Goal: Task Accomplishment & Management: Manage account settings

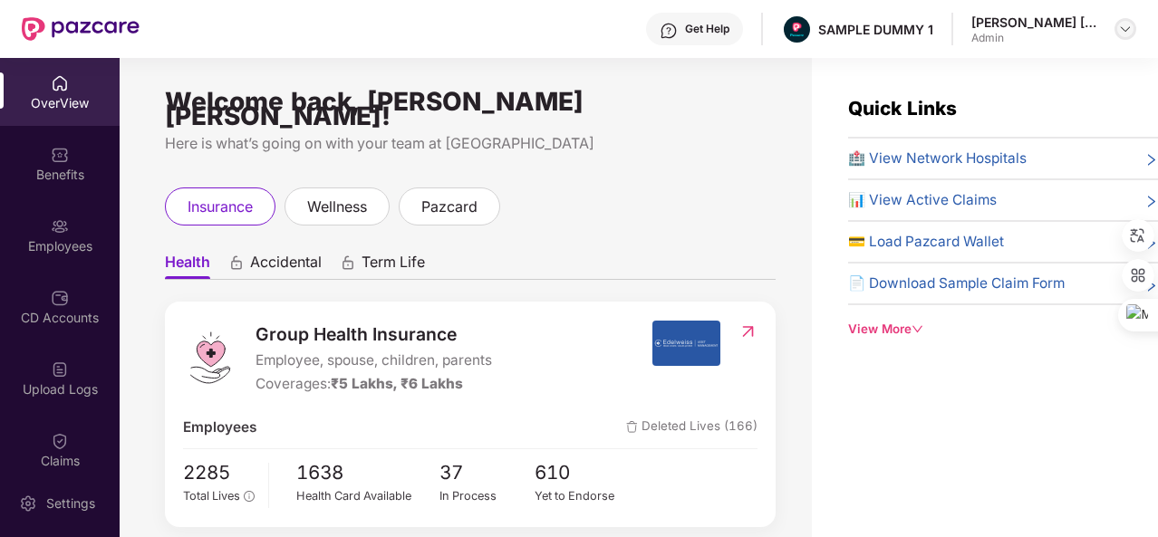
click at [1122, 33] on img at bounding box center [1125, 29] width 14 height 14
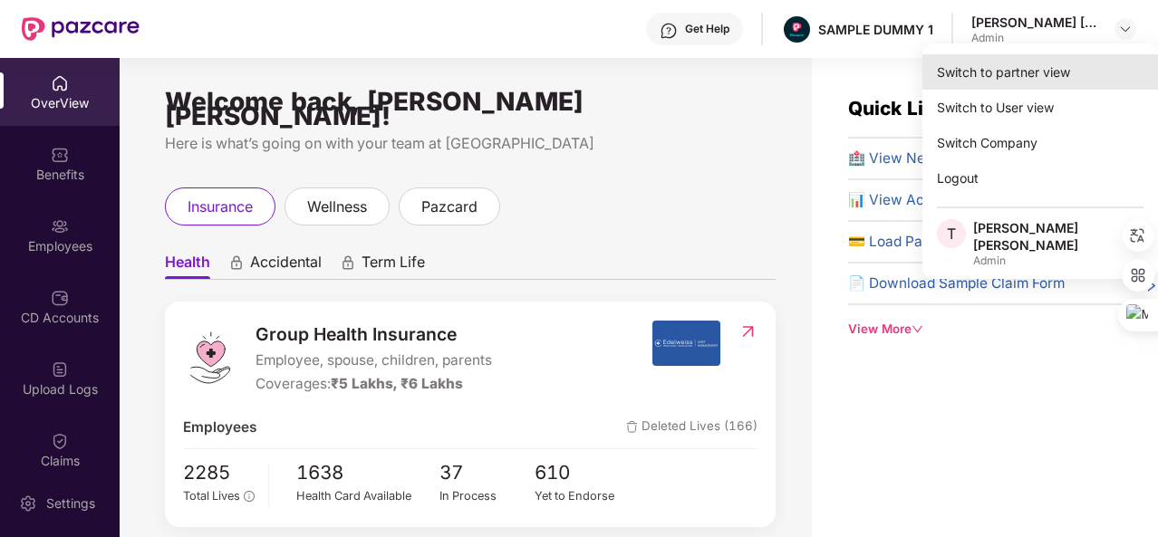
click at [1037, 77] on div "Switch to partner view" at bounding box center [1040, 71] width 236 height 35
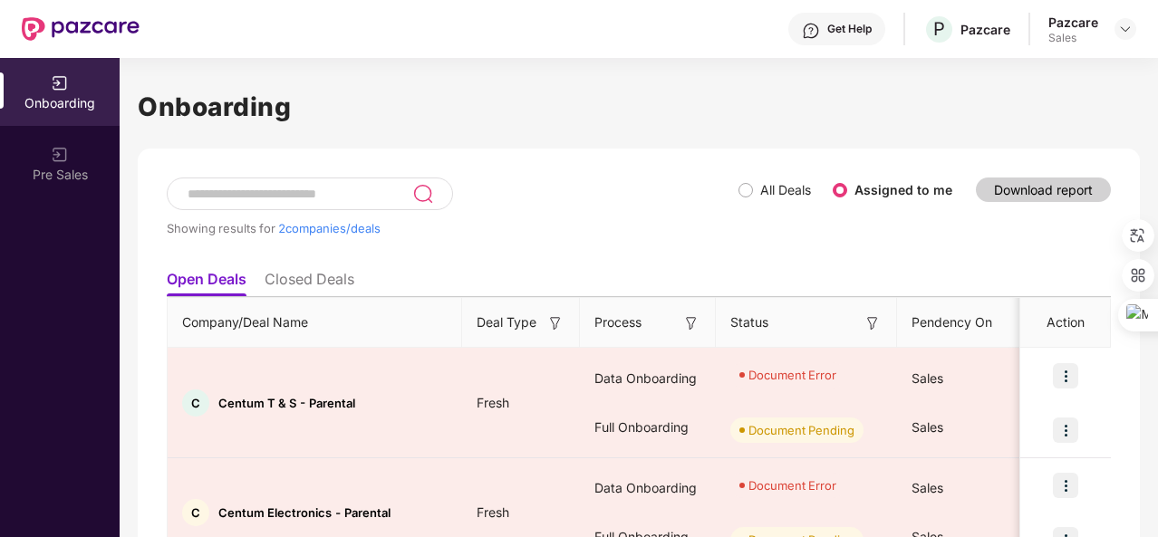
scroll to position [96, 0]
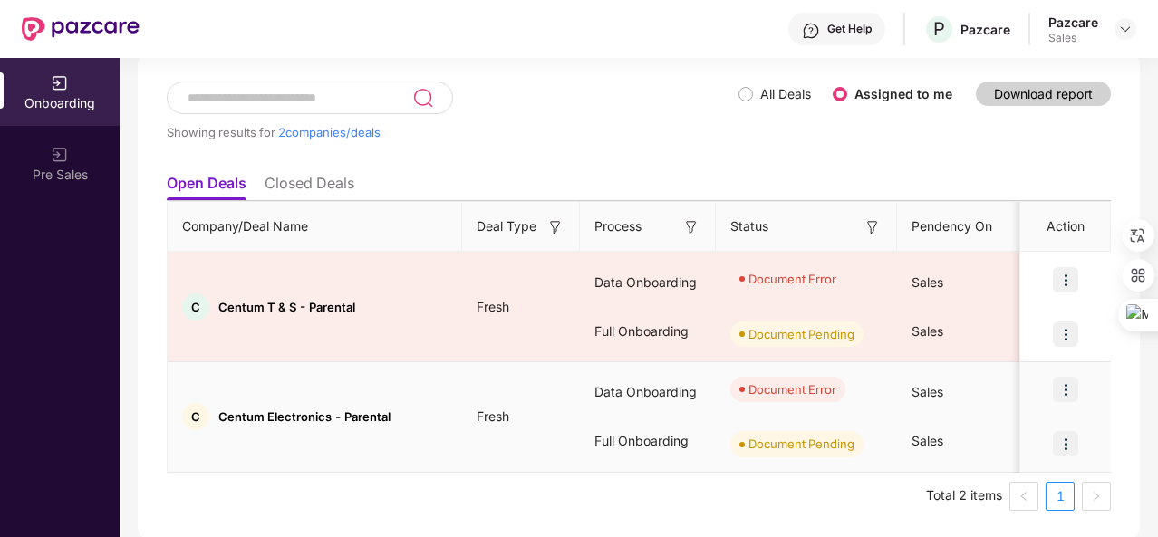
click at [1064, 389] on img at bounding box center [1065, 389] width 25 height 25
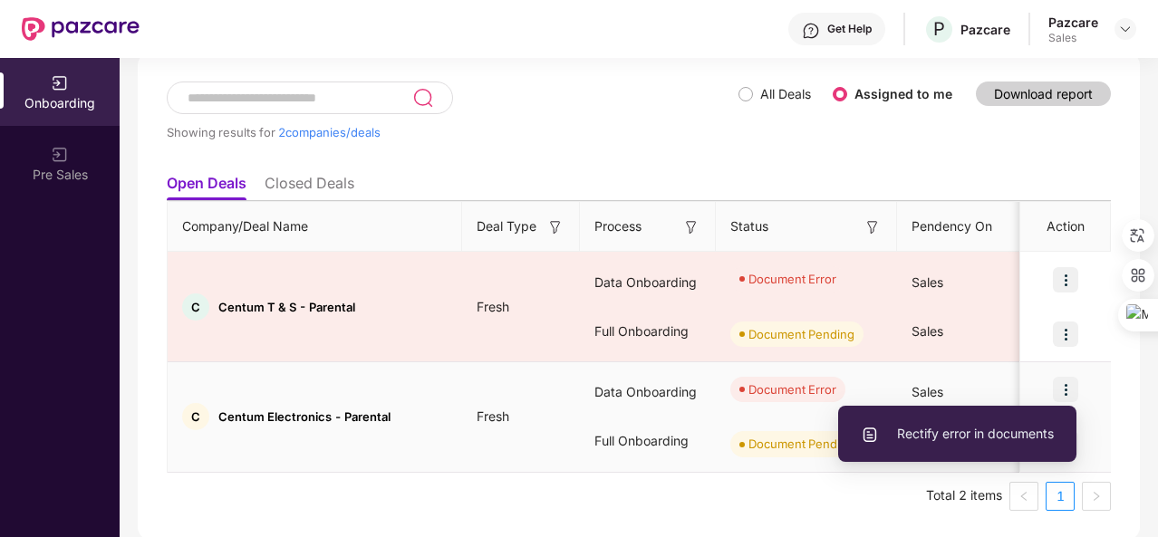
click at [956, 423] on li "Rectify error in documents" at bounding box center [957, 434] width 238 height 38
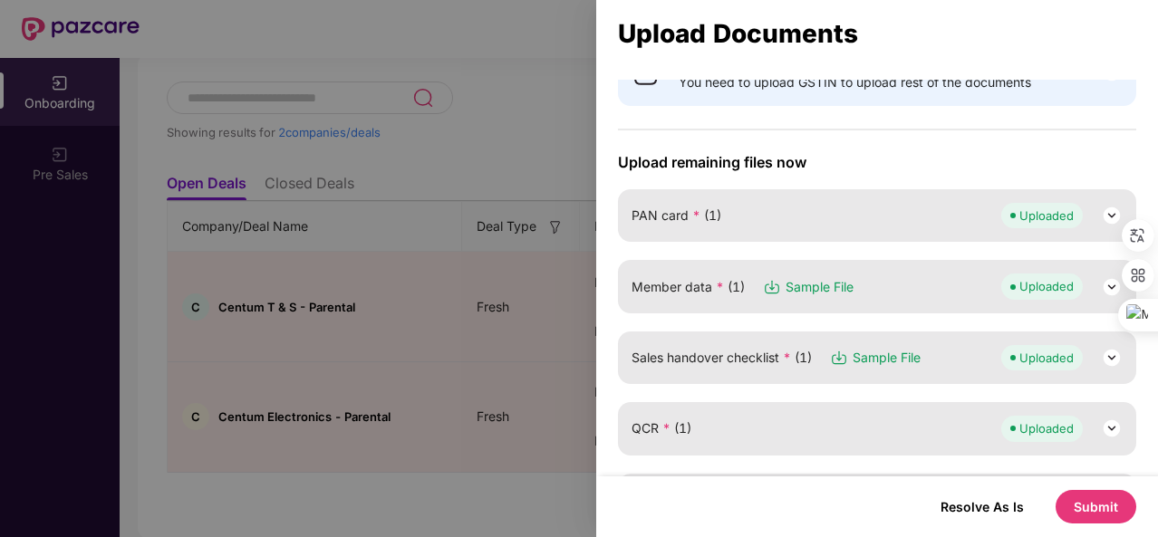
scroll to position [176, 0]
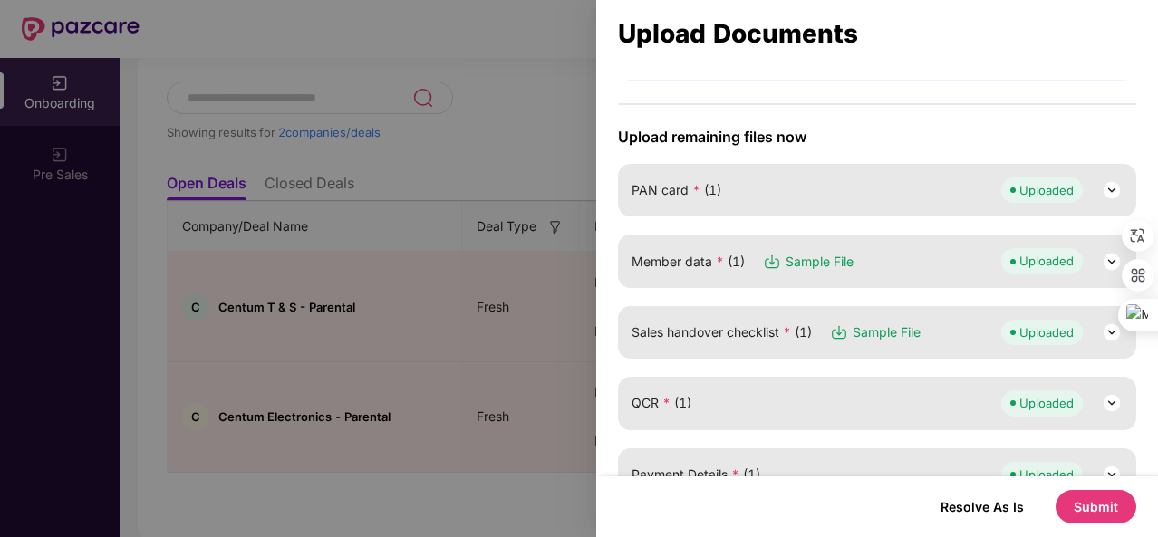
click at [861, 248] on div "Member data * (1) Sample File Uploaded" at bounding box center [877, 260] width 491 height 25
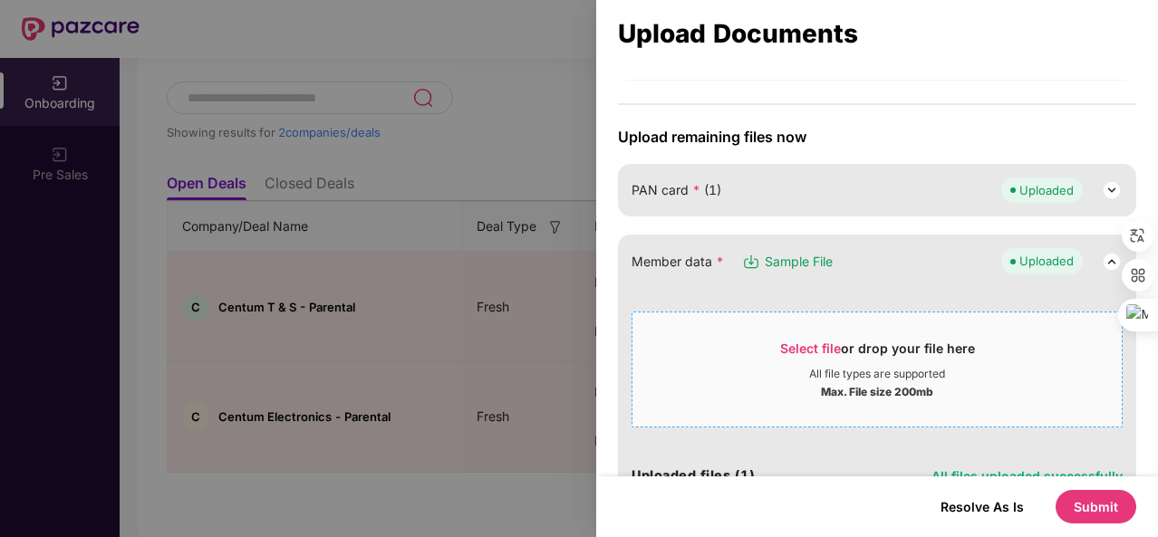
scroll to position [295, 0]
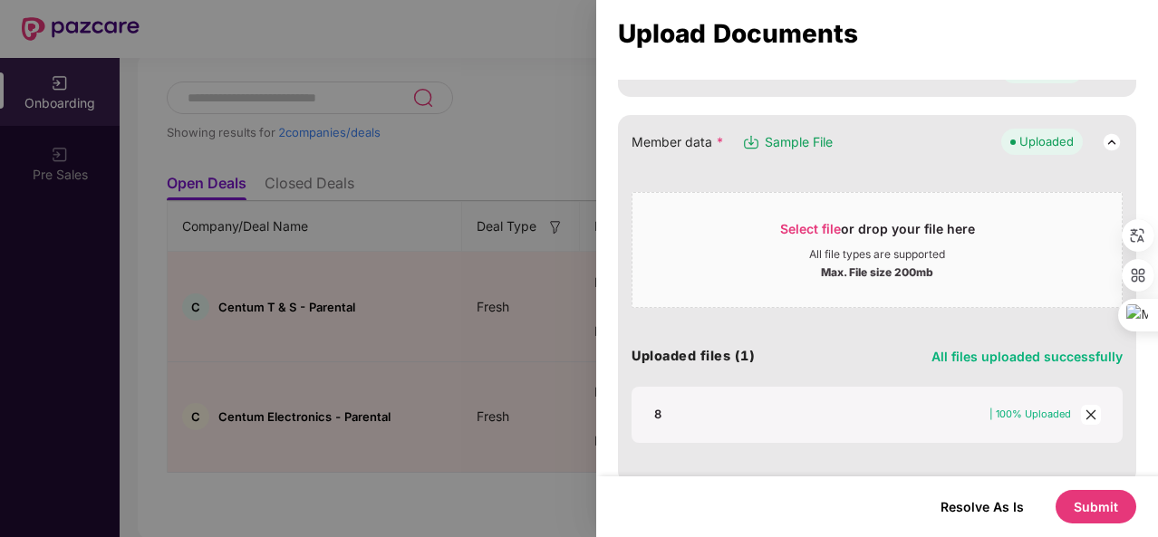
click at [1089, 410] on icon "close" at bounding box center [1091, 415] width 13 height 13
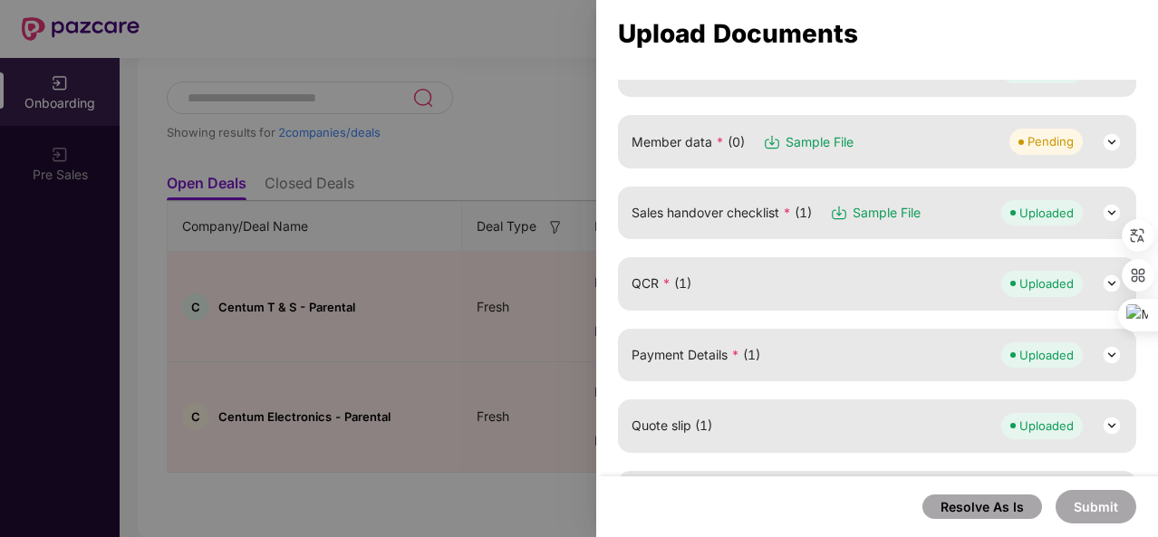
click at [870, 140] on div "Member data * (0) Sample File Pending" at bounding box center [877, 141] width 491 height 25
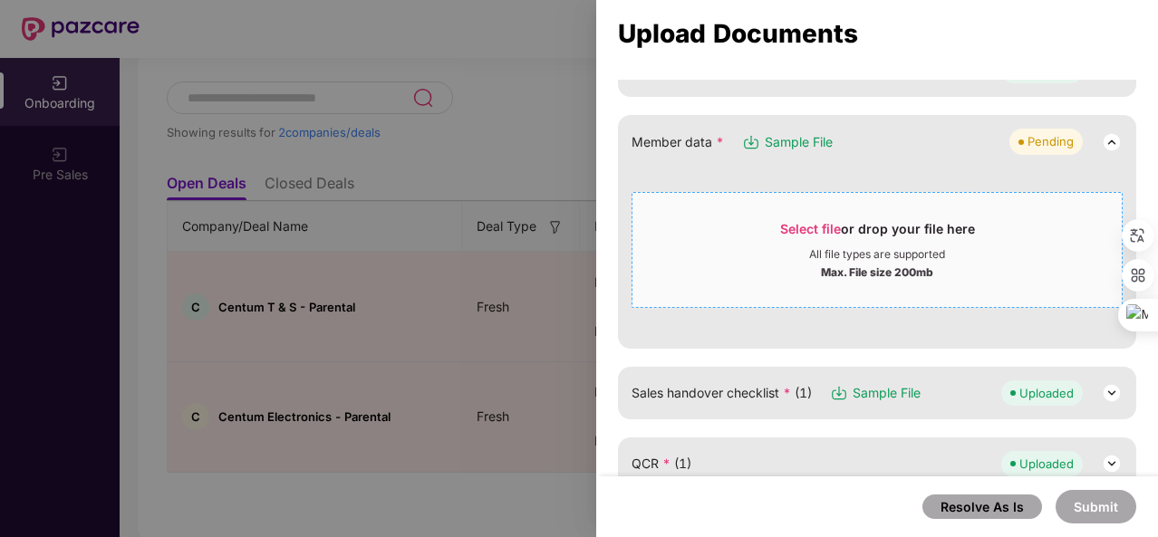
click at [801, 224] on span "Select file" at bounding box center [810, 228] width 61 height 15
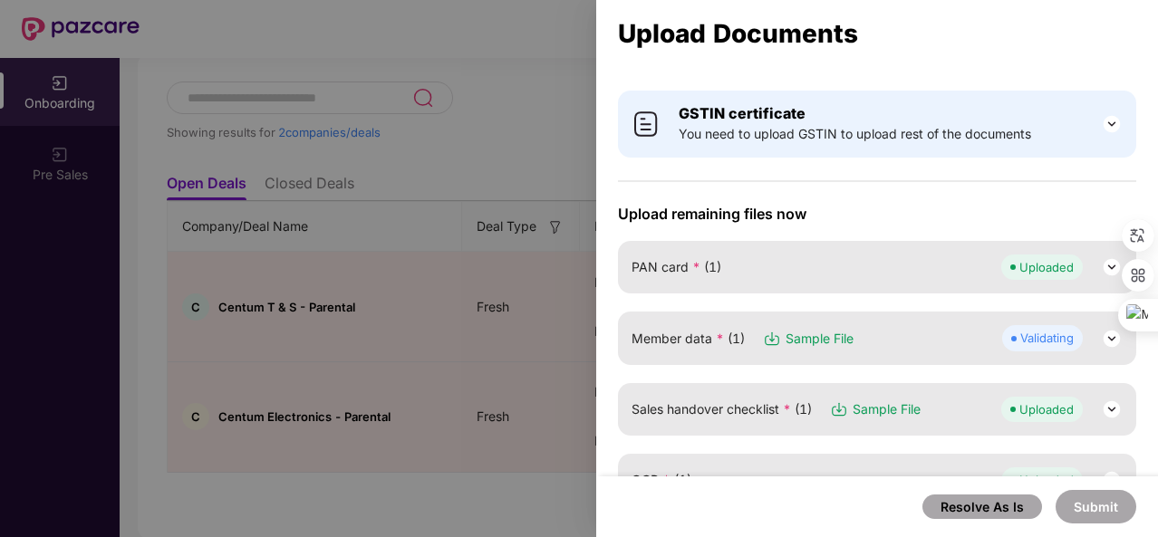
scroll to position [111, 0]
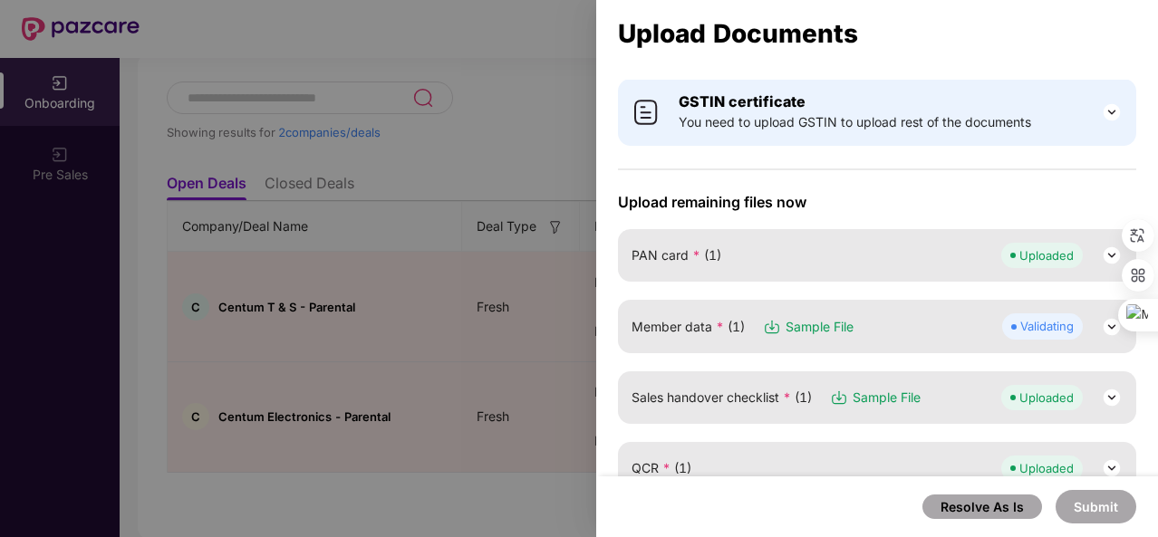
click at [943, 333] on div "Member data * (1) Sample File Validating" at bounding box center [877, 326] width 491 height 25
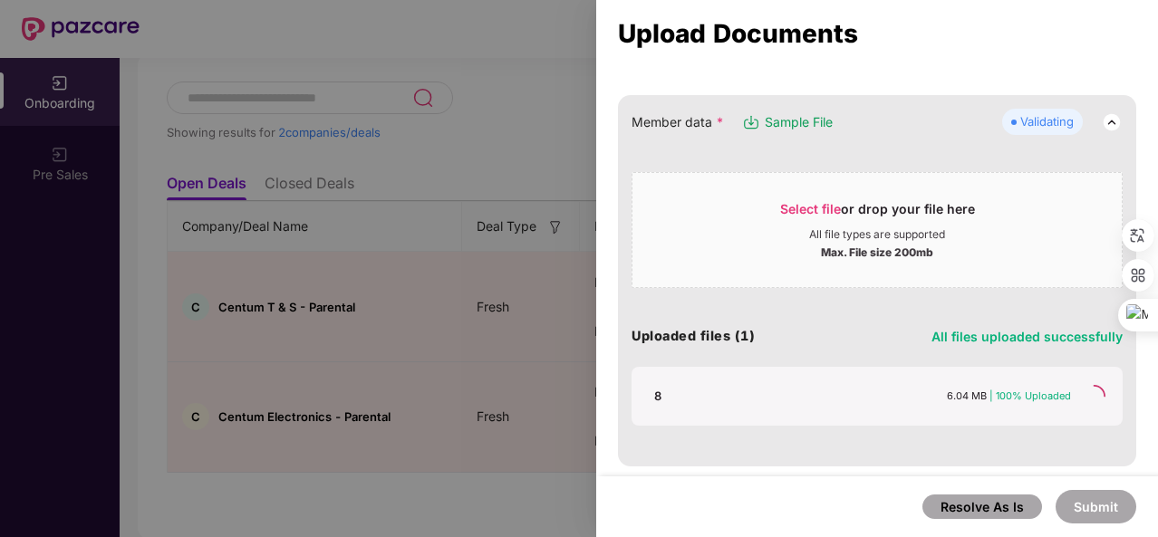
scroll to position [317, 0]
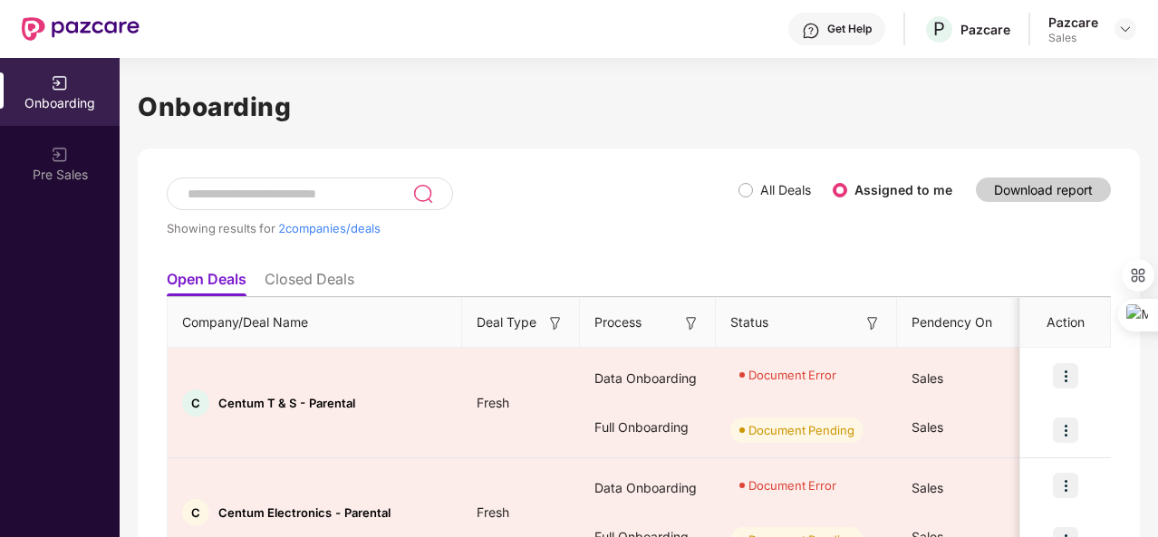
scroll to position [96, 0]
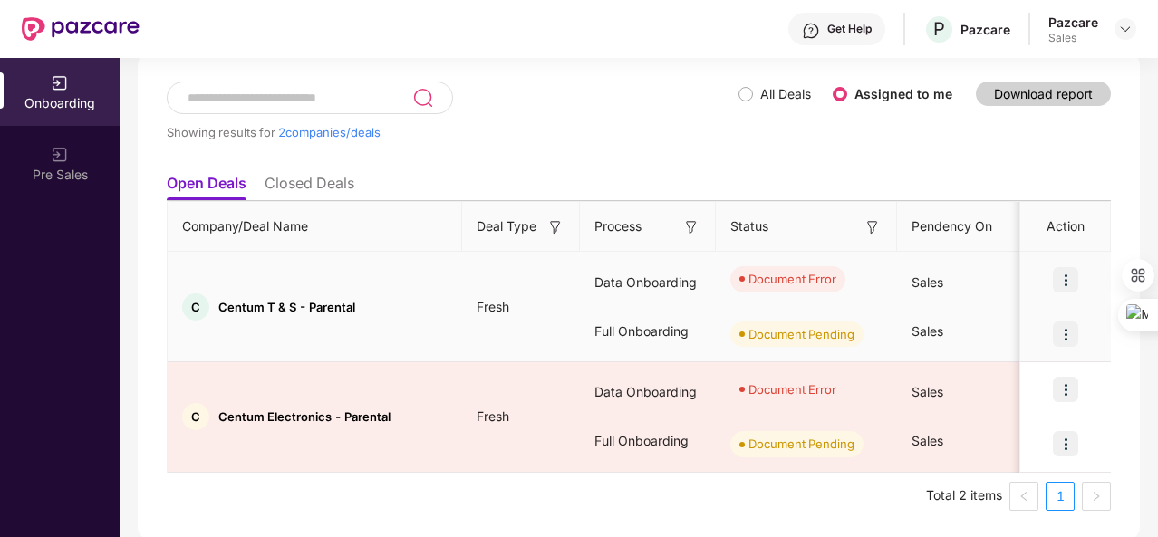
click at [1058, 279] on img at bounding box center [1065, 279] width 25 height 25
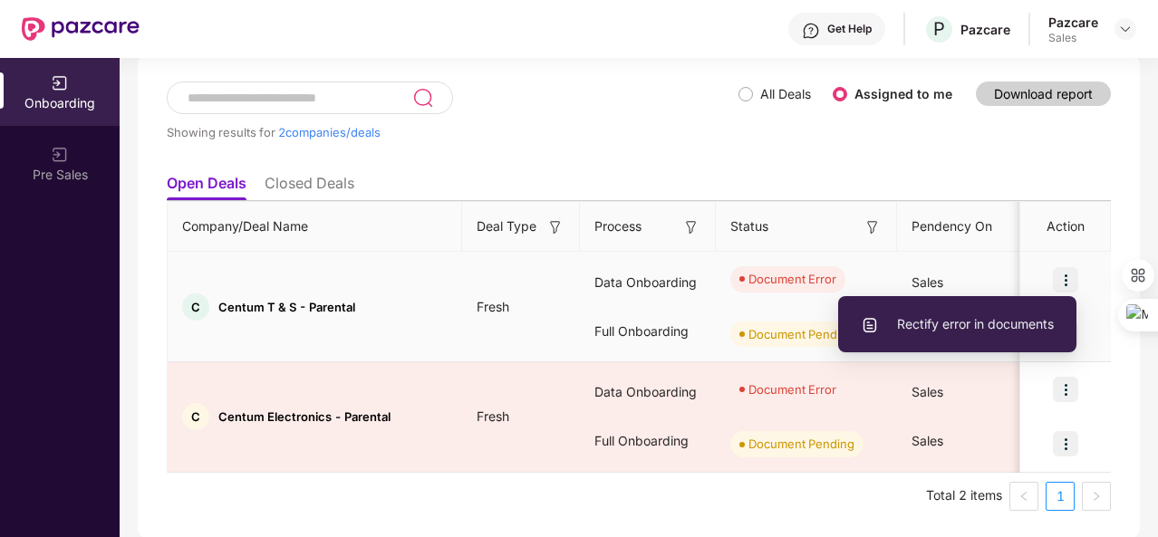
click at [973, 330] on span "Rectify error in documents" at bounding box center [957, 324] width 193 height 20
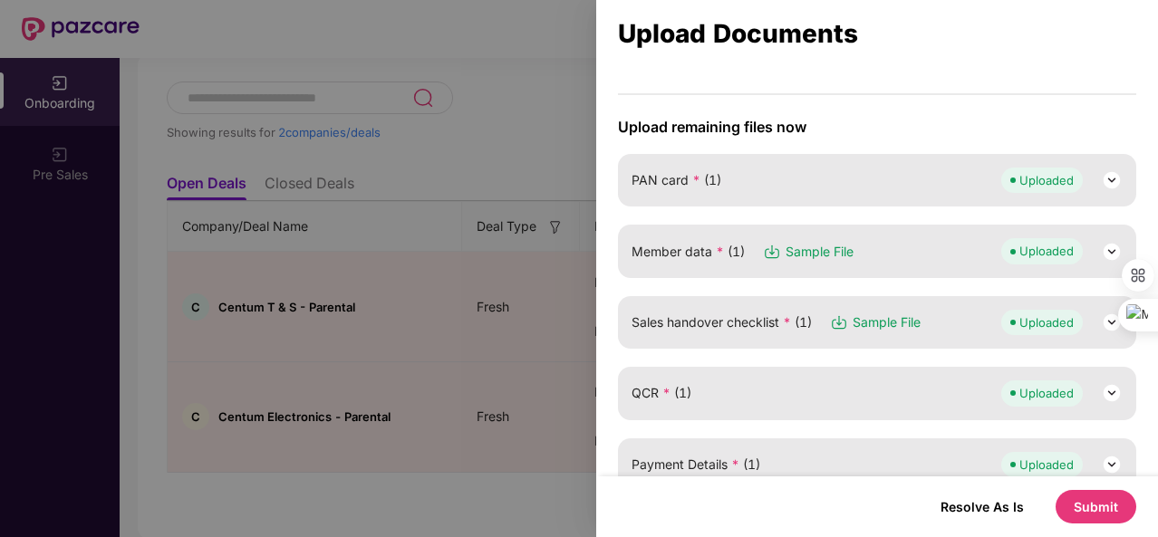
scroll to position [187, 0]
click at [954, 254] on div "Member data * (1) Sample File Uploaded" at bounding box center [877, 249] width 491 height 25
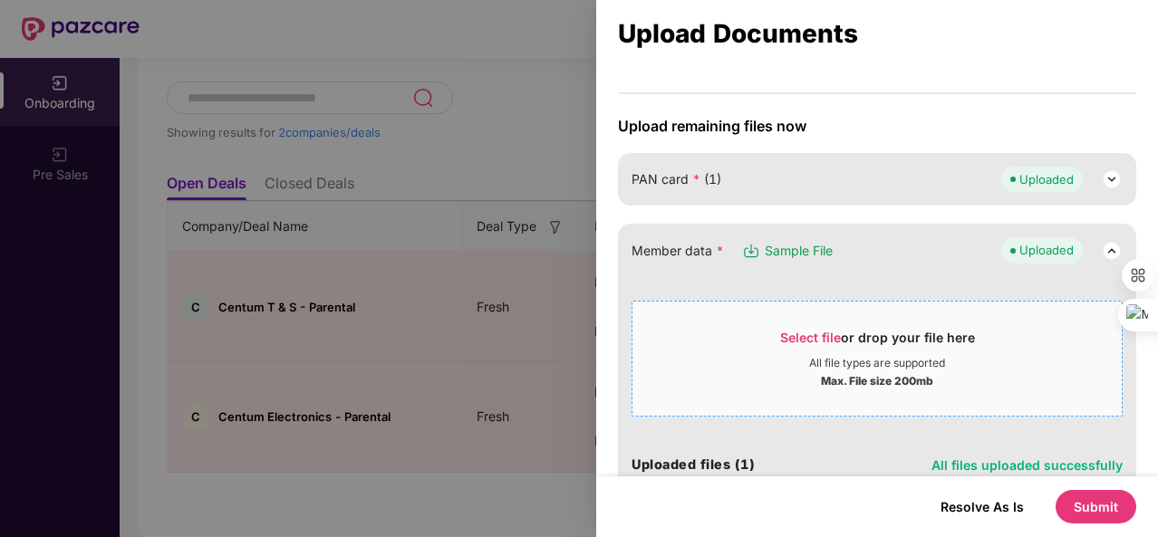
scroll to position [397, 0]
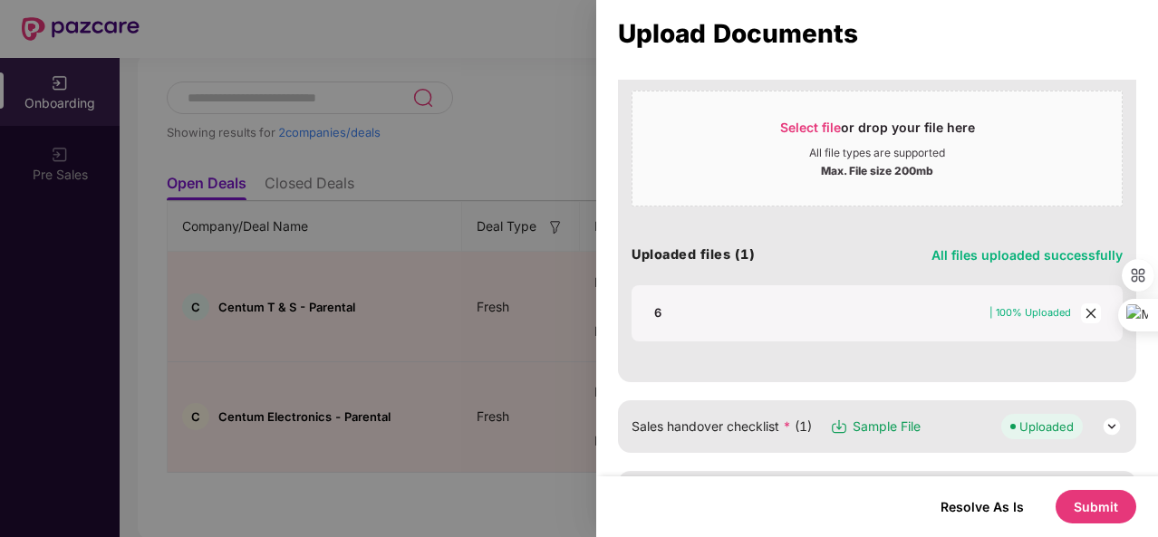
click at [1086, 309] on icon "close" at bounding box center [1091, 313] width 10 height 10
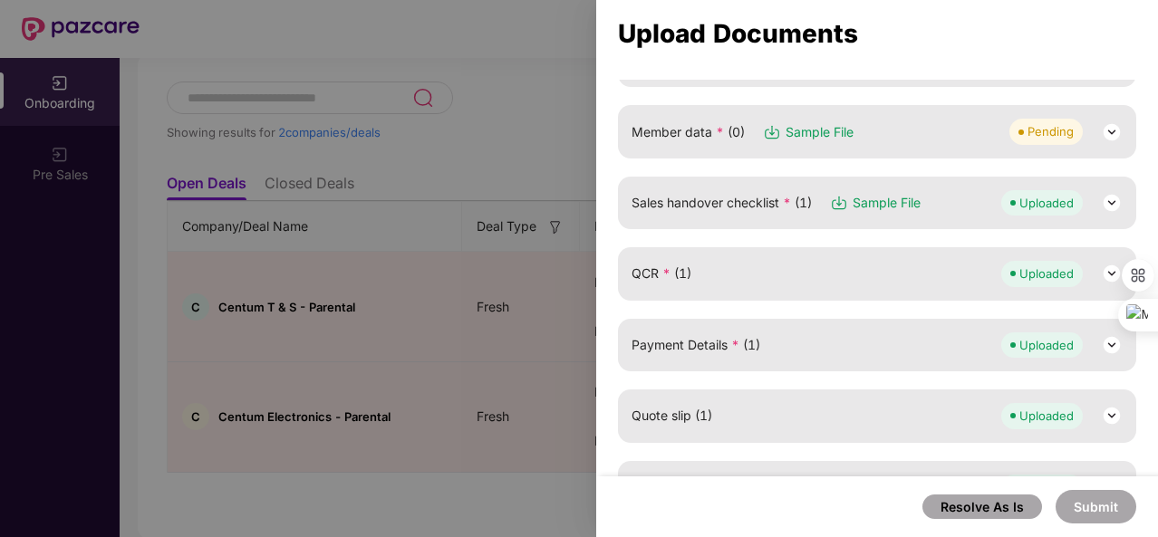
scroll to position [304, 0]
click at [913, 138] on div "Member data * (0) Sample File Pending" at bounding box center [877, 132] width 491 height 25
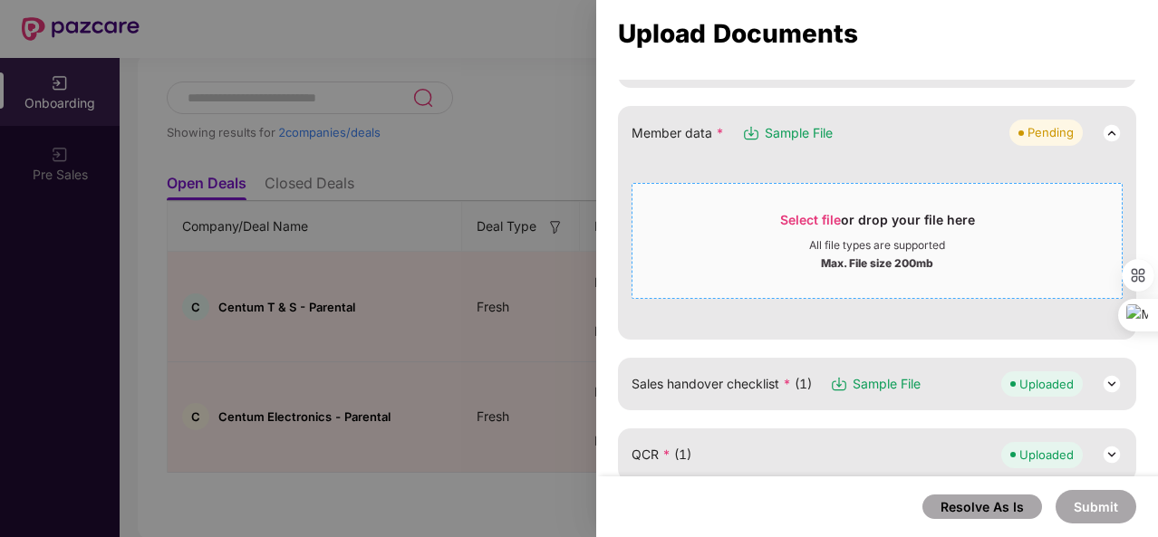
click at [790, 202] on span "Select file or drop your file here All file types are supported Max. File size …" at bounding box center [876, 241] width 489 height 87
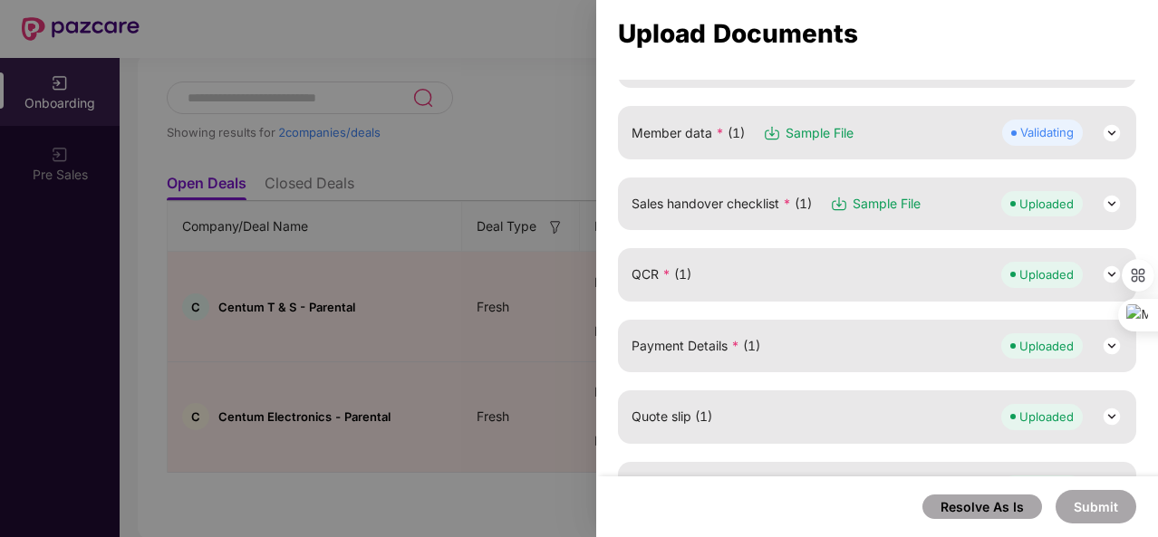
click at [959, 130] on div "Member data * (1) Sample File Validating" at bounding box center [877, 132] width 491 height 25
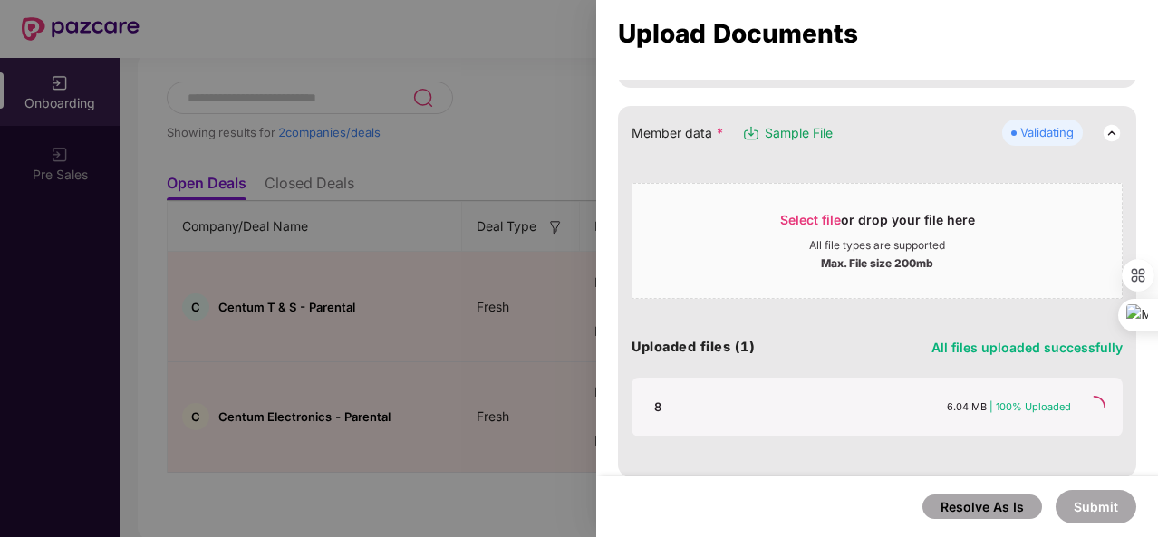
click at [1102, 131] on img at bounding box center [1112, 133] width 22 height 22
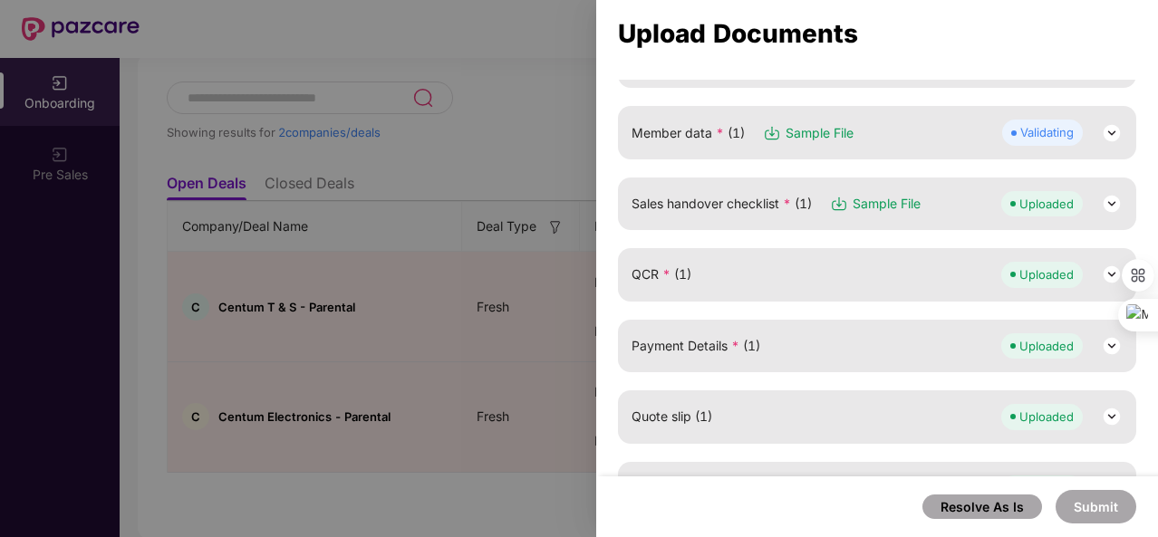
click at [1081, 136] on div "Validating" at bounding box center [1062, 132] width 121 height 25
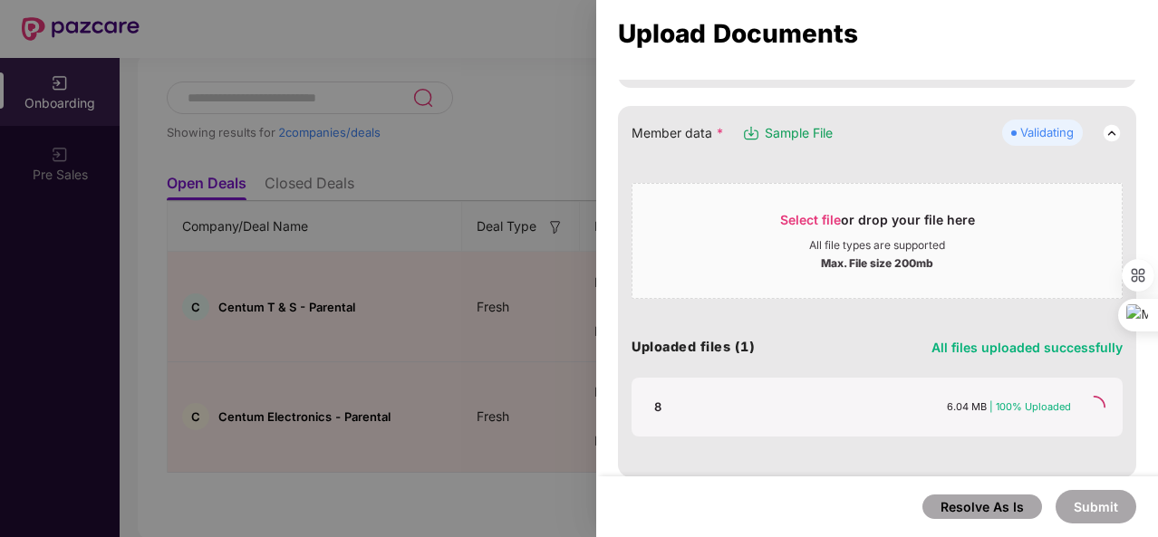
scroll to position [402, 0]
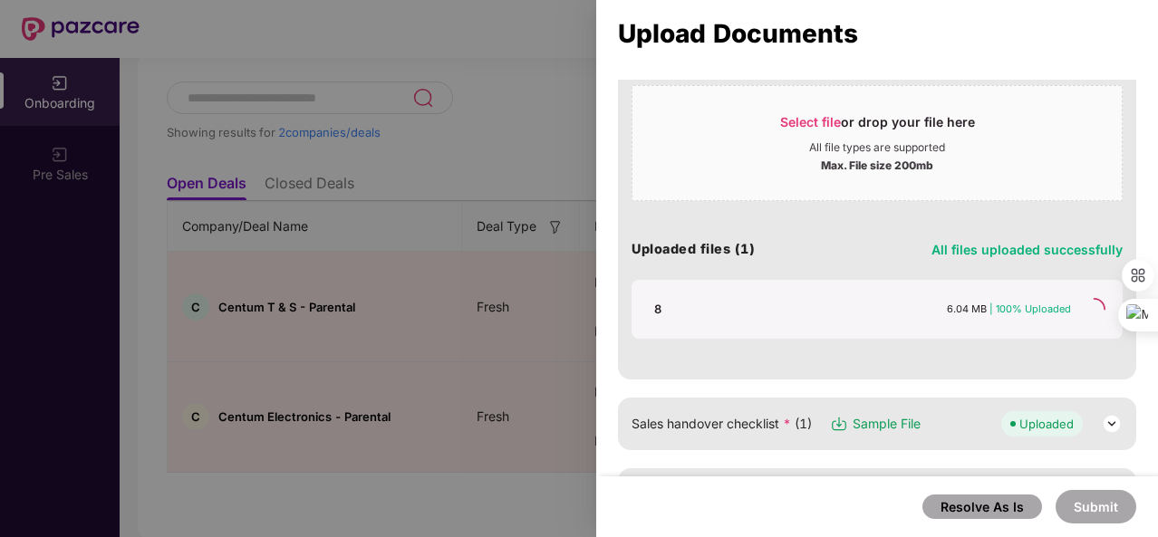
click at [910, 307] on div "8 6.04 MB | 100% Uploaded" at bounding box center [862, 309] width 417 height 16
click at [1009, 308] on span "| 100% Uploaded" at bounding box center [1030, 309] width 82 height 13
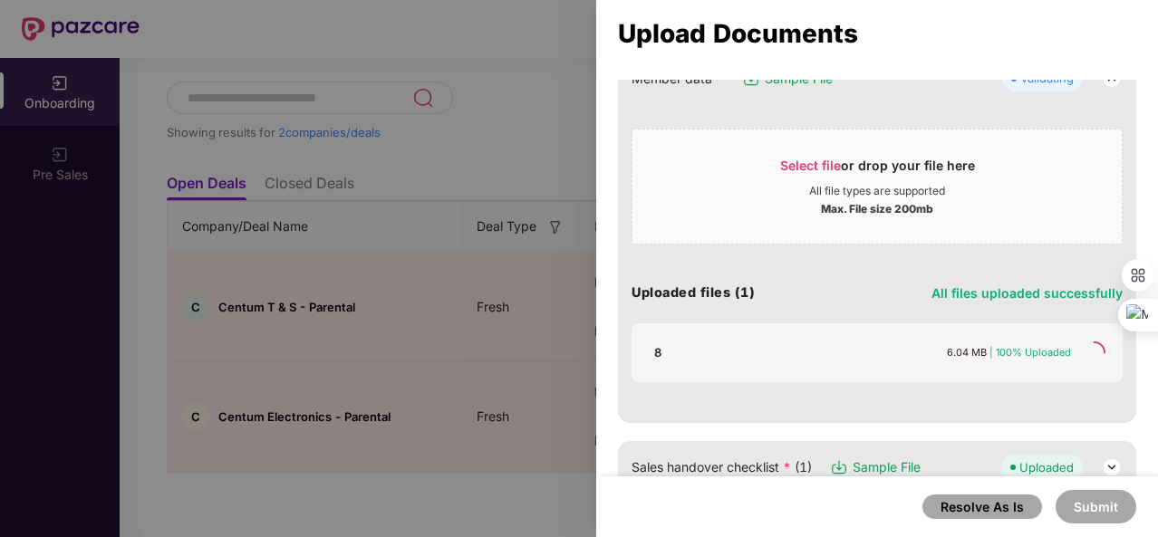
scroll to position [358, 0]
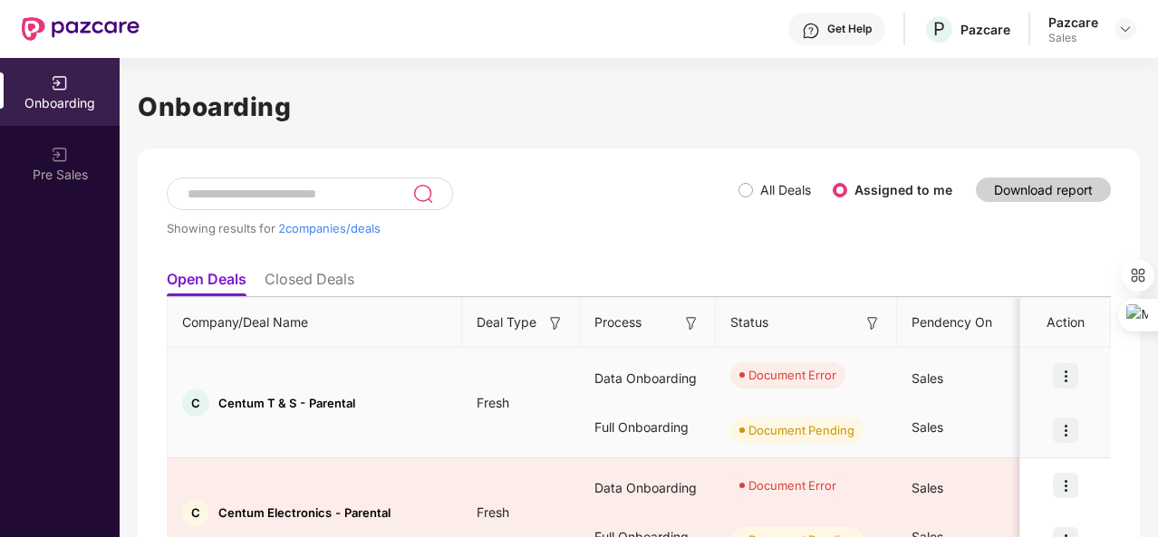
scroll to position [96, 0]
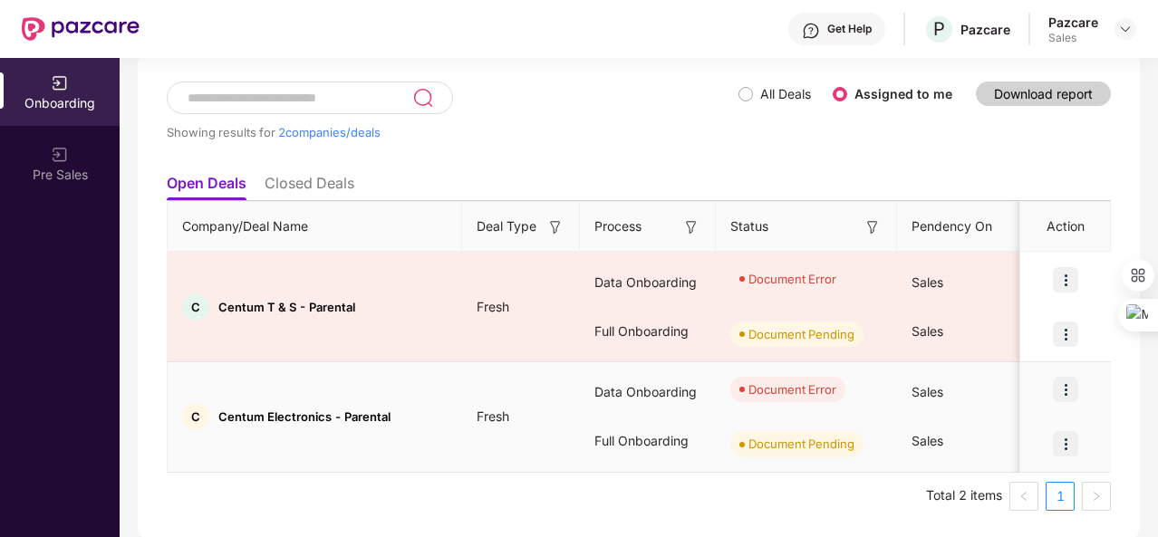
click at [1064, 389] on img at bounding box center [1065, 389] width 25 height 25
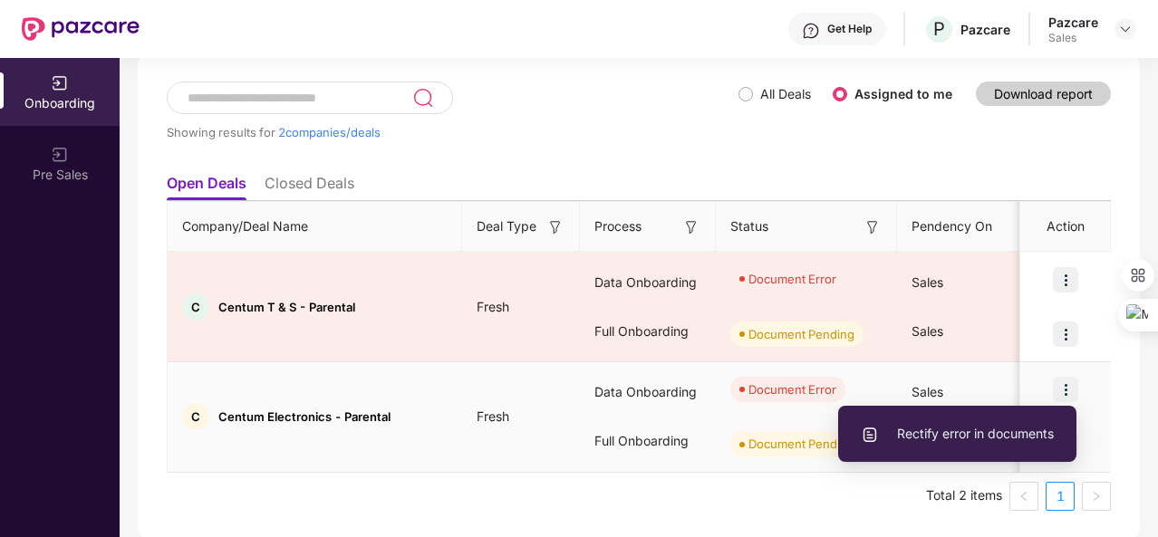
click at [1016, 438] on span "Rectify error in documents" at bounding box center [957, 434] width 193 height 20
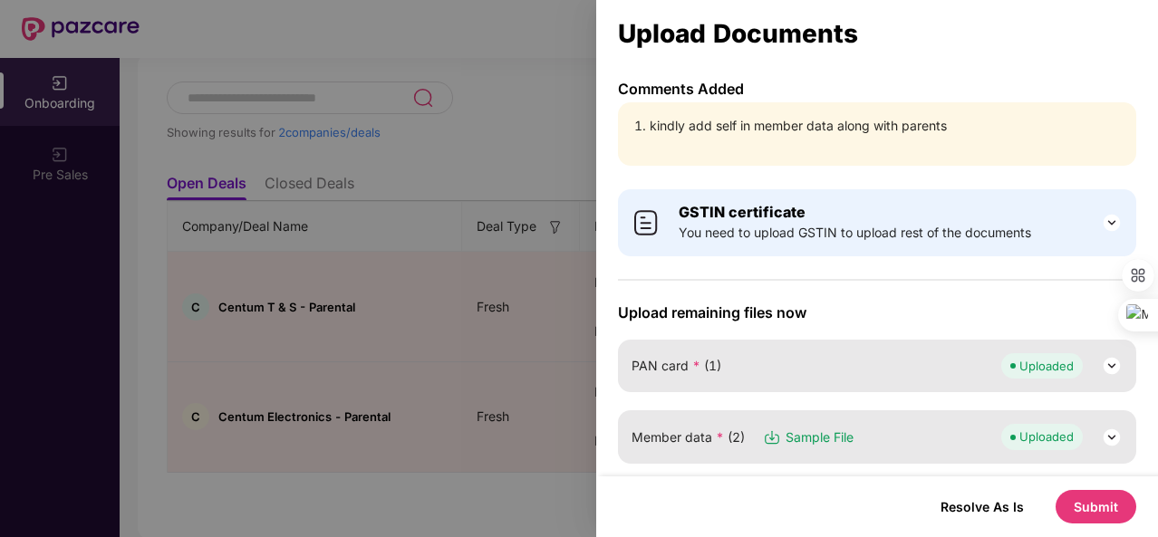
scroll to position [165, 0]
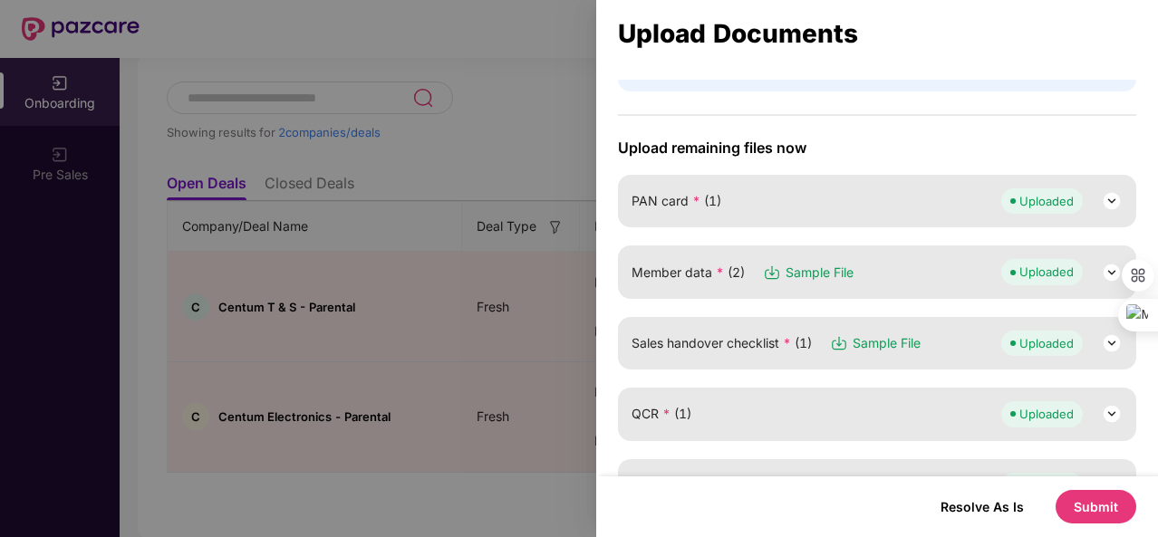
click at [899, 264] on div "Member data * (2) Sample File Uploaded" at bounding box center [877, 271] width 491 height 25
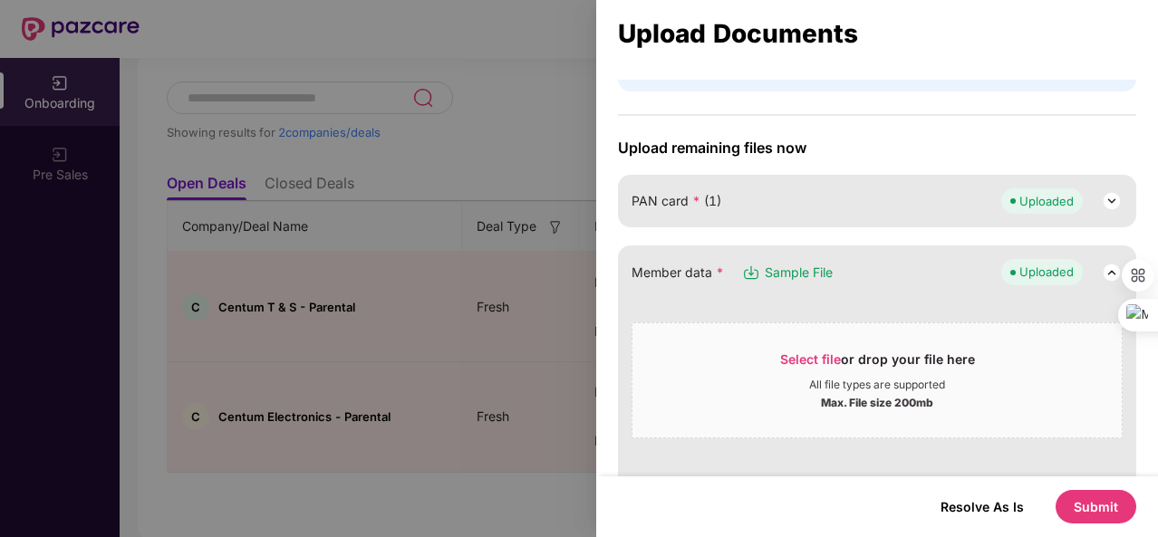
click at [899, 264] on div "Member data * Sample File Uploaded" at bounding box center [877, 271] width 491 height 25
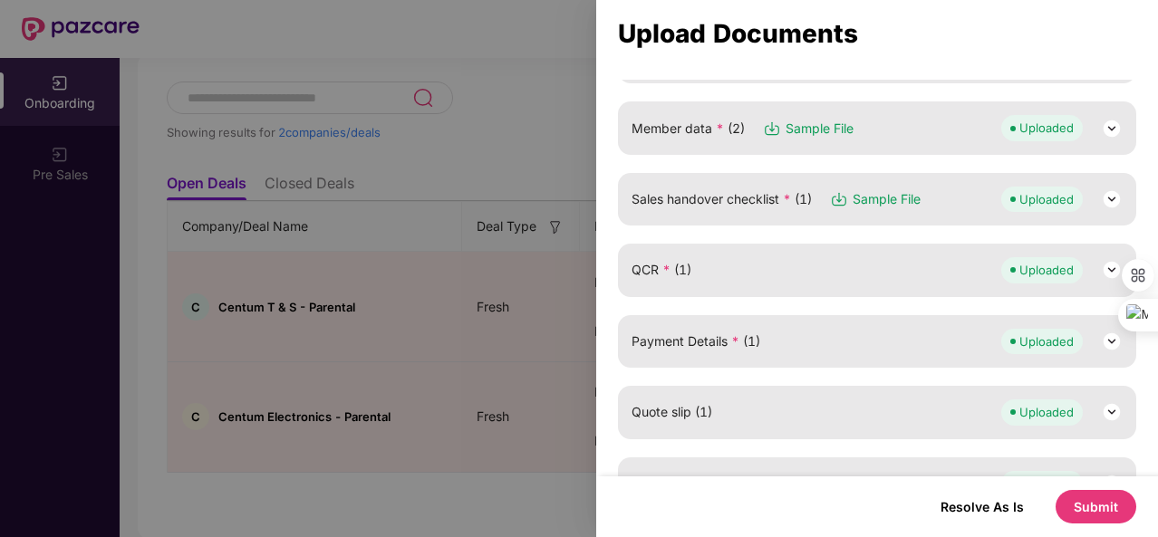
scroll to position [211, 0]
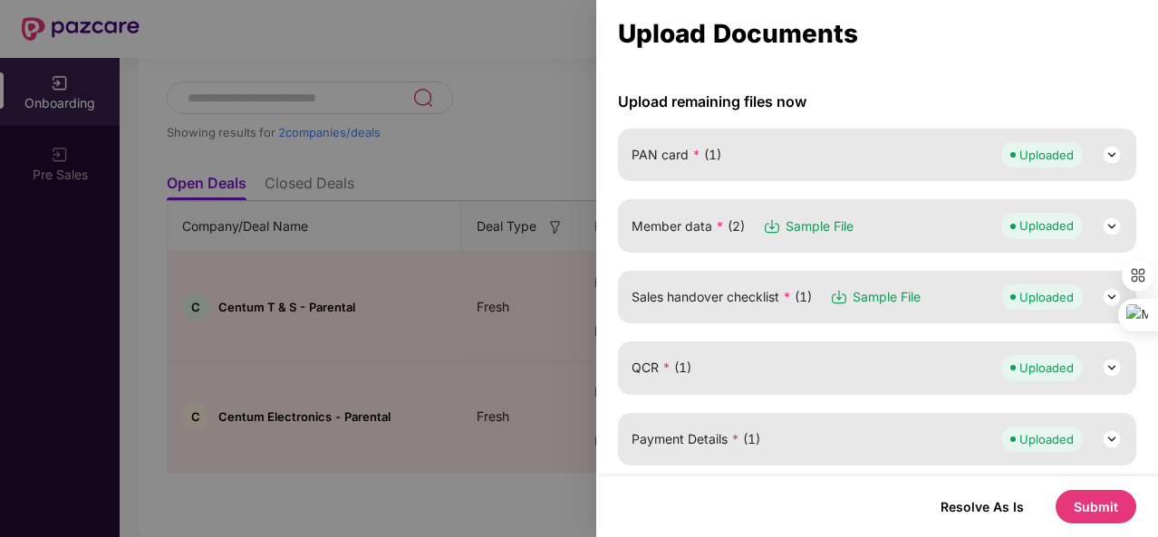
click at [907, 227] on div "Member data * (2) Sample File Uploaded" at bounding box center [877, 225] width 491 height 25
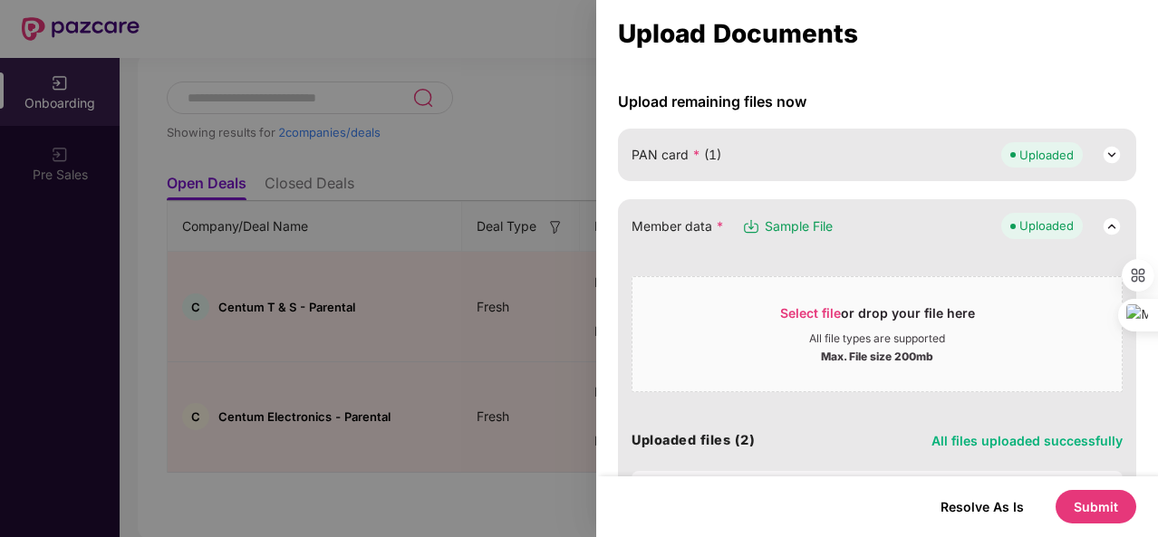
scroll to position [405, 0]
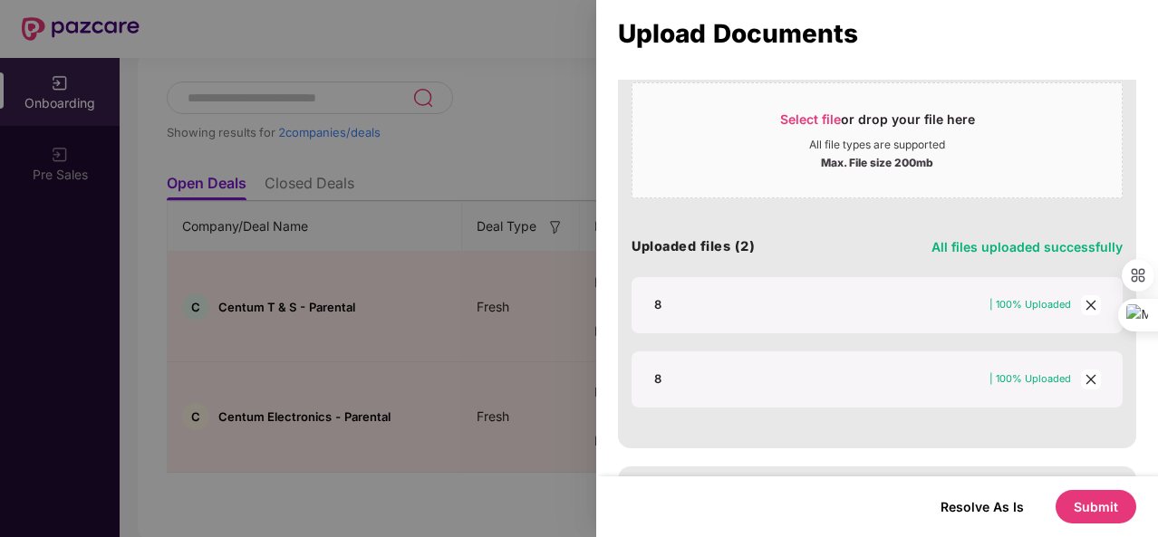
click at [1086, 300] on icon "close" at bounding box center [1091, 305] width 10 height 10
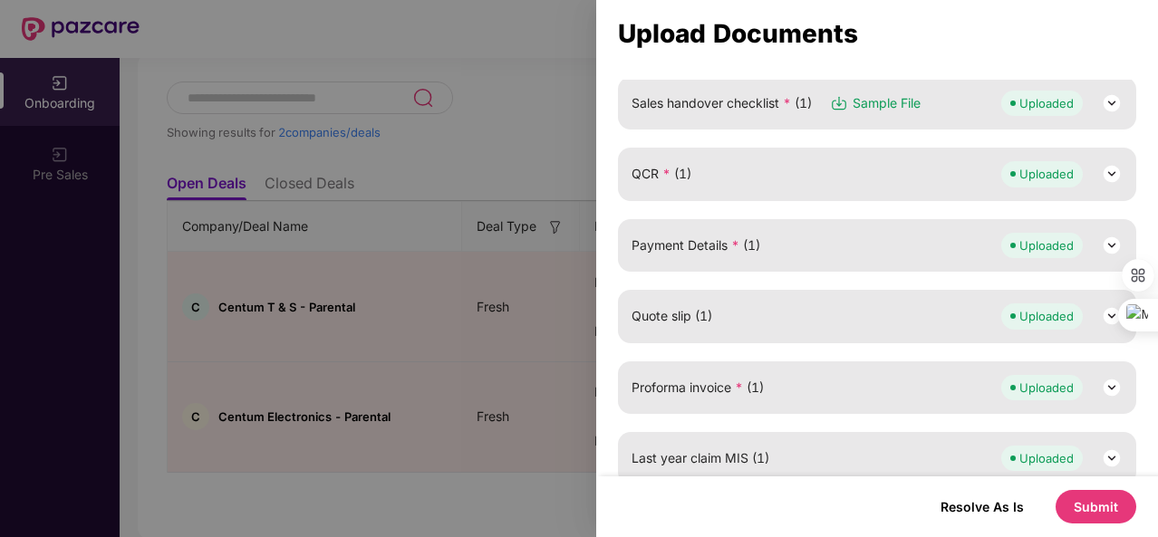
scroll to position [271, 0]
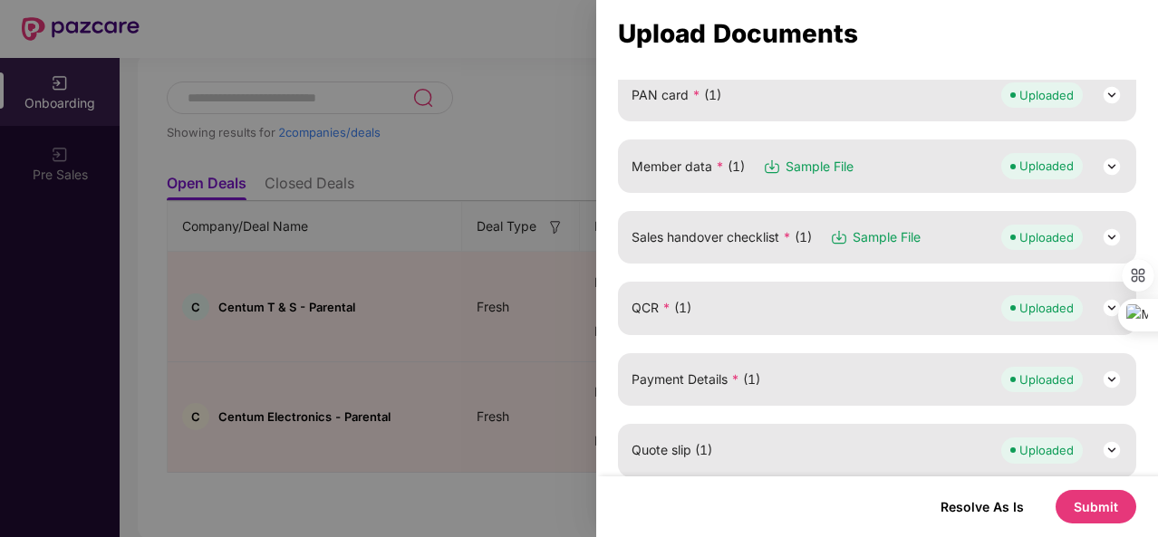
click at [890, 153] on div "Member data * (1) Sample File Uploaded" at bounding box center [877, 165] width 491 height 25
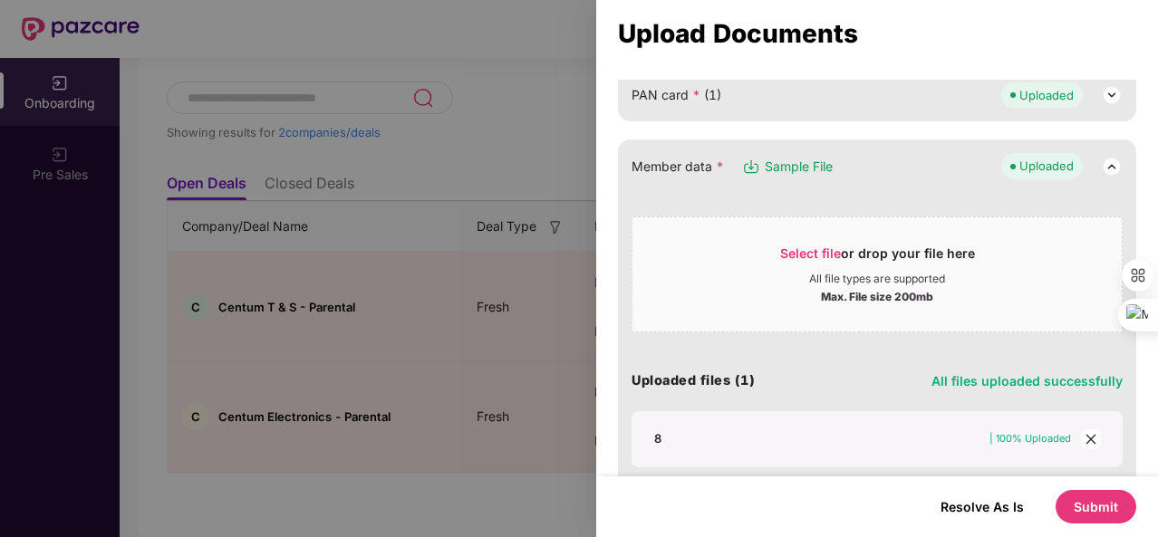
scroll to position [331, 0]
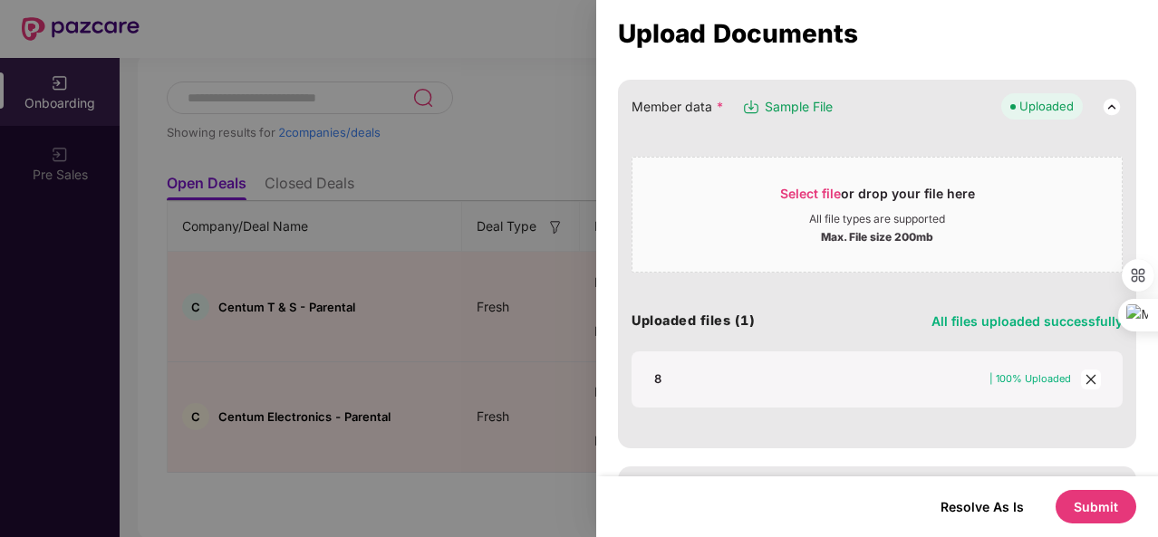
click at [1087, 376] on icon "close" at bounding box center [1091, 379] width 10 height 10
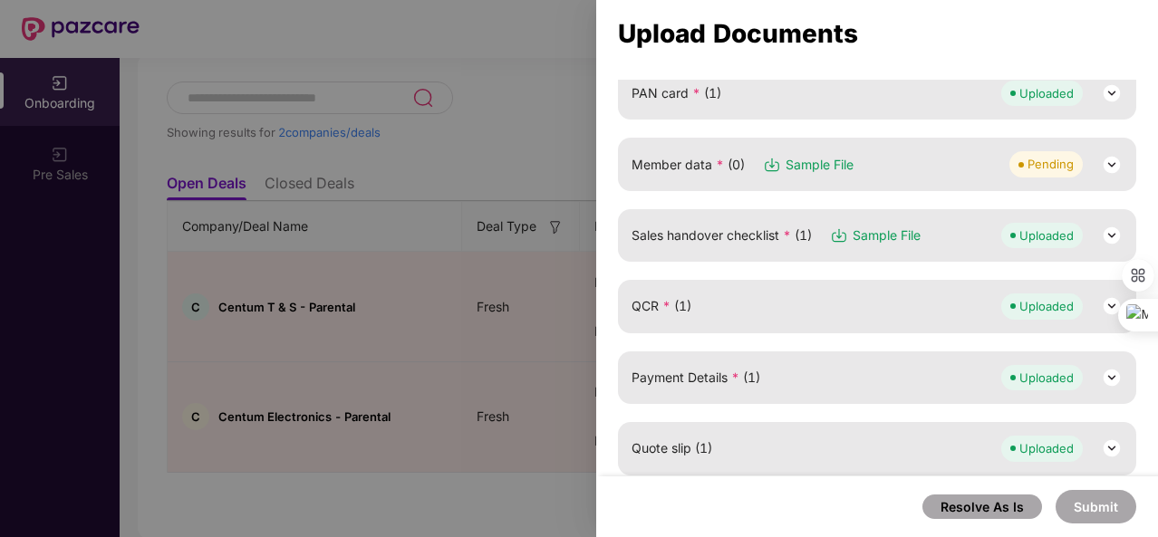
scroll to position [271, 0]
click at [892, 176] on div "Member data * (0) Sample File Pending" at bounding box center [877, 165] width 491 height 25
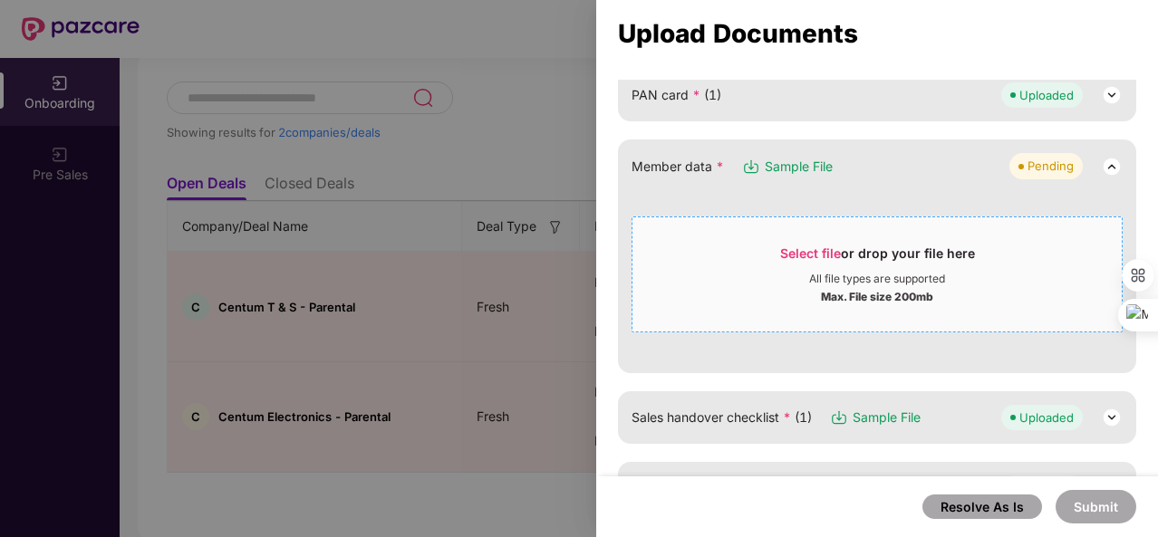
click at [810, 239] on span "Select file or drop your file here All file types are supported Max. File size …" at bounding box center [876, 274] width 489 height 87
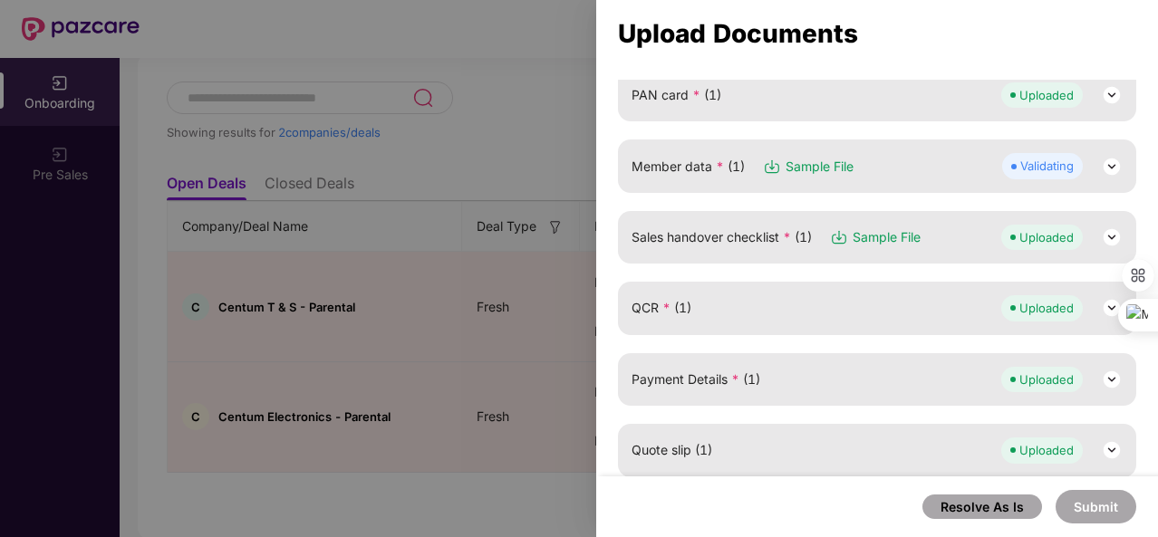
scroll to position [209, 0]
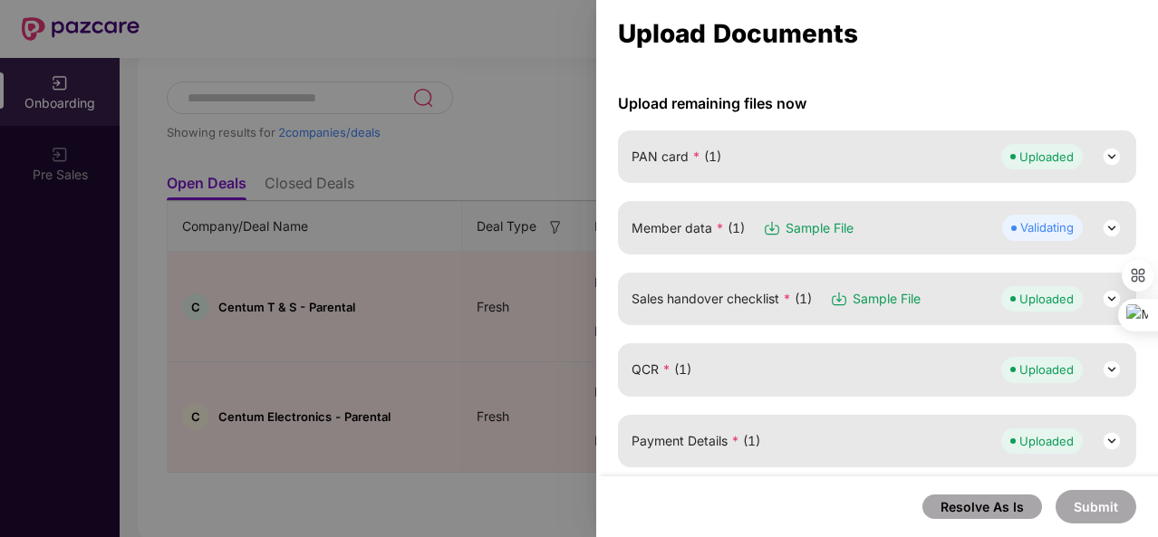
click at [925, 217] on div "Member data * (1) Sample File Validating" at bounding box center [877, 227] width 491 height 25
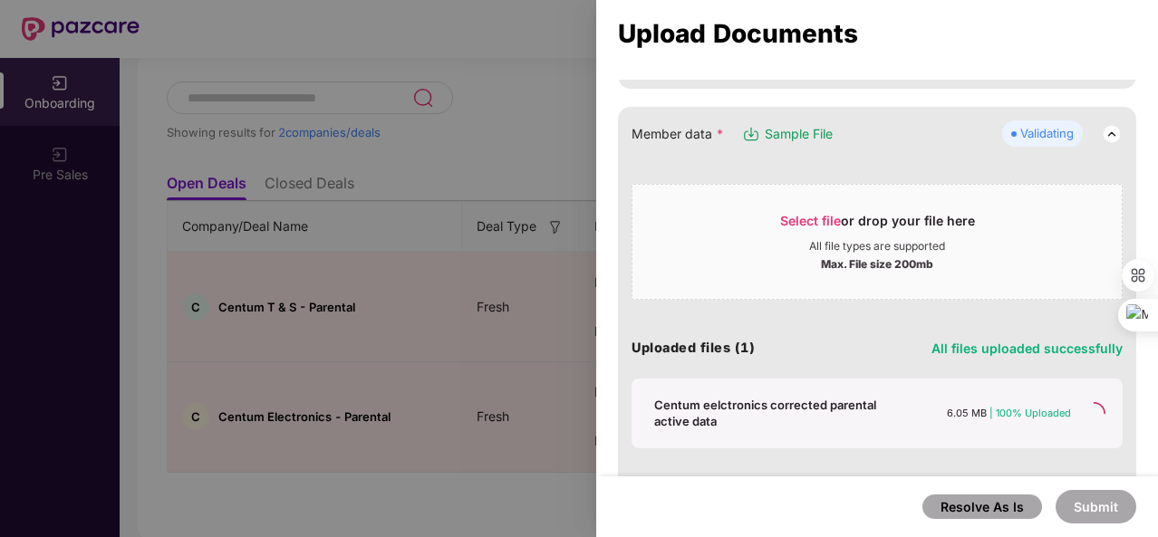
scroll to position [304, 0]
click at [485, 231] on div at bounding box center [579, 268] width 1158 height 537
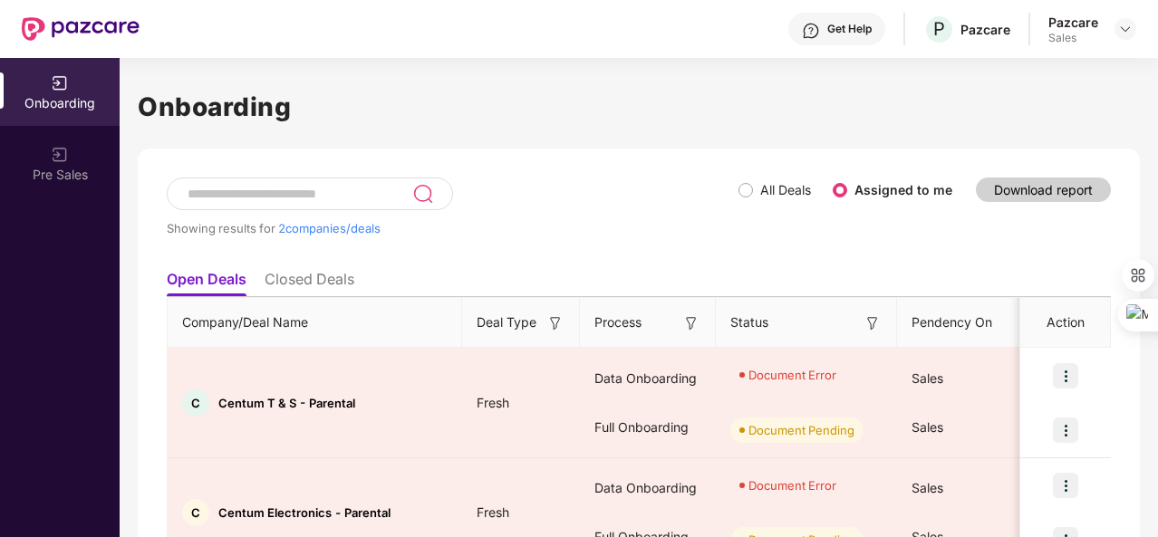
scroll to position [96, 0]
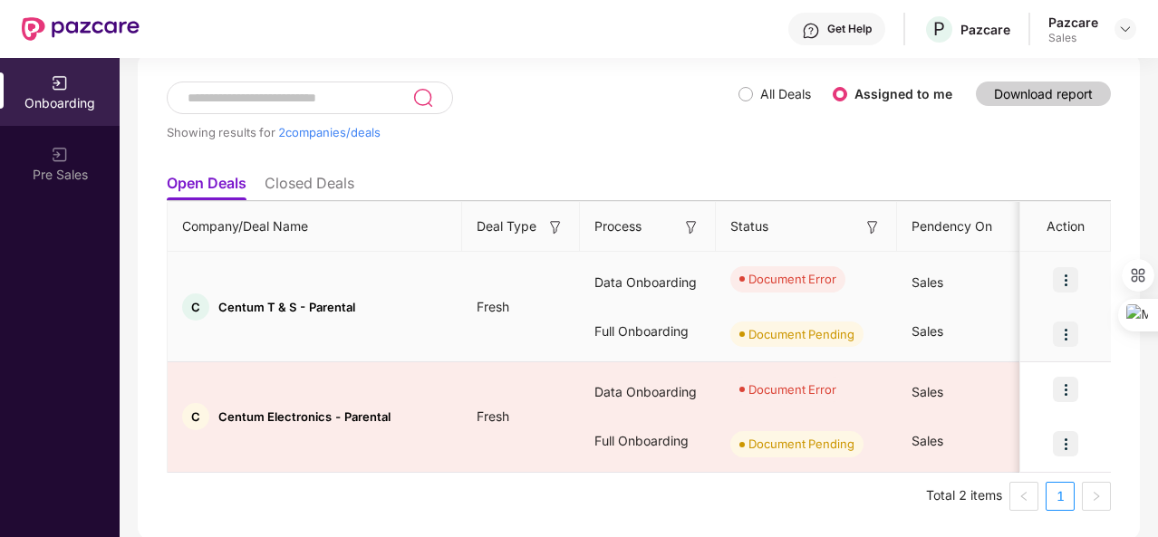
click at [1073, 279] on img at bounding box center [1065, 279] width 25 height 25
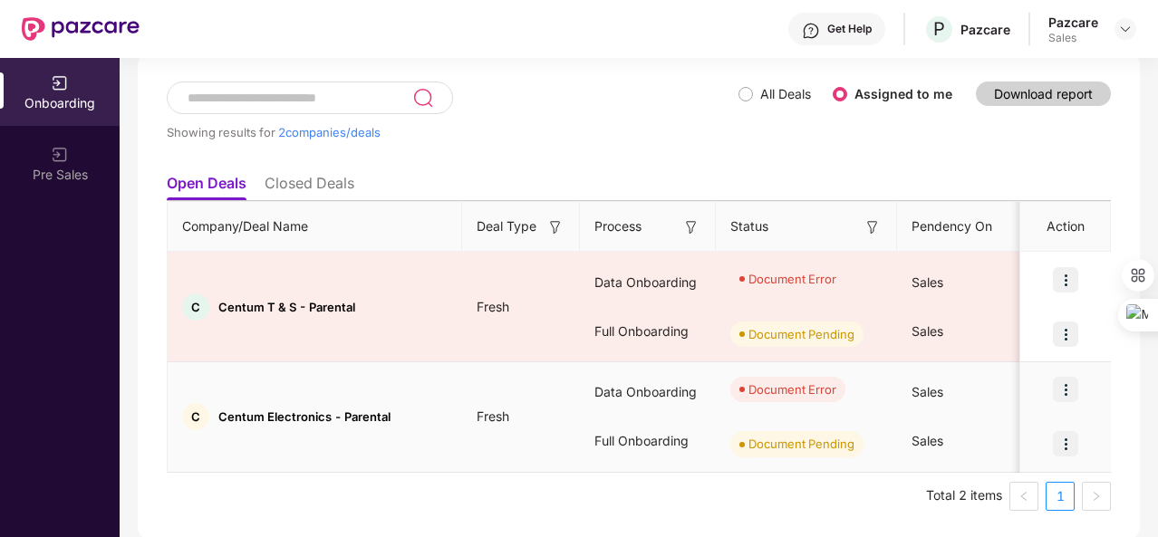
click at [1067, 385] on img at bounding box center [1065, 389] width 25 height 25
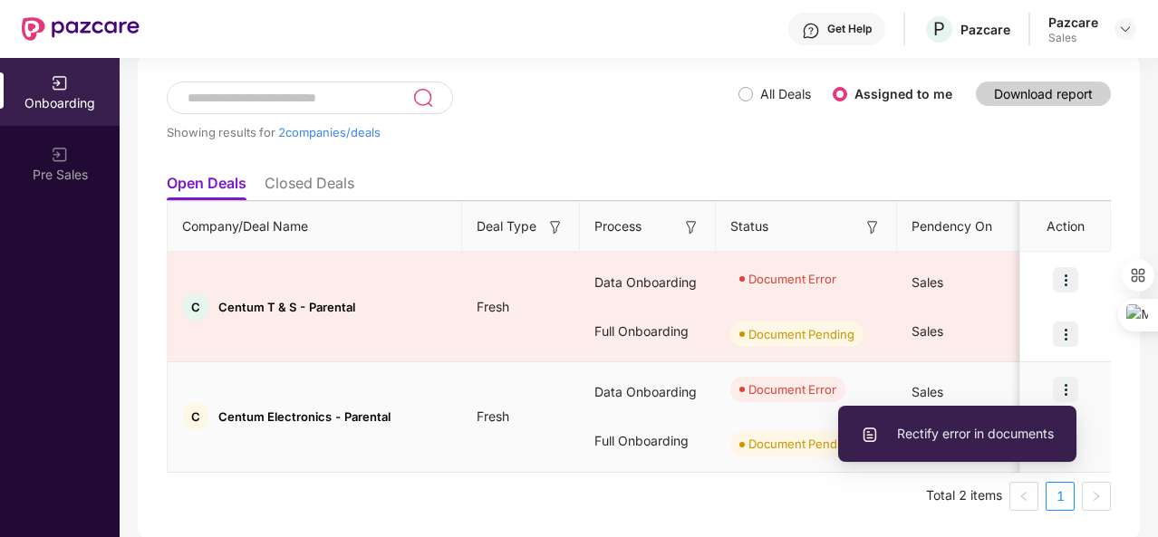
click at [973, 432] on span "Rectify error in documents" at bounding box center [957, 434] width 193 height 20
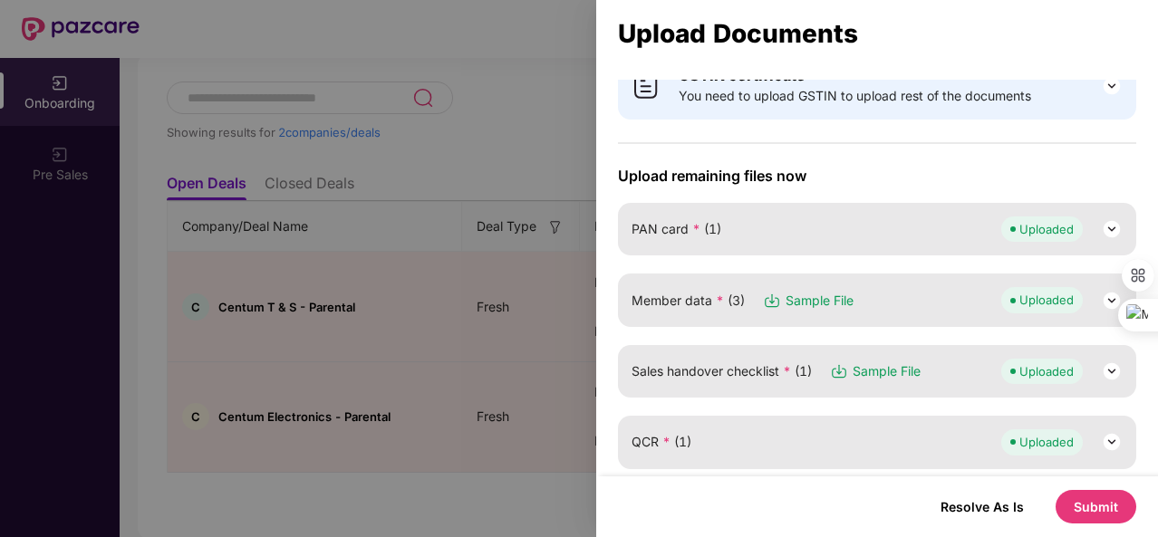
scroll to position [141, 0]
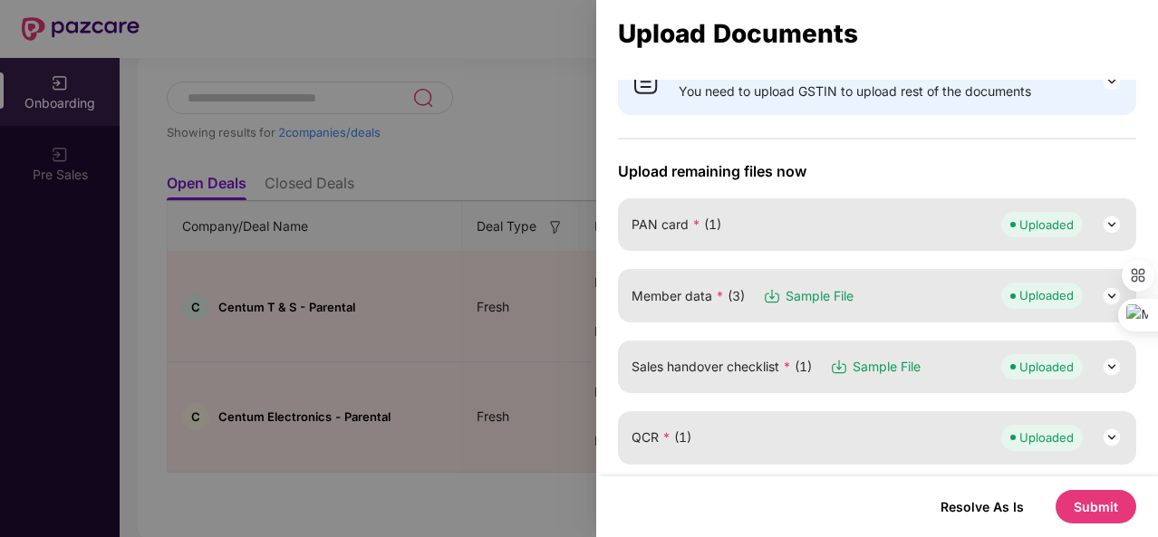
click at [857, 291] on div "Member data * (3) Sample File Uploaded" at bounding box center [877, 295] width 491 height 25
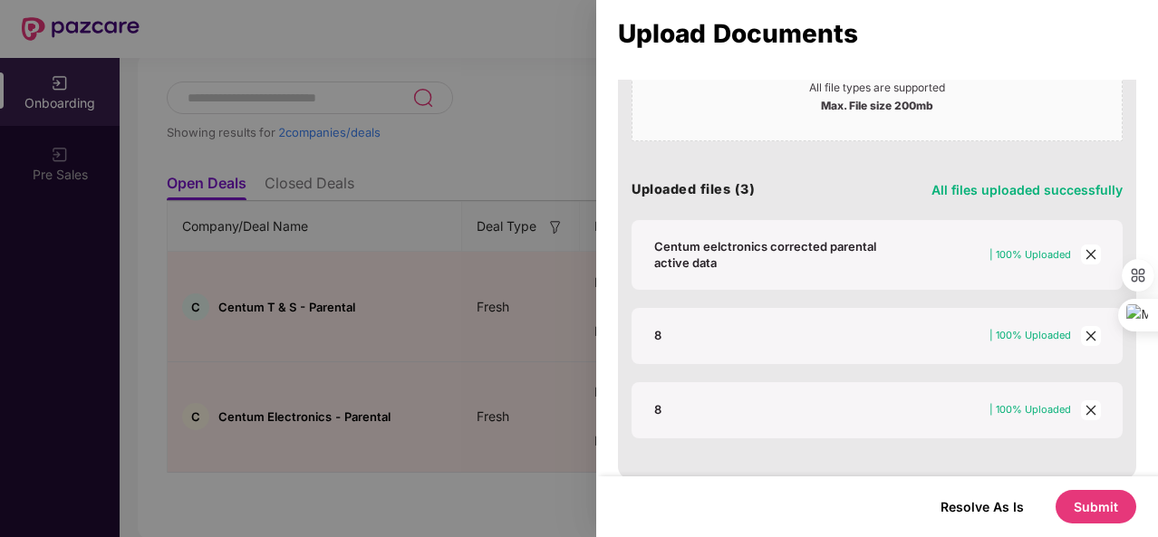
scroll to position [464, 0]
click at [1085, 332] on icon "close" at bounding box center [1091, 334] width 13 height 13
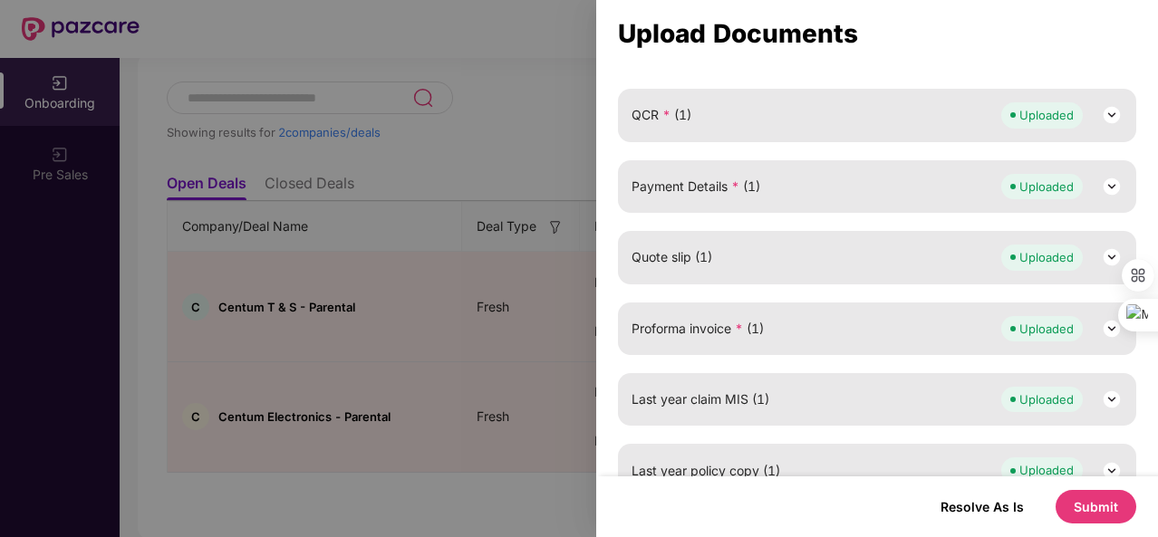
click at [882, 186] on div "Payment Details * (1) Uploaded" at bounding box center [877, 186] width 491 height 25
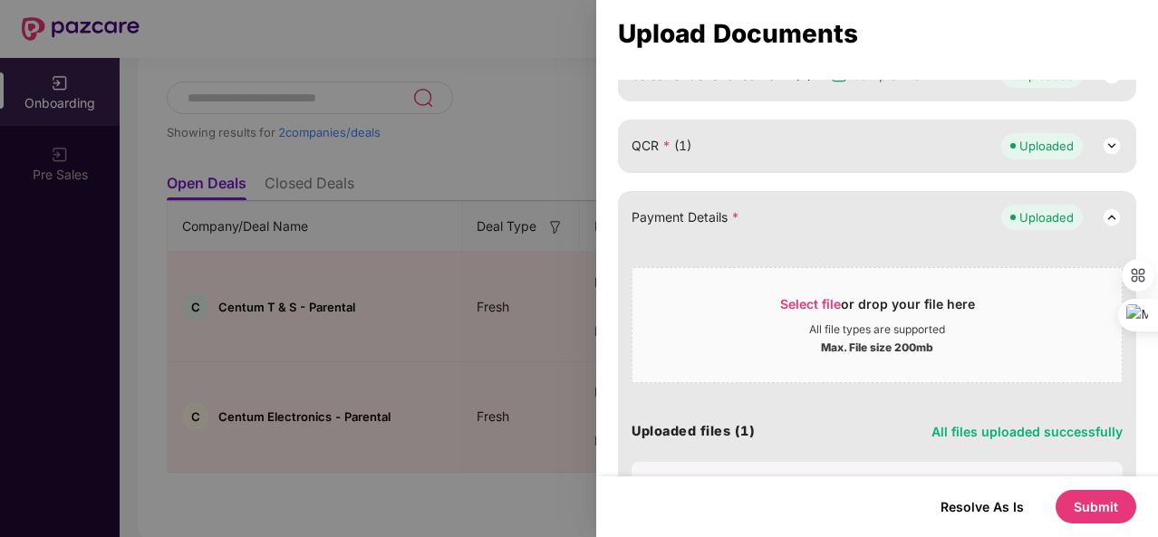
scroll to position [301, 0]
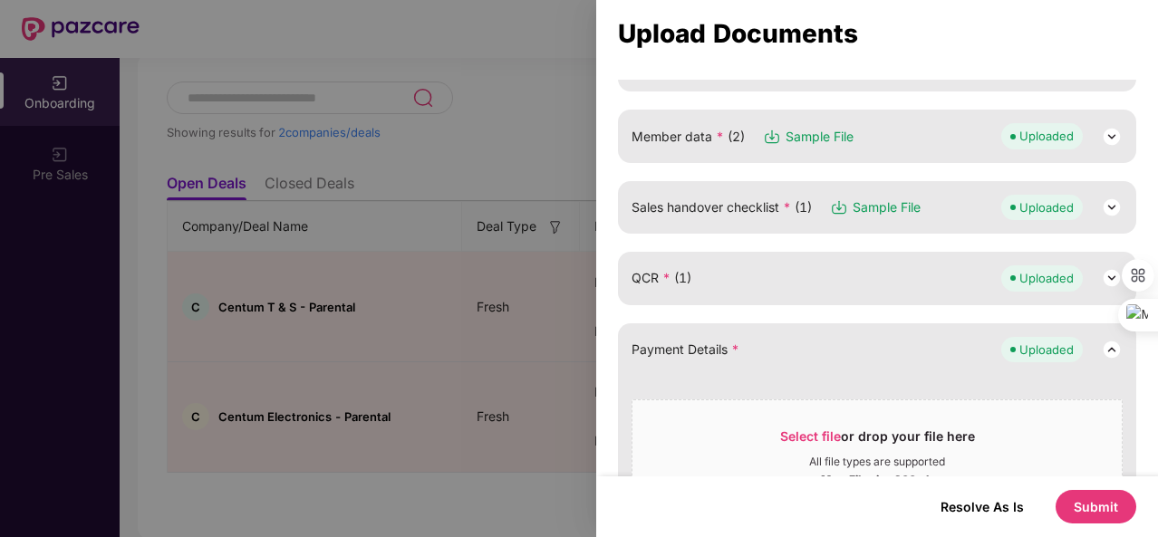
click at [918, 153] on div "Member data * (2) Sample File Uploaded" at bounding box center [877, 136] width 518 height 53
click at [916, 144] on div "Member data * (2) Sample File Uploaded" at bounding box center [877, 135] width 491 height 25
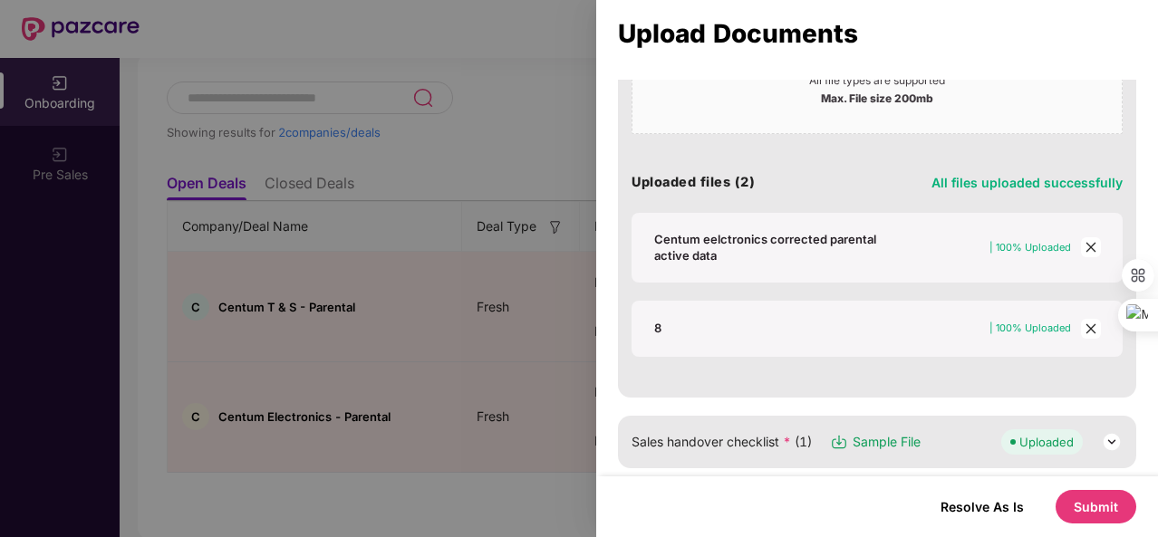
scroll to position [471, 0]
click at [1086, 326] on icon "close" at bounding box center [1091, 327] width 13 height 13
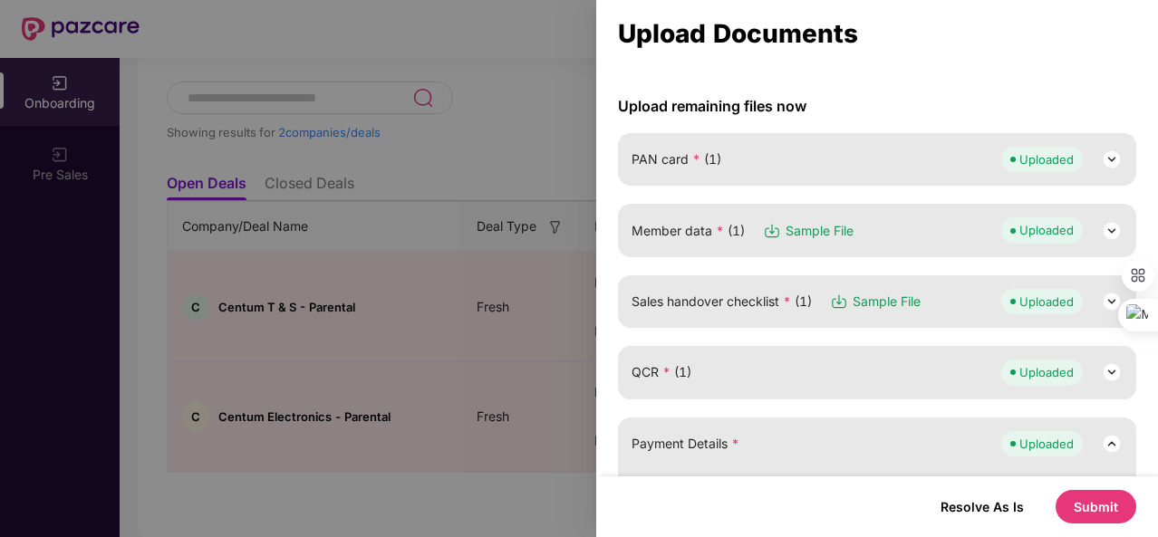
click at [893, 217] on div "Member data * (1) Sample File Uploaded" at bounding box center [877, 229] width 491 height 25
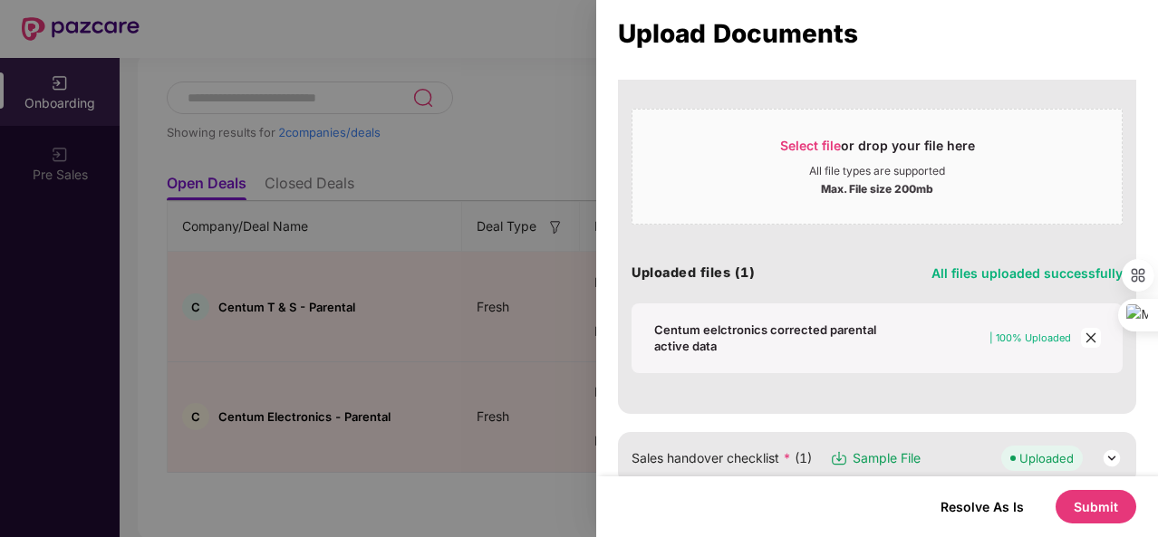
scroll to position [382, 0]
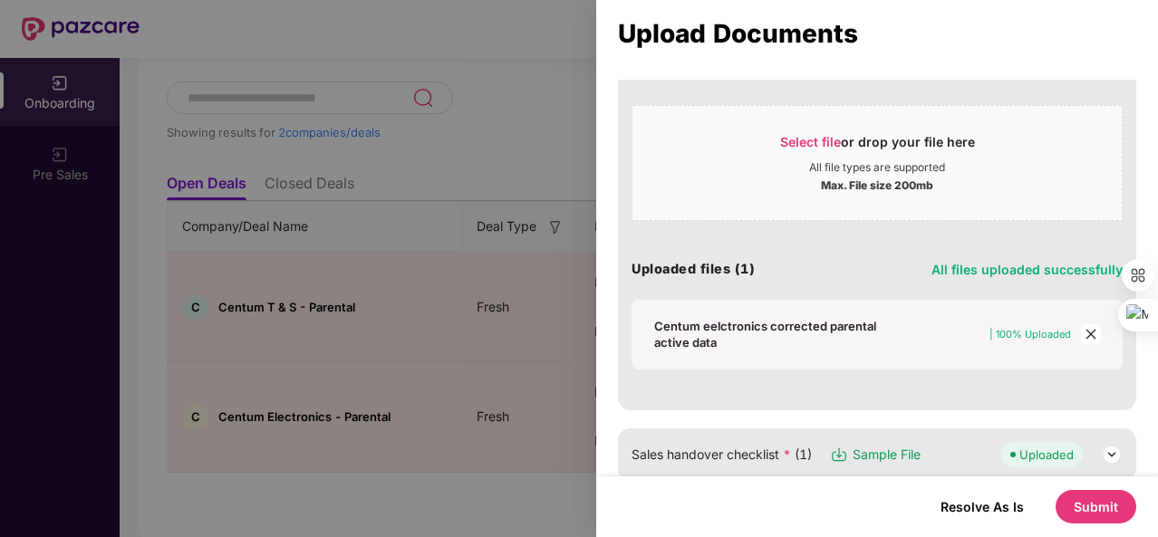
click at [1088, 329] on icon "close" at bounding box center [1091, 334] width 13 height 13
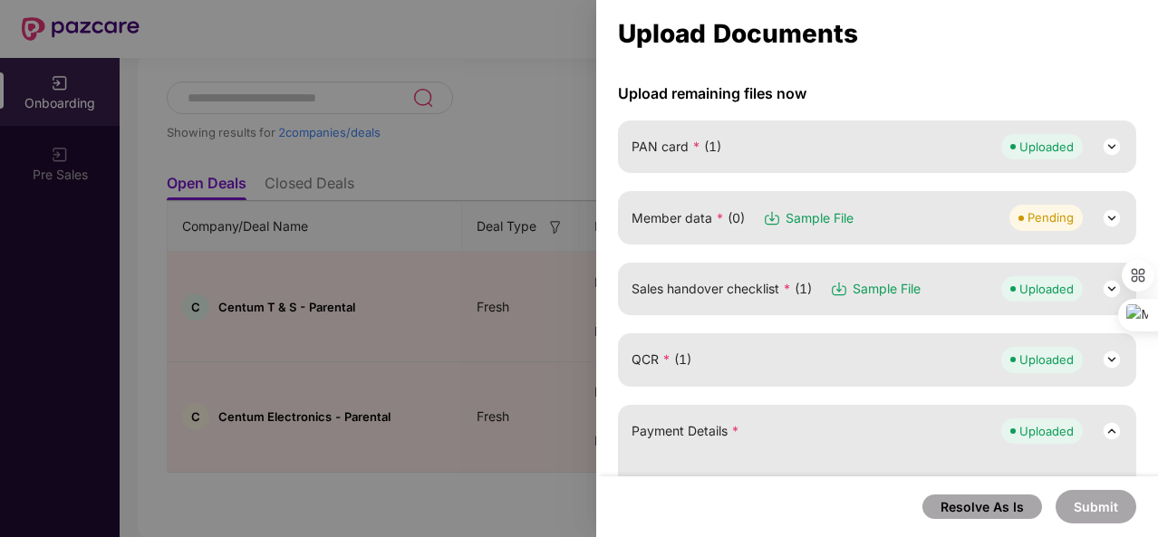
scroll to position [176, 0]
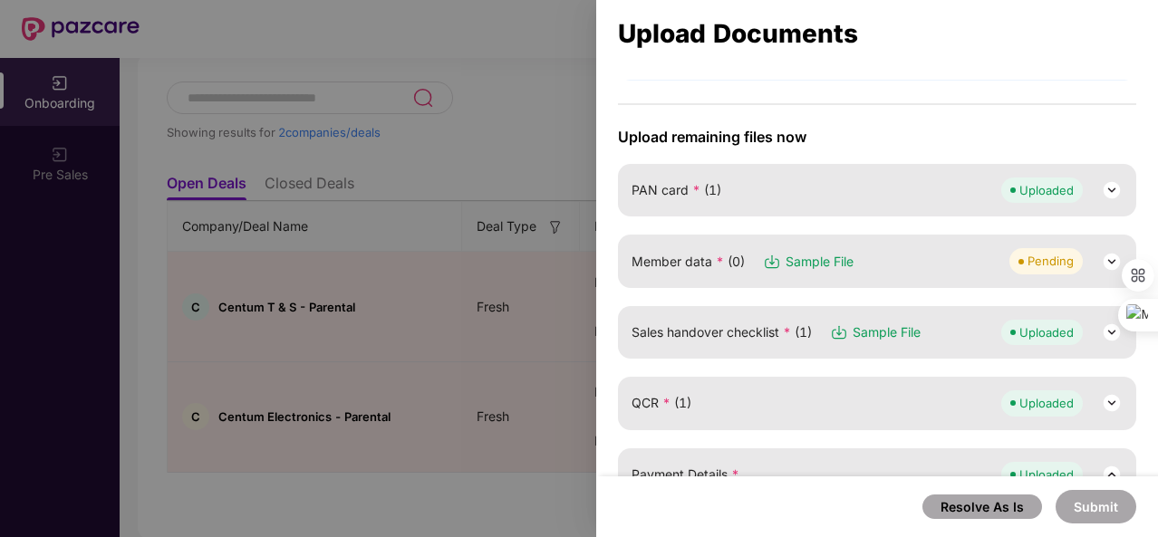
click at [892, 272] on div "Member data * (0) Sample File Pending" at bounding box center [877, 261] width 518 height 53
click at [919, 265] on div "Member data * (0) Sample File Pending" at bounding box center [877, 260] width 491 height 25
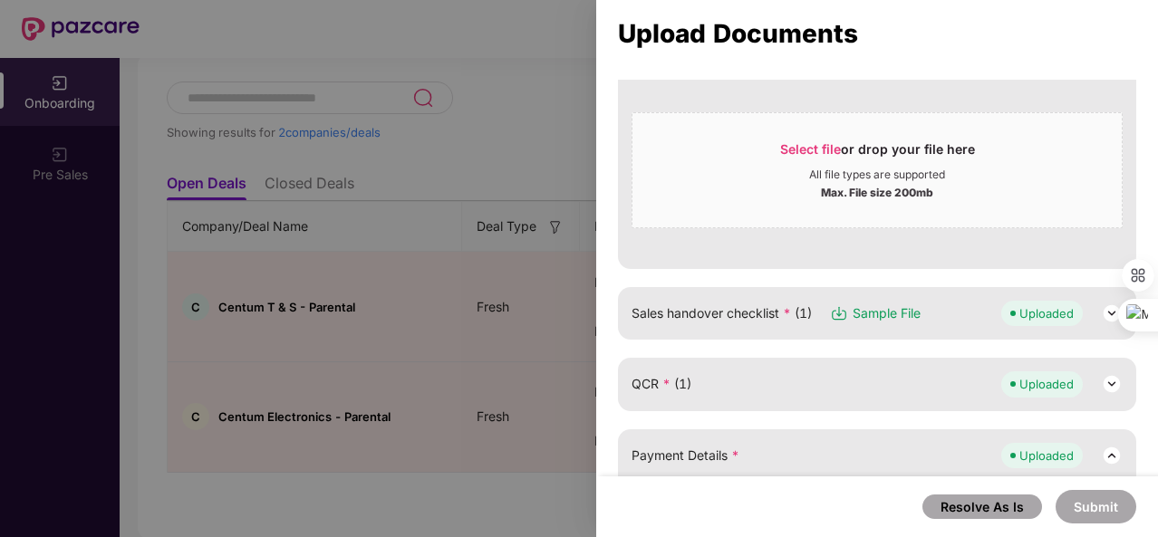
scroll to position [375, 0]
click at [807, 146] on span "Select file" at bounding box center [810, 148] width 61 height 15
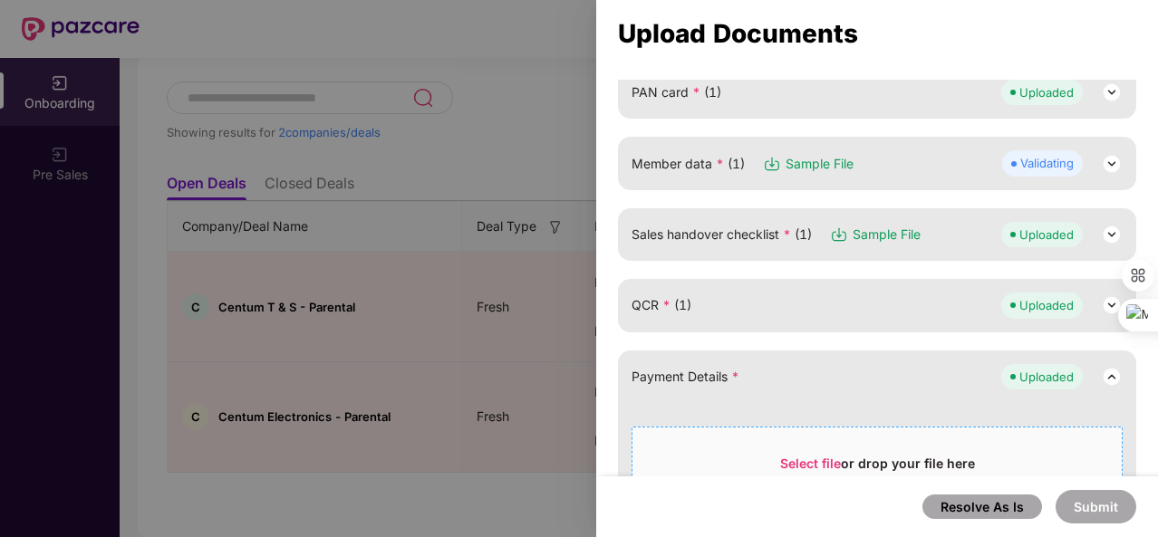
scroll to position [261, 0]
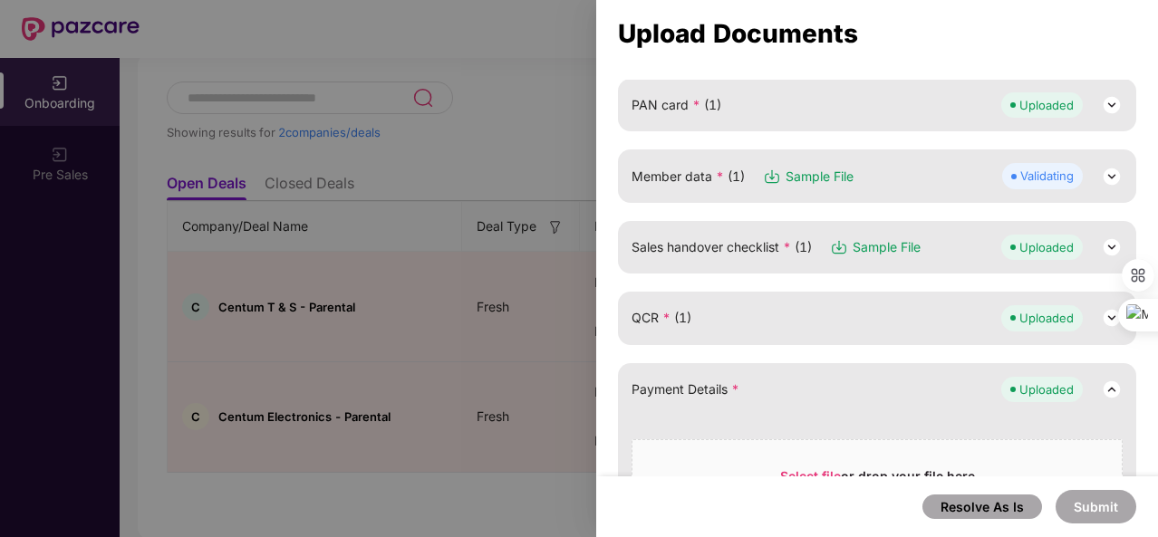
click at [899, 188] on div "Member data * (1) Sample File Validating" at bounding box center [877, 176] width 518 height 53
click at [931, 173] on div "Member data * (1) Sample File Validating" at bounding box center [877, 175] width 491 height 25
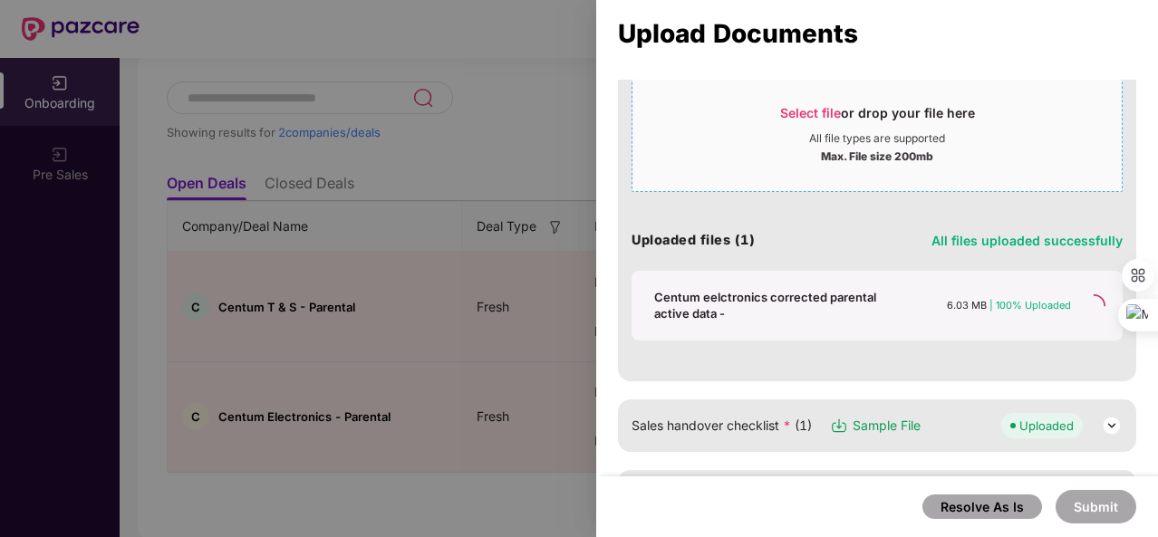
scroll to position [0, 0]
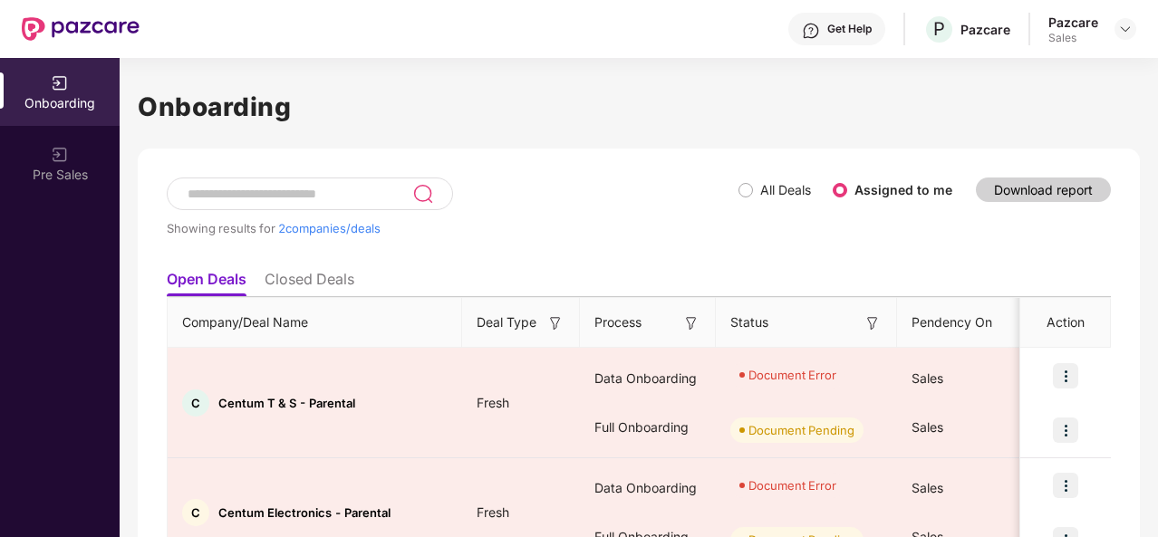
scroll to position [96, 0]
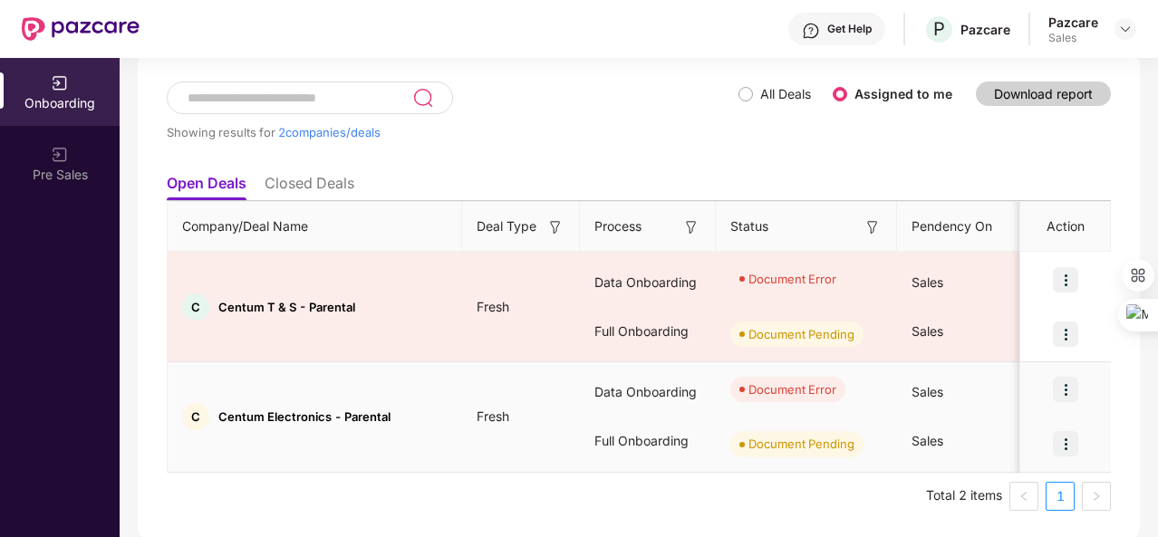
click at [1067, 381] on img at bounding box center [1065, 389] width 25 height 25
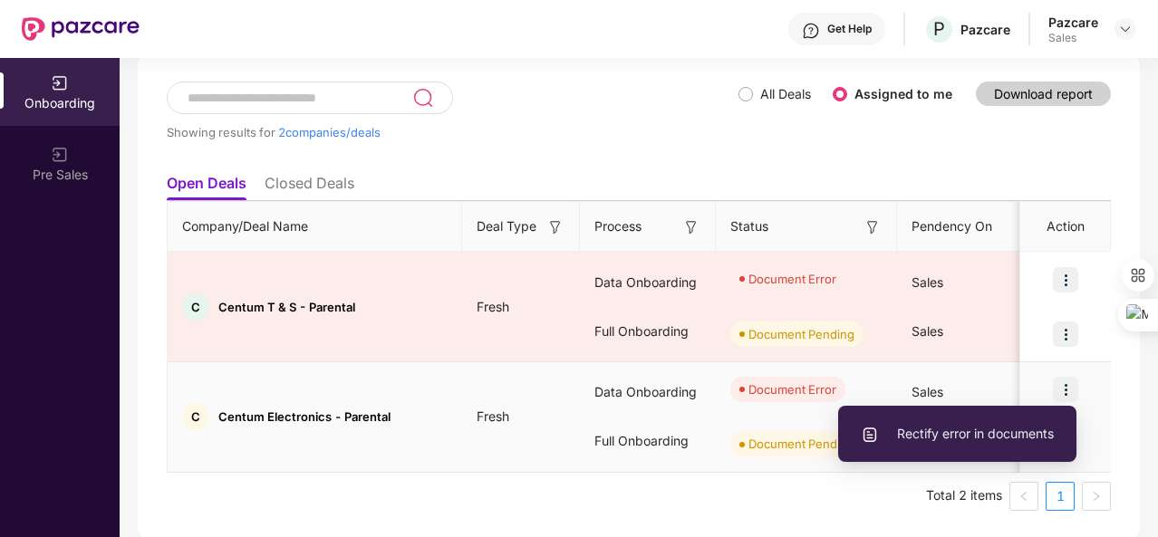
click at [978, 429] on span "Rectify error in documents" at bounding box center [957, 434] width 193 height 20
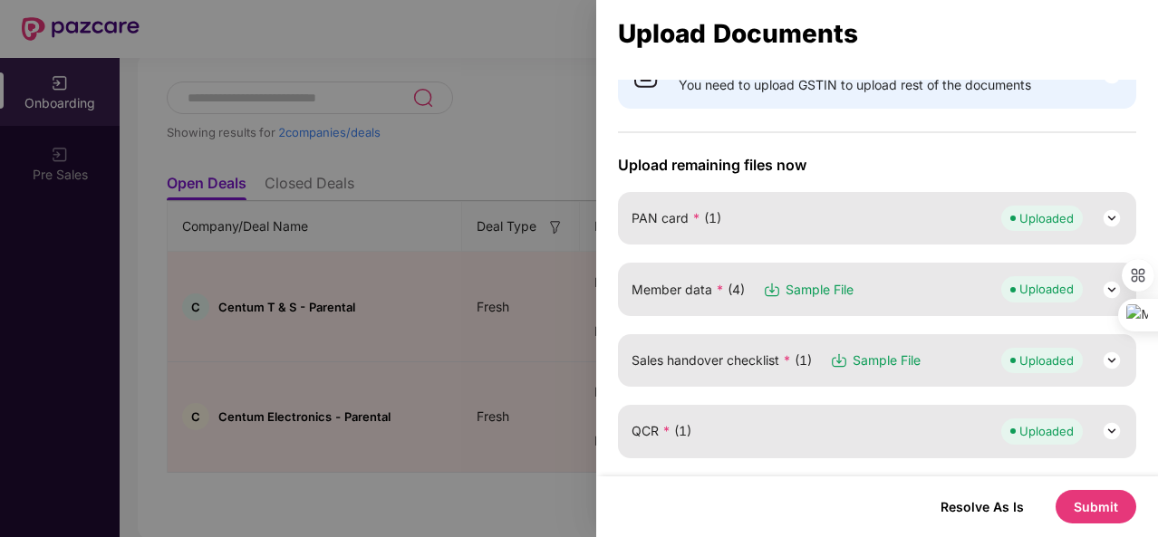
scroll to position [193, 0]
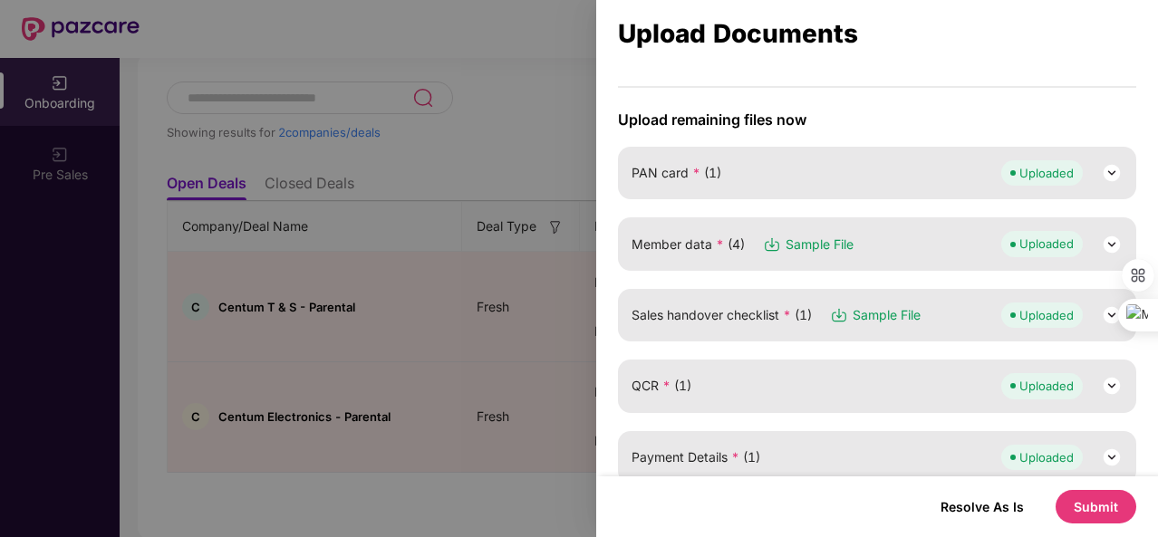
click at [950, 227] on div "Member data * (4) Sample File Uploaded" at bounding box center [877, 243] width 518 height 53
click at [944, 242] on div "Member data * (4) Sample File Uploaded" at bounding box center [877, 243] width 491 height 25
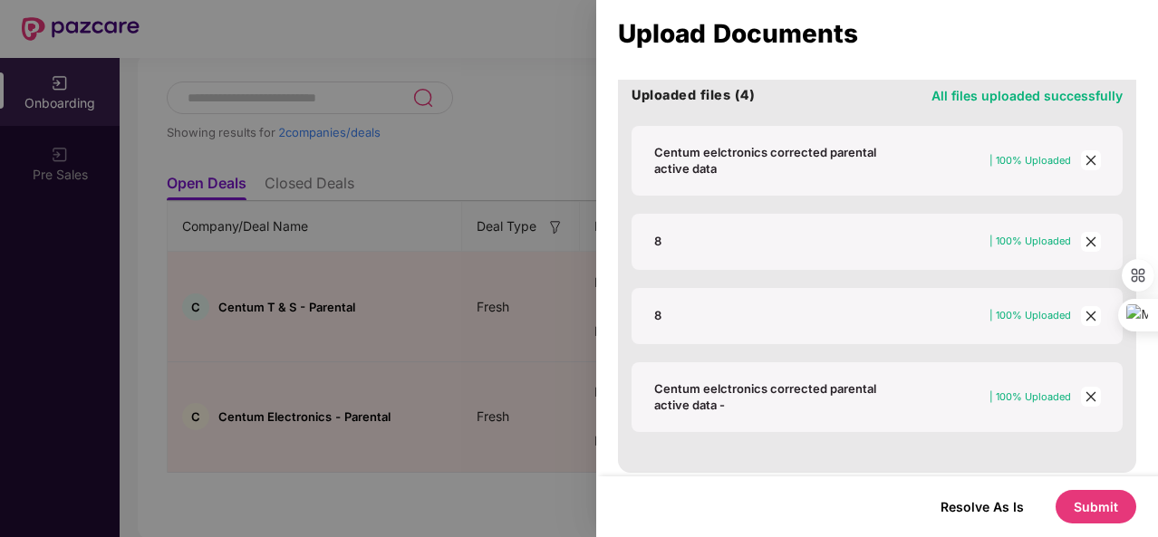
scroll to position [566, 0]
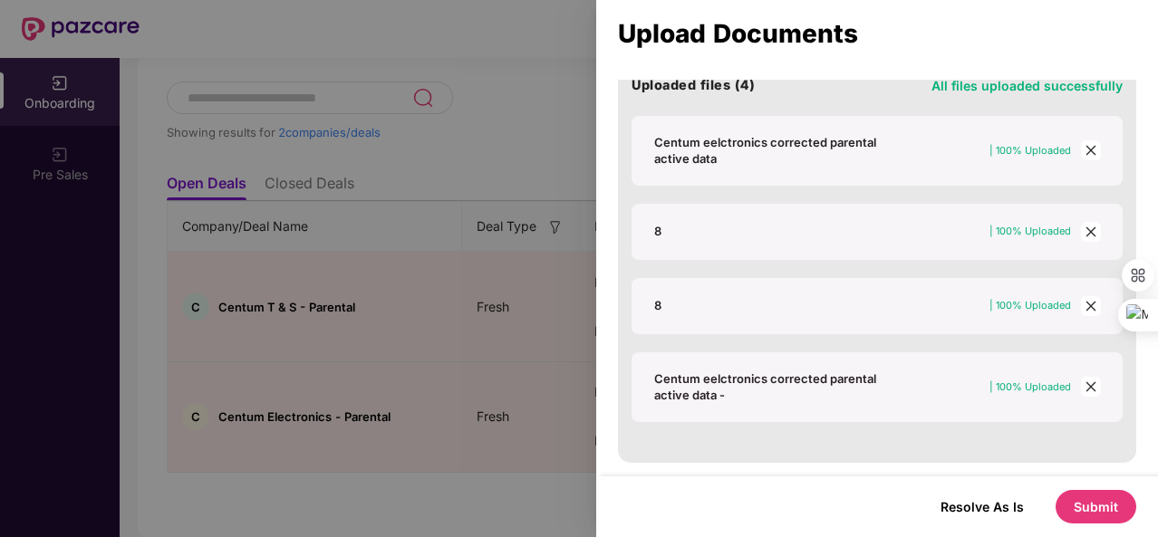
click at [1086, 300] on icon "close" at bounding box center [1091, 306] width 13 height 13
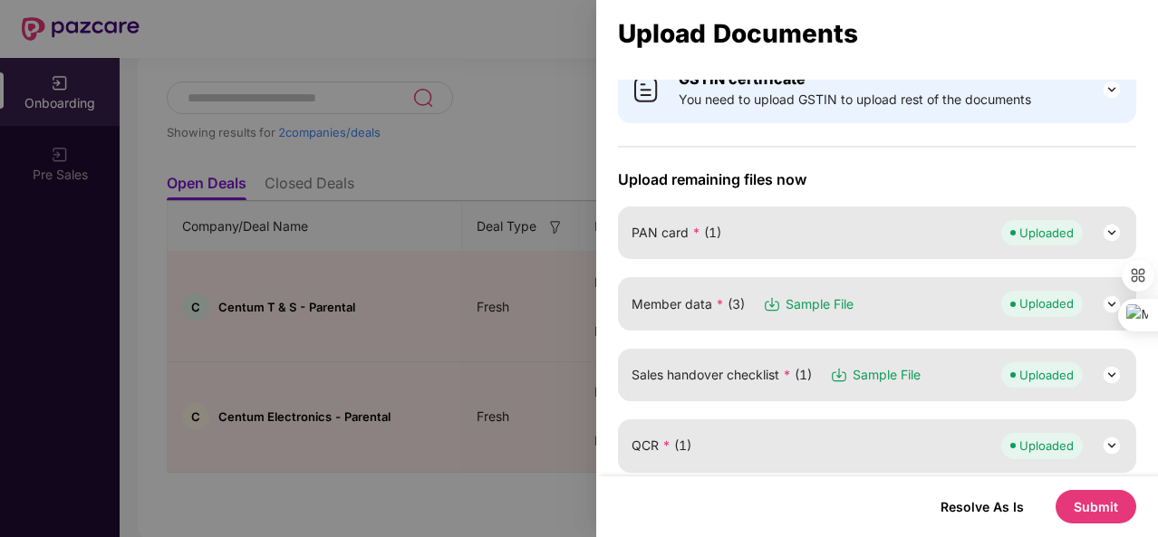
scroll to position [133, 0]
click at [919, 291] on div "Member data * (3) Sample File Uploaded" at bounding box center [877, 303] width 491 height 25
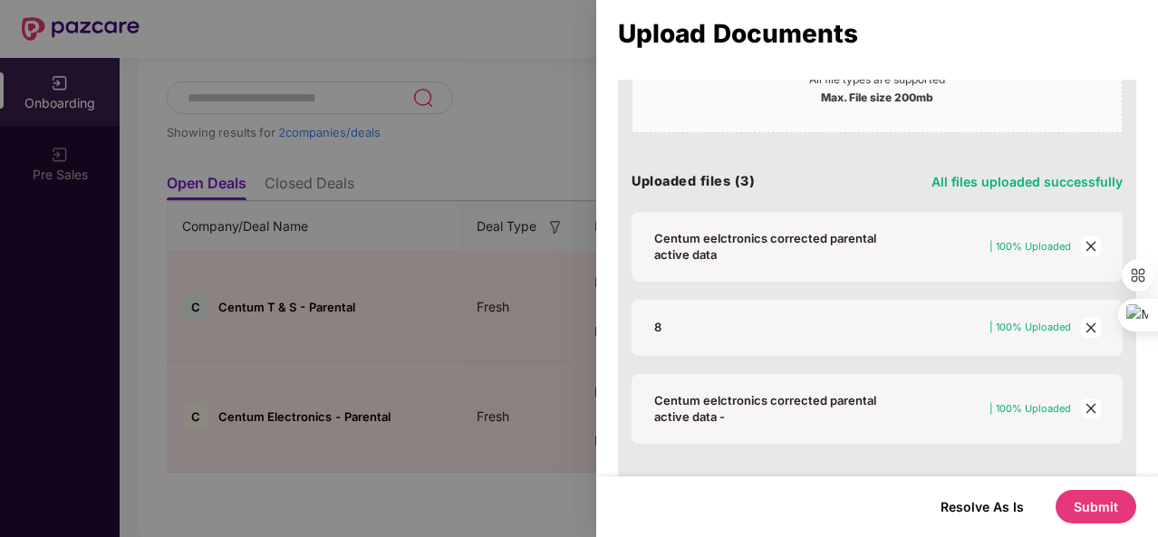
scroll to position [478, 0]
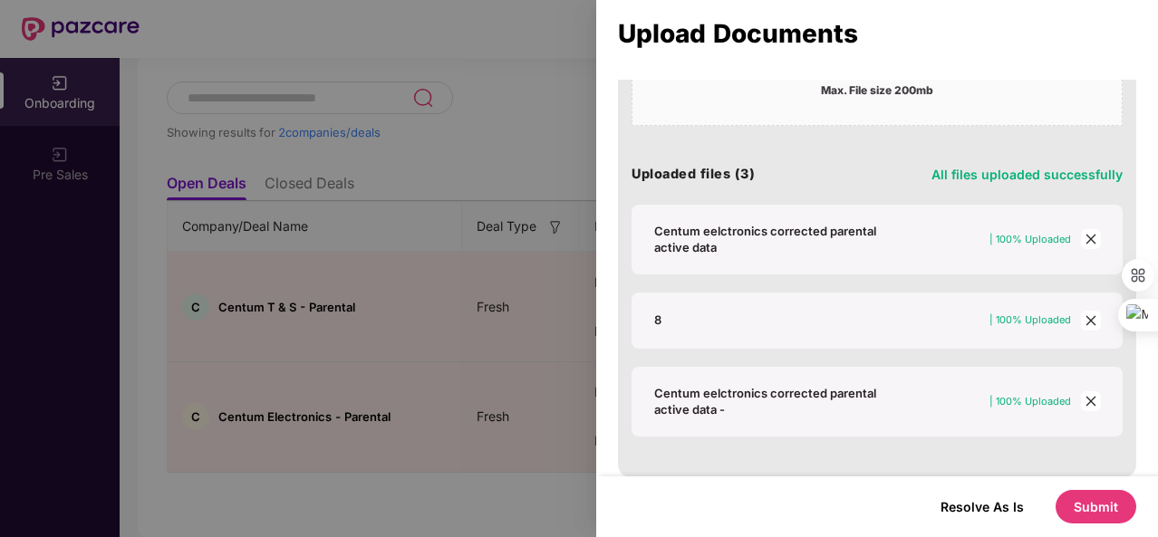
click at [1086, 318] on icon "close" at bounding box center [1091, 320] width 13 height 13
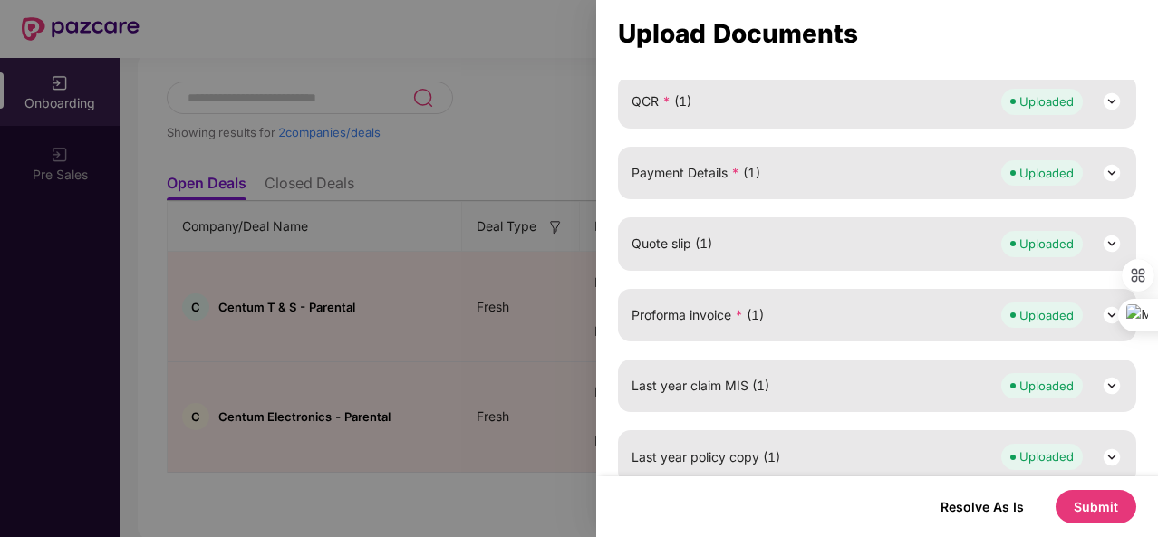
scroll to position [240, 0]
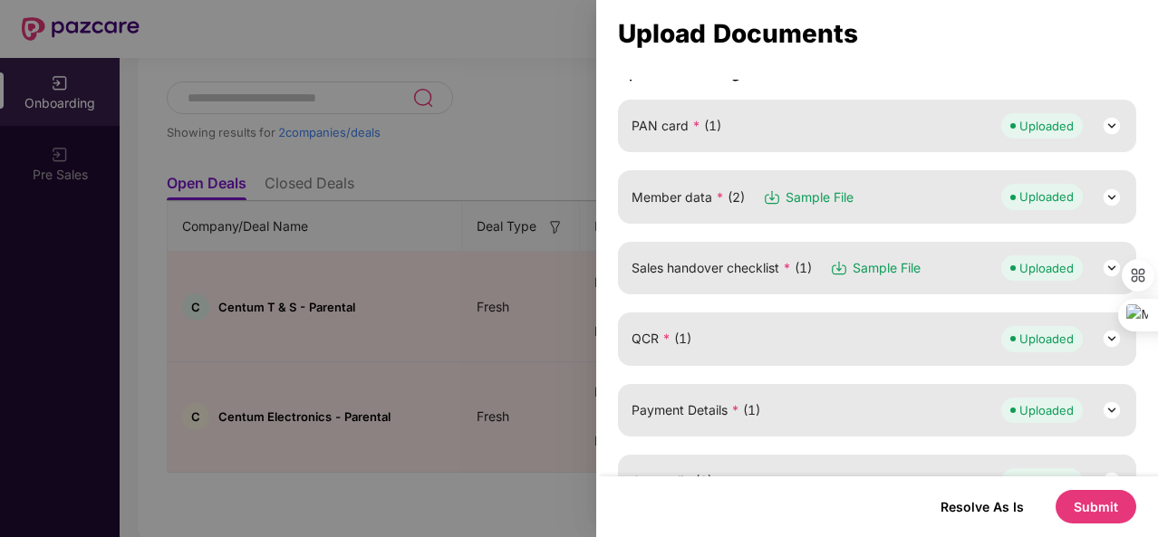
click at [912, 213] on div "Member data * (2) Sample File Uploaded" at bounding box center [877, 196] width 518 height 53
click at [940, 194] on div "Member data * (2) Sample File Uploaded" at bounding box center [877, 196] width 491 height 25
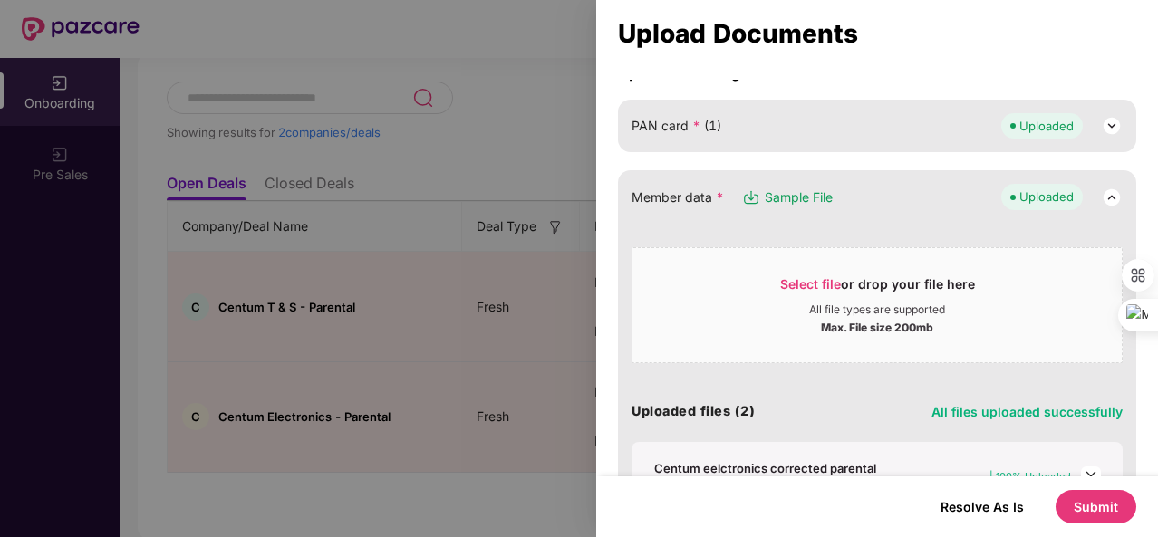
scroll to position [479, 0]
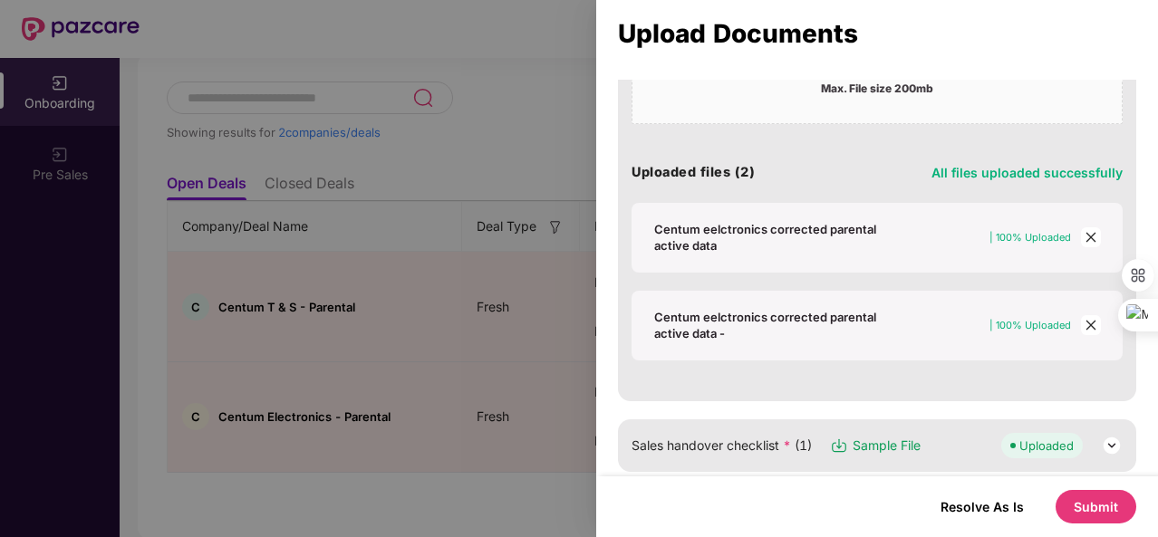
click at [1093, 236] on icon "close" at bounding box center [1091, 237] width 13 height 13
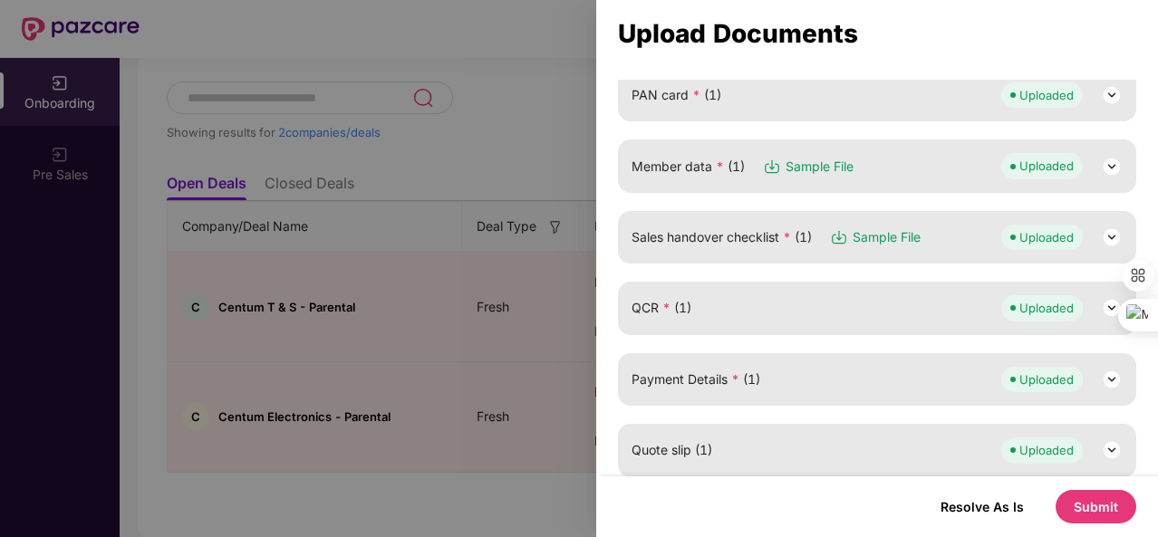
scroll to position [270, 0]
click at [873, 157] on div "Member data * (1) Sample File Uploaded" at bounding box center [877, 166] width 491 height 25
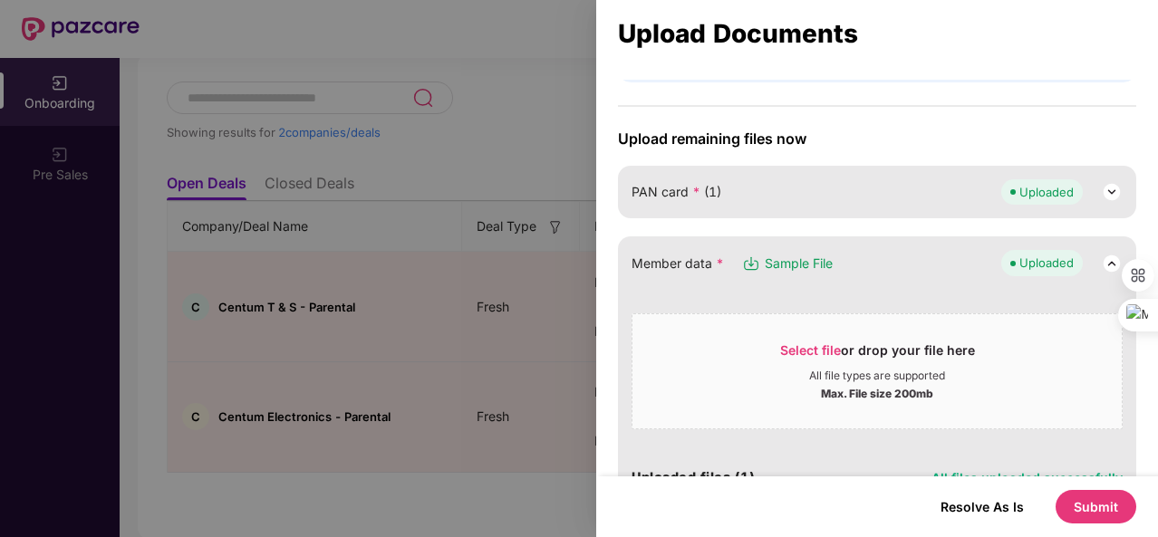
scroll to position [172, 0]
click at [879, 194] on div "PAN card * (1) Uploaded" at bounding box center [877, 193] width 491 height 25
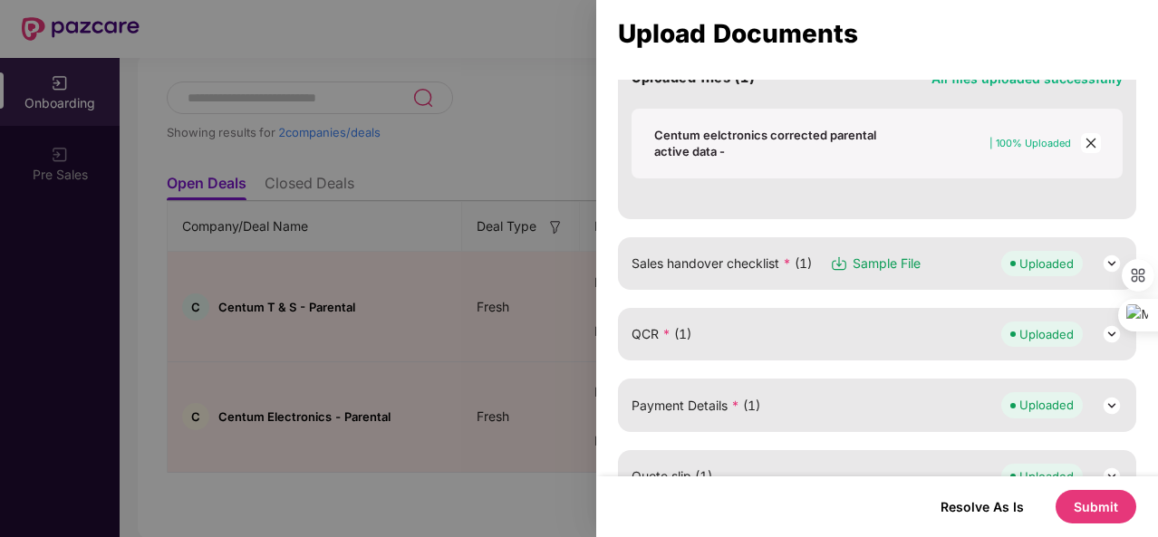
scroll to position [890, 0]
click at [1098, 500] on button "Submit" at bounding box center [1096, 507] width 81 height 34
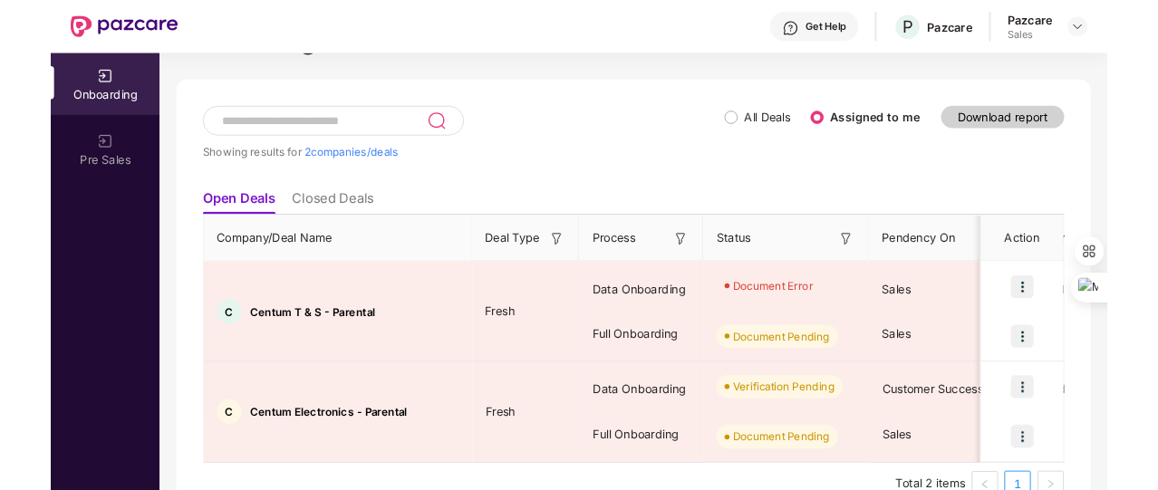
scroll to position [96, 0]
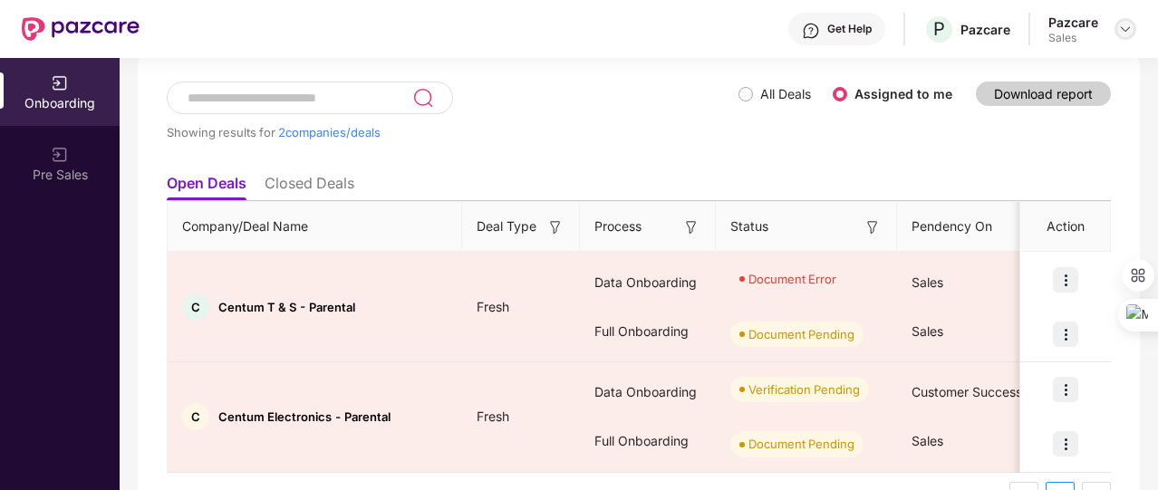
click at [1121, 21] on div at bounding box center [1126, 29] width 22 height 22
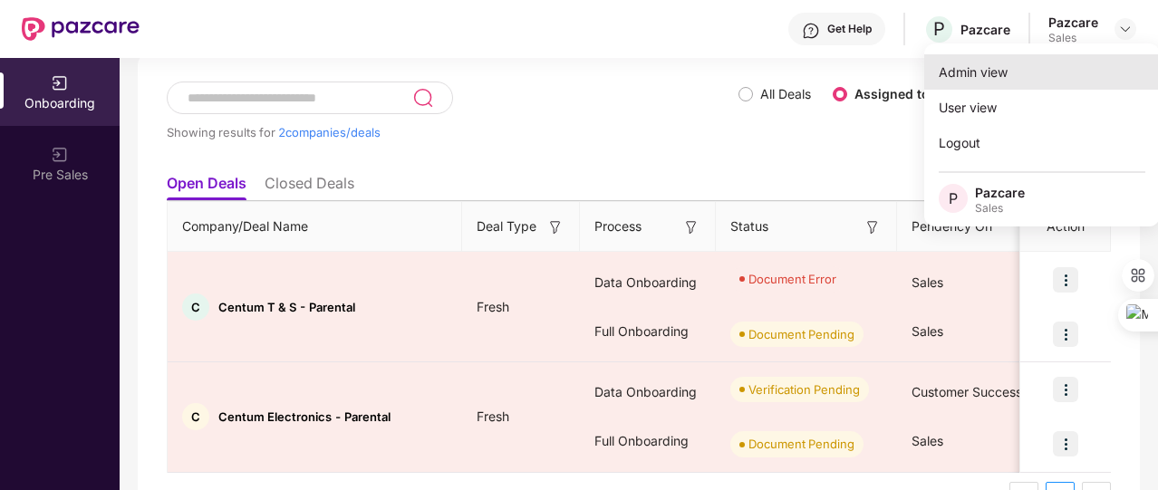
click at [984, 68] on div "Admin view" at bounding box center [1042, 71] width 236 height 35
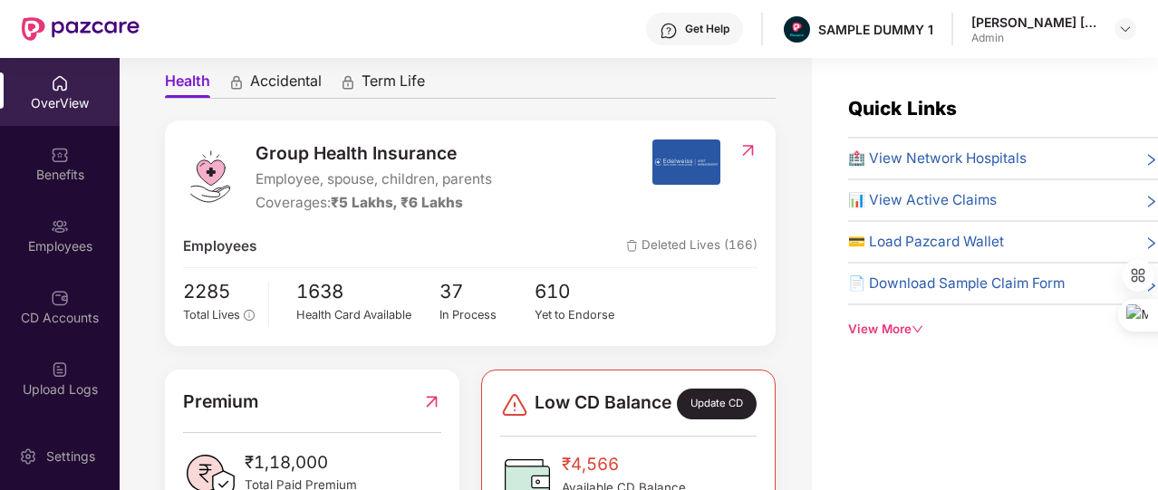
scroll to position [180, 0]
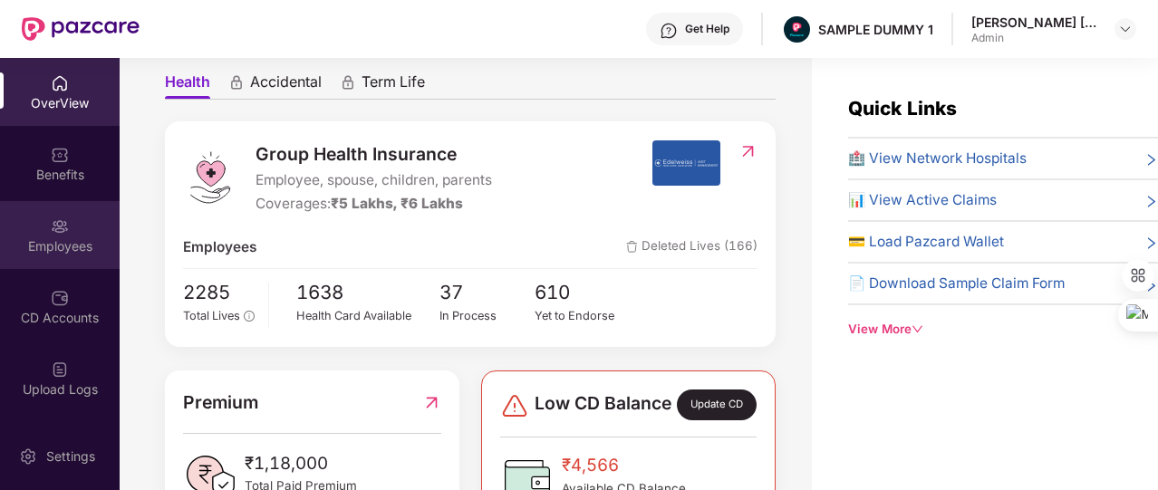
click at [42, 249] on div "Employees" at bounding box center [60, 246] width 120 height 18
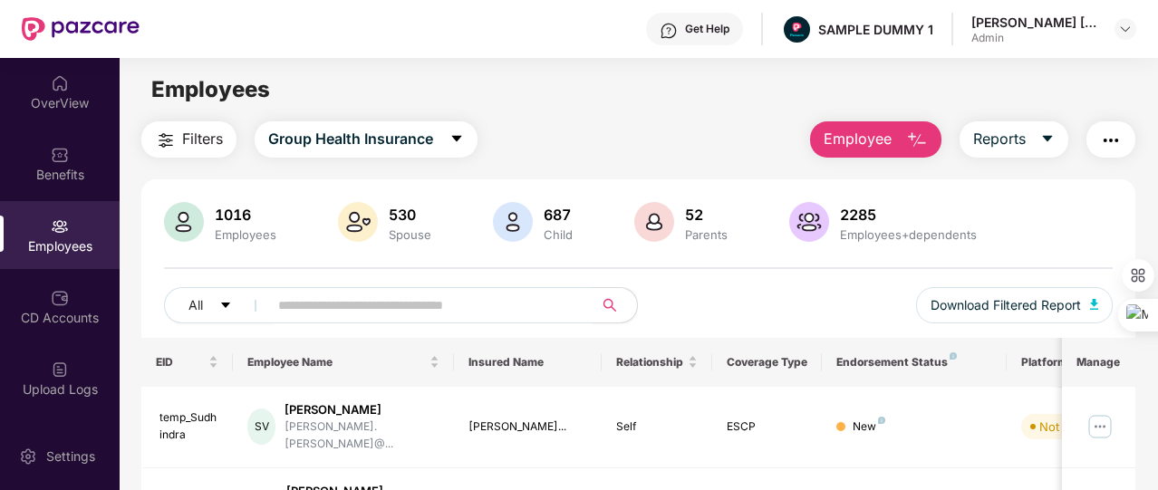
click at [912, 144] on img "button" at bounding box center [917, 141] width 22 height 22
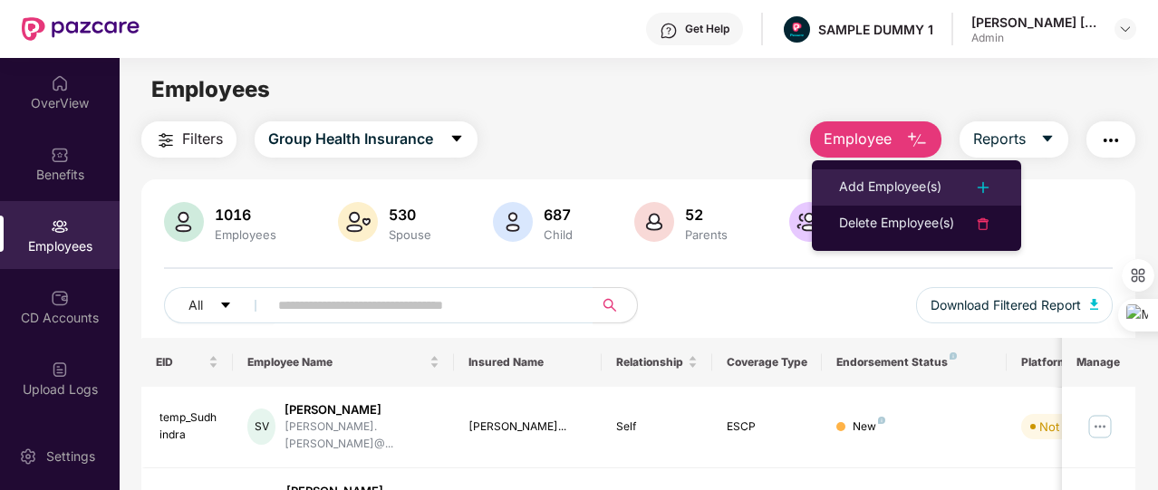
click at [919, 187] on div "Add Employee(s)" at bounding box center [890, 188] width 102 height 22
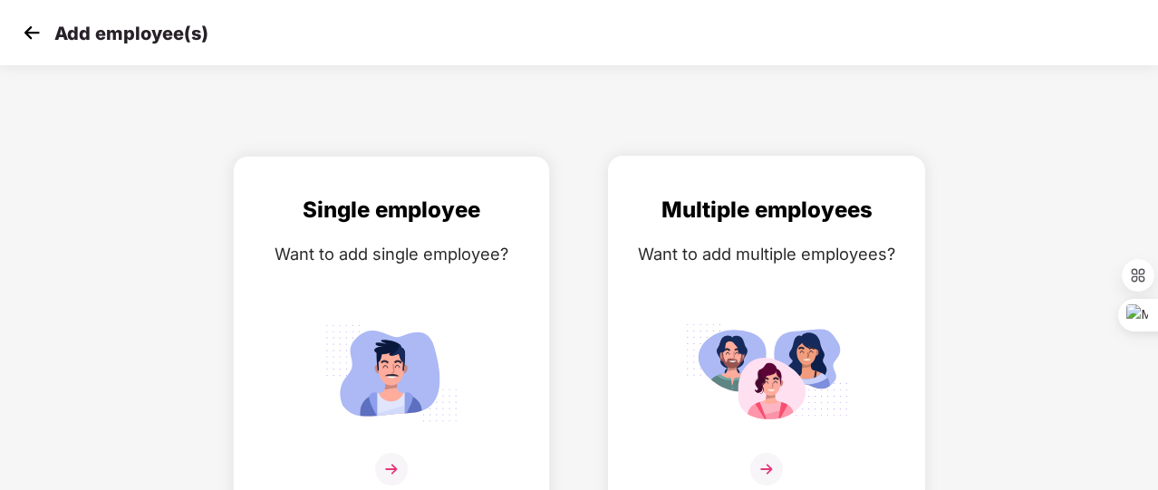
click at [822, 249] on div "Want to add multiple employees?" at bounding box center [766, 254] width 279 height 26
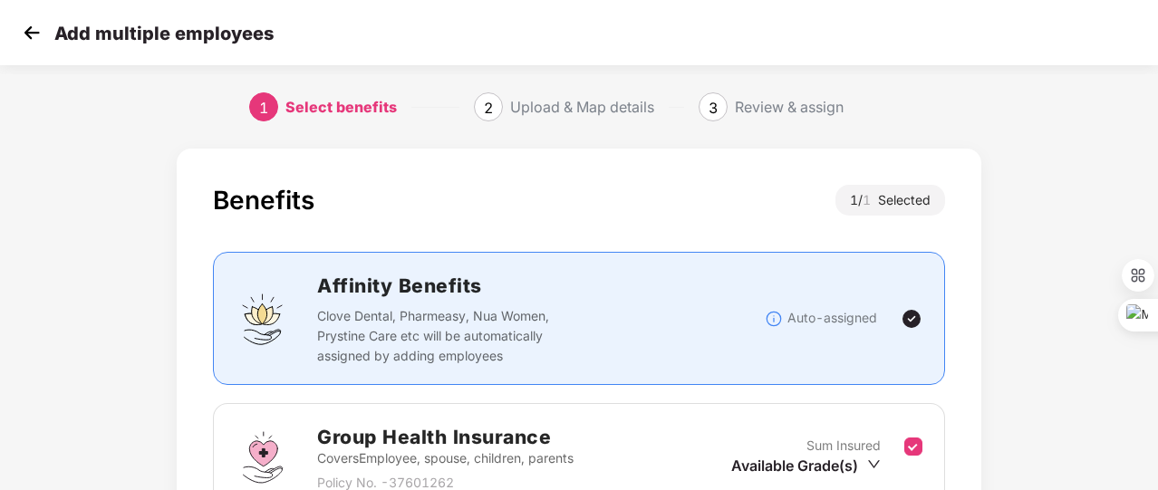
scroll to position [238, 0]
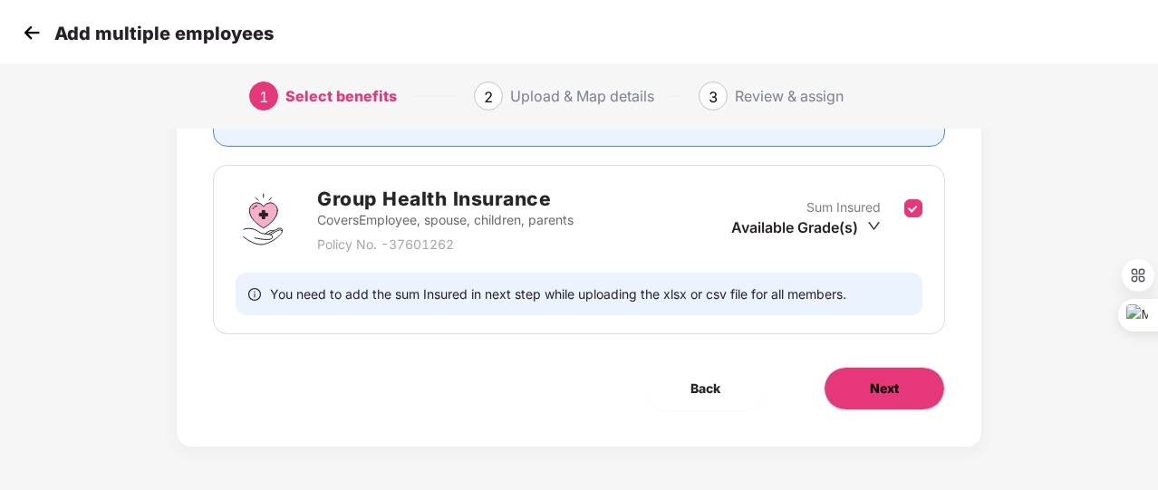
click at [893, 393] on span "Next" at bounding box center [884, 389] width 29 height 20
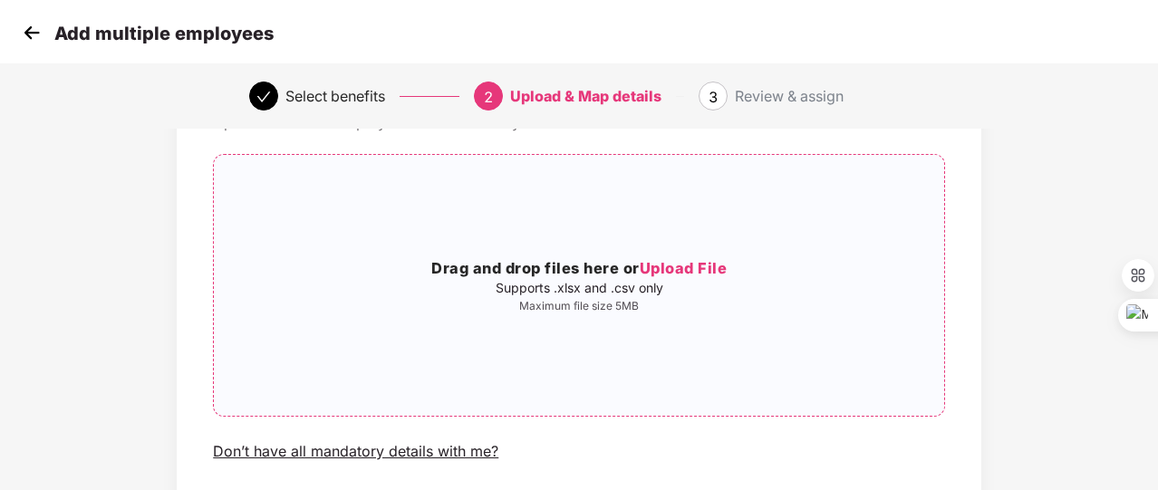
scroll to position [109, 0]
click at [29, 37] on img at bounding box center [31, 32] width 27 height 27
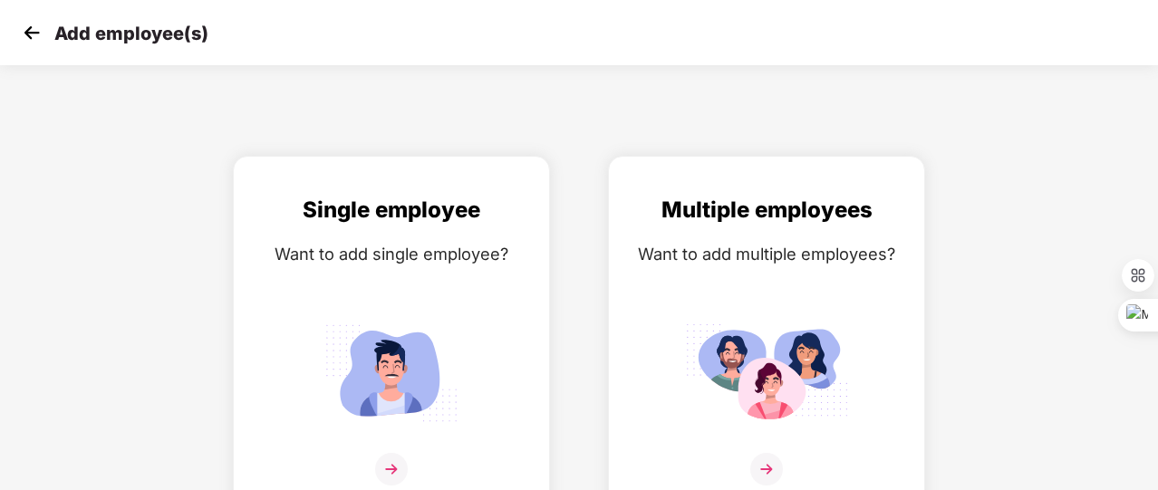
click at [29, 37] on img at bounding box center [31, 32] width 27 height 27
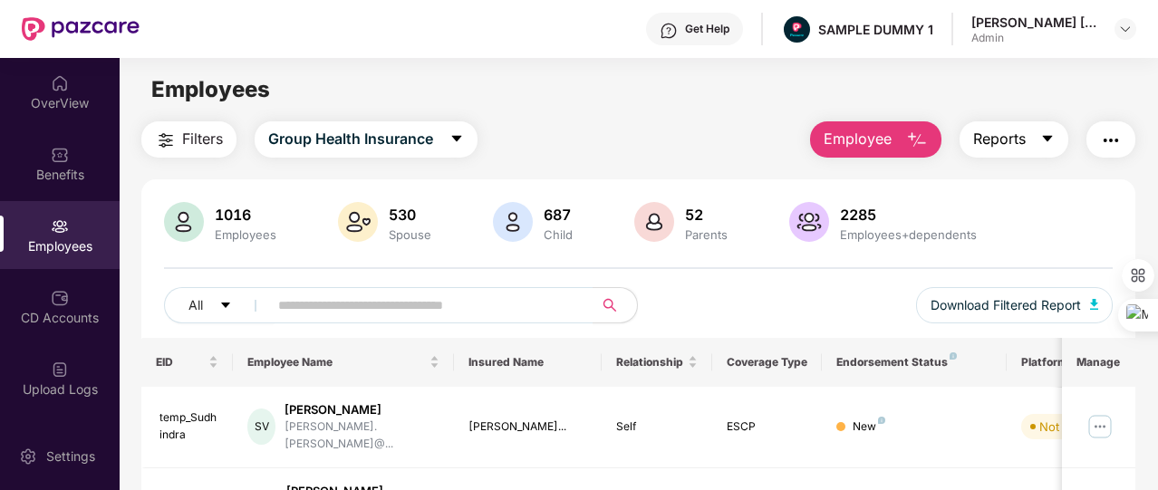
click at [1013, 136] on span "Reports" at bounding box center [999, 139] width 53 height 23
click at [1124, 130] on button "button" at bounding box center [1110, 139] width 49 height 36
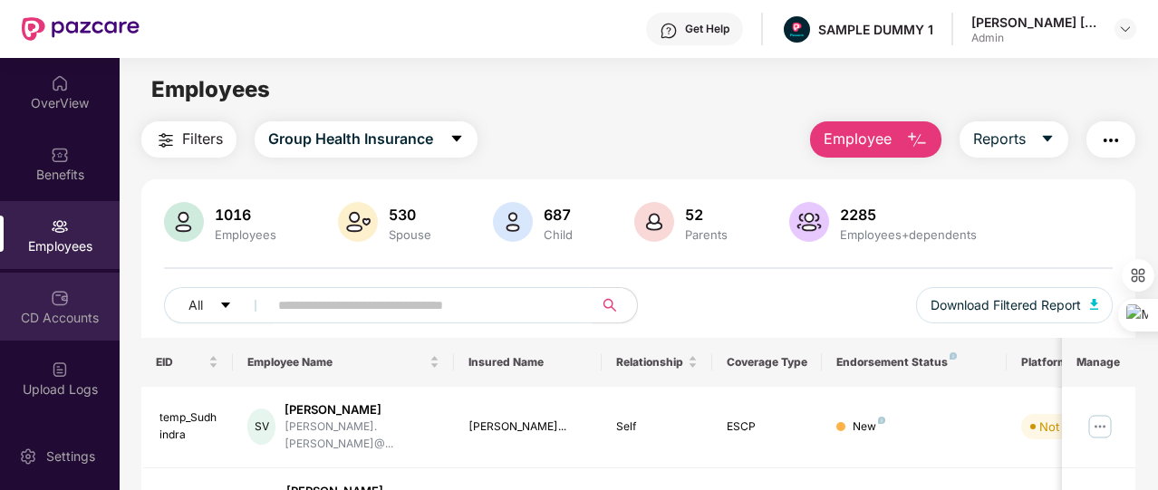
click at [60, 290] on img at bounding box center [60, 298] width 18 height 18
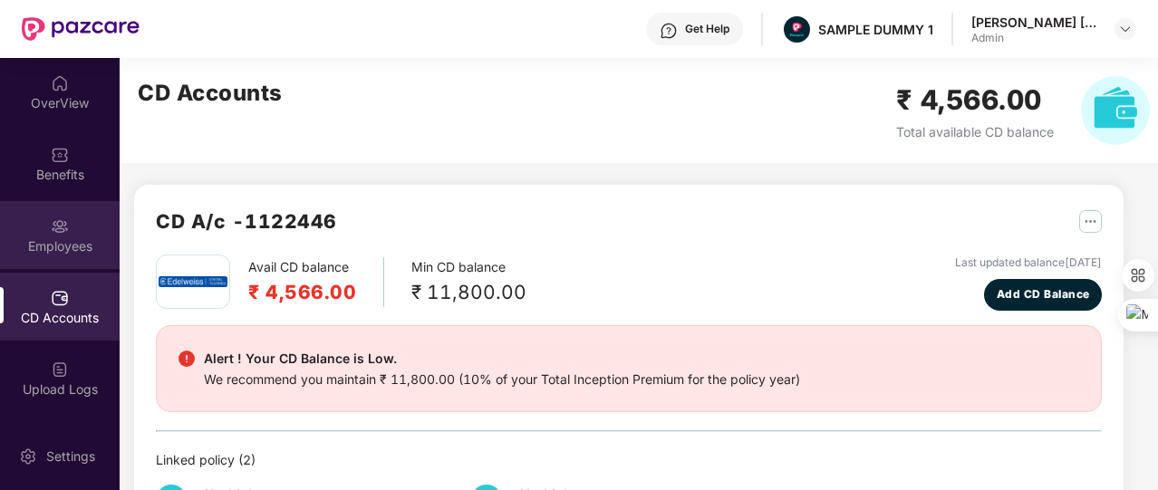
click at [51, 224] on img at bounding box center [60, 226] width 18 height 18
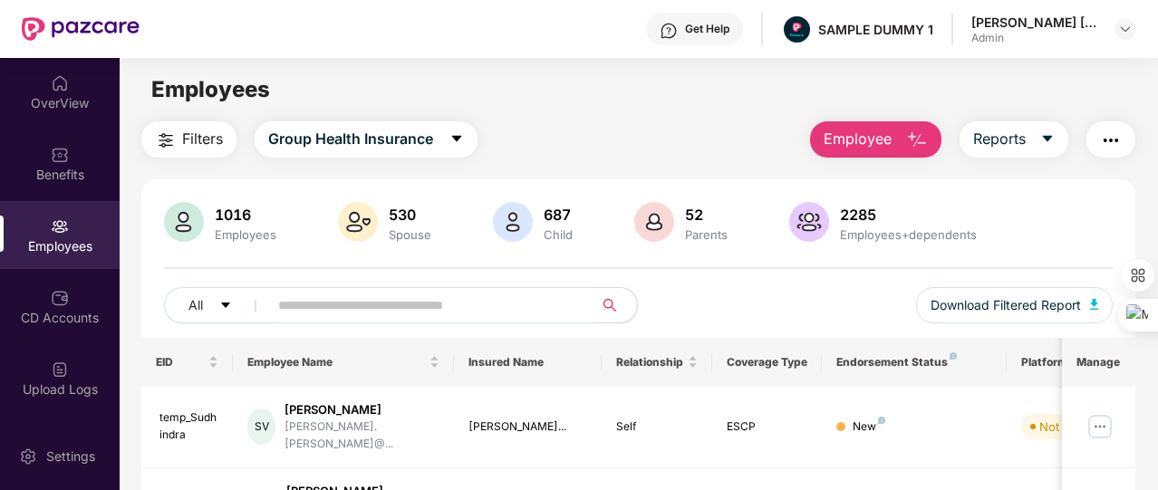
click at [845, 155] on button "Employee" at bounding box center [875, 139] width 131 height 36
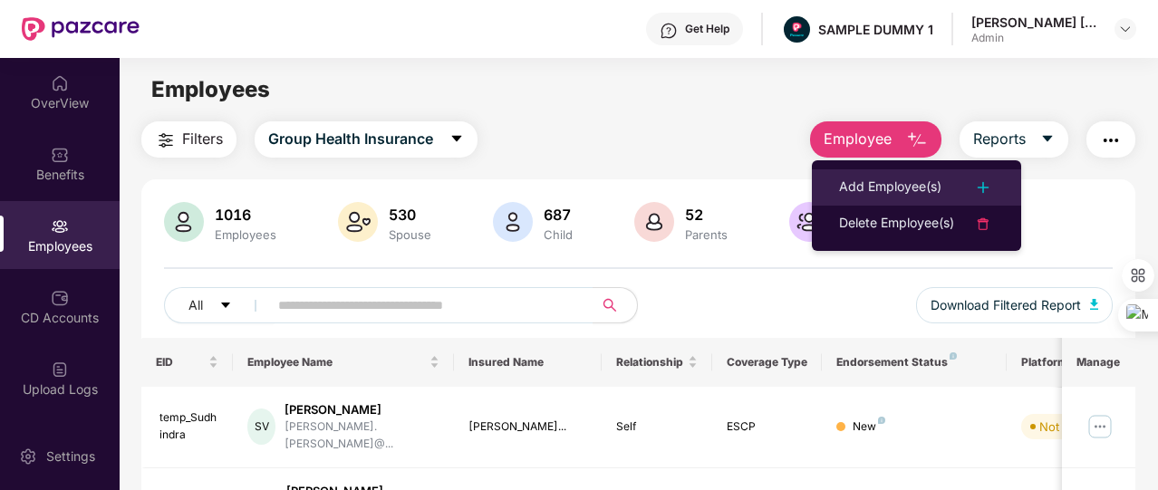
click at [841, 175] on li "Add Employee(s)" at bounding box center [916, 187] width 209 height 36
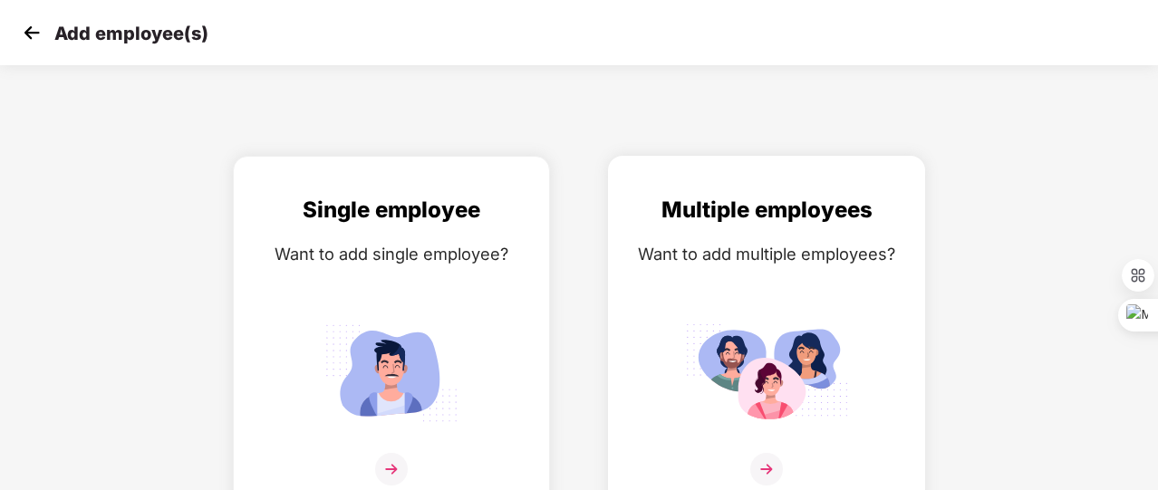
click at [780, 311] on div "Multiple employees Want to add multiple employees?" at bounding box center [766, 350] width 279 height 315
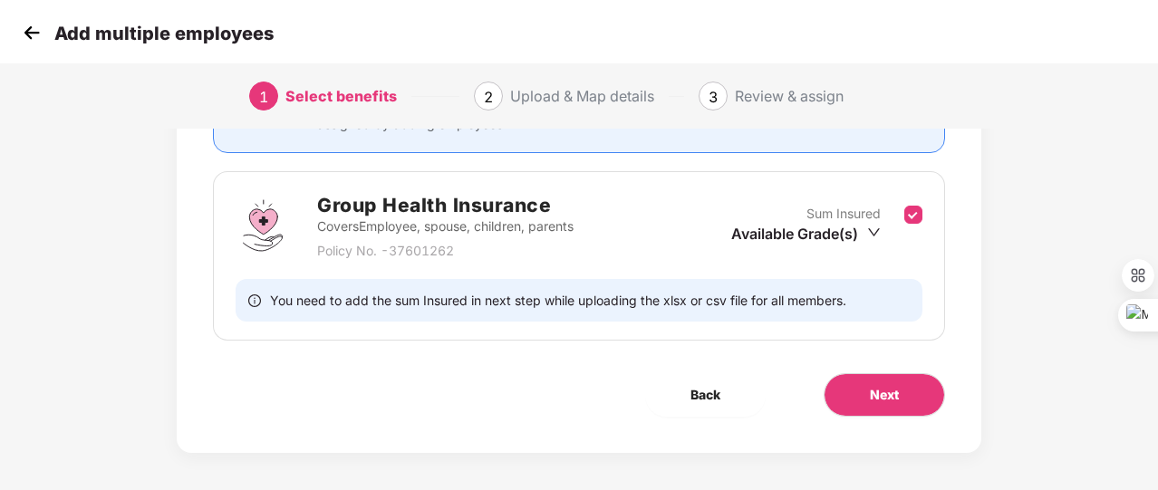
scroll to position [238, 0]
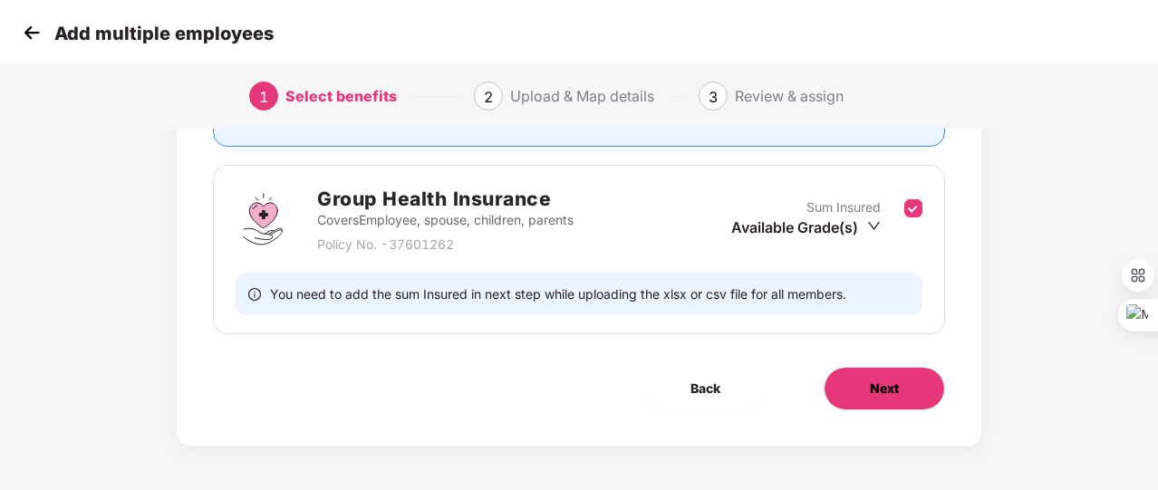
click at [882, 405] on button "Next" at bounding box center [884, 388] width 121 height 43
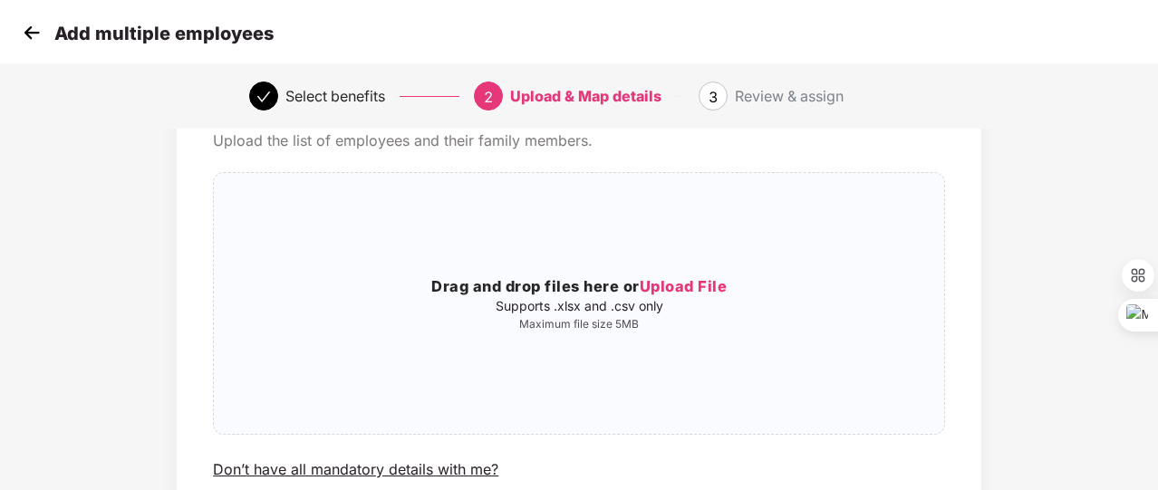
scroll to position [85, 0]
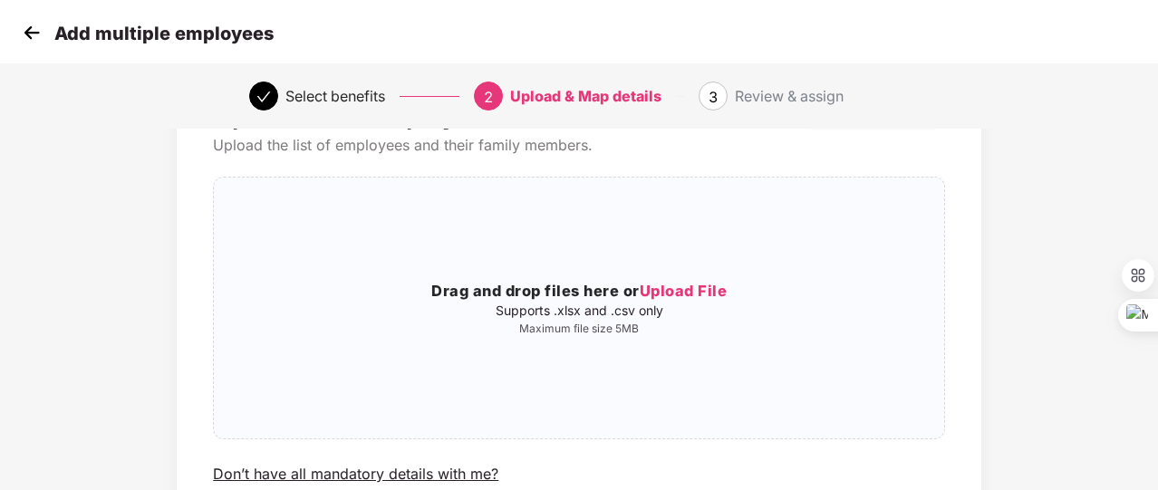
click at [36, 39] on img at bounding box center [31, 32] width 27 height 27
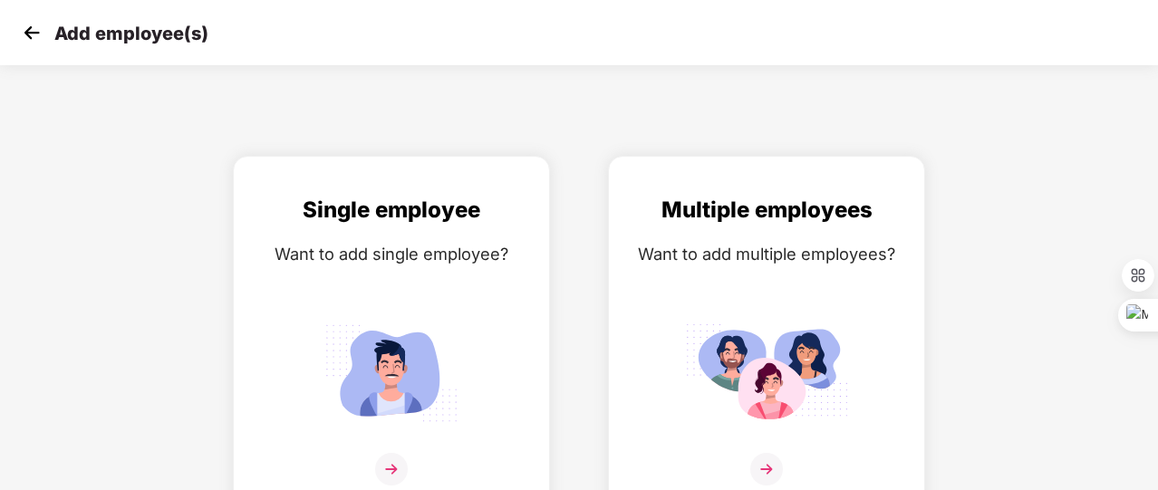
click at [36, 39] on img at bounding box center [31, 32] width 27 height 27
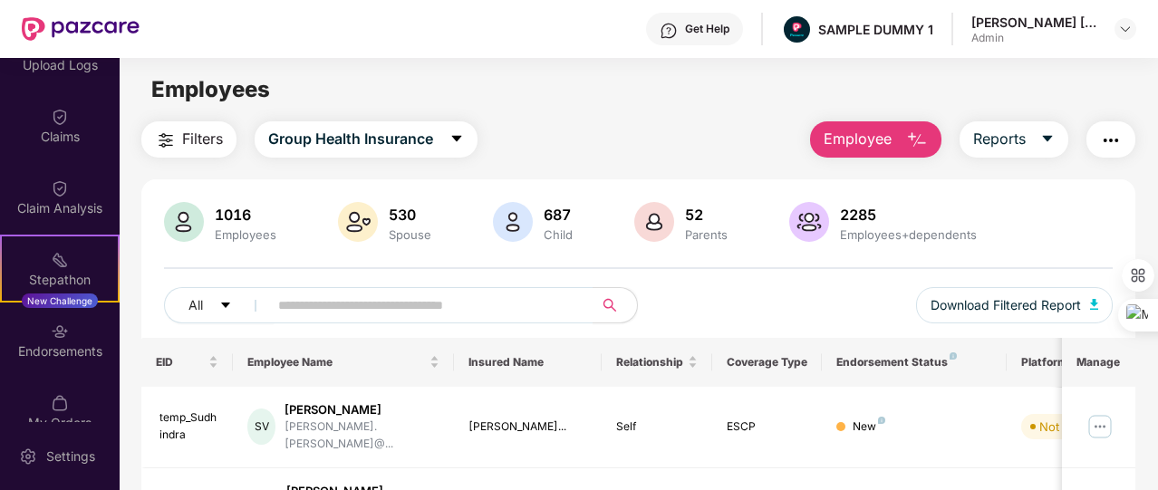
scroll to position [422, 0]
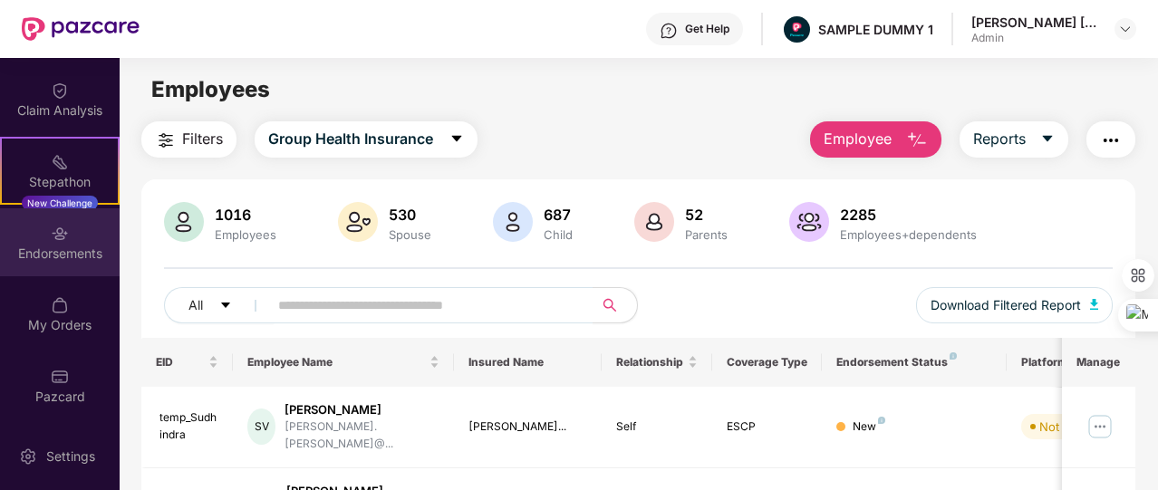
click at [69, 251] on div "Endorsements" at bounding box center [60, 254] width 120 height 18
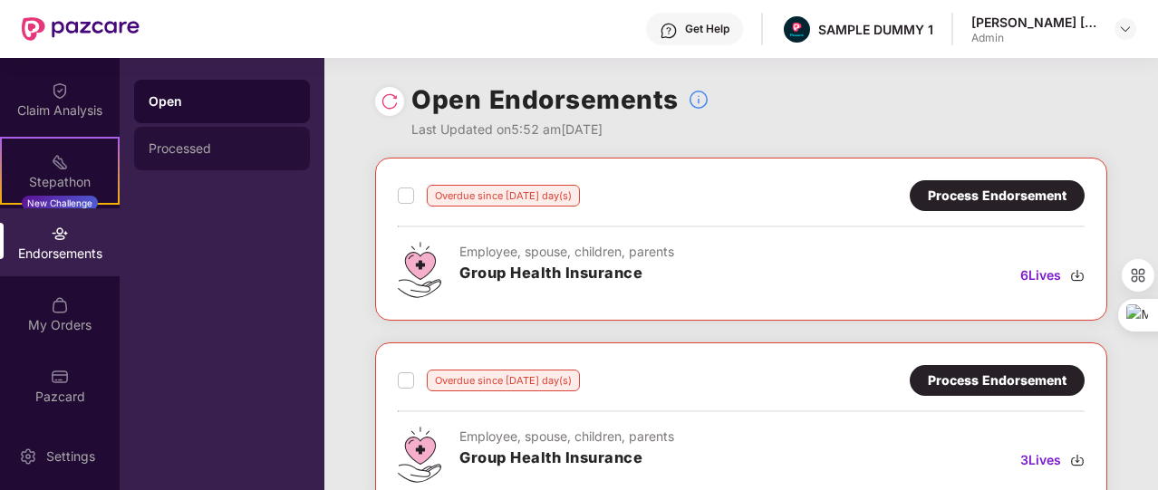
click at [263, 141] on div "Processed" at bounding box center [222, 148] width 147 height 14
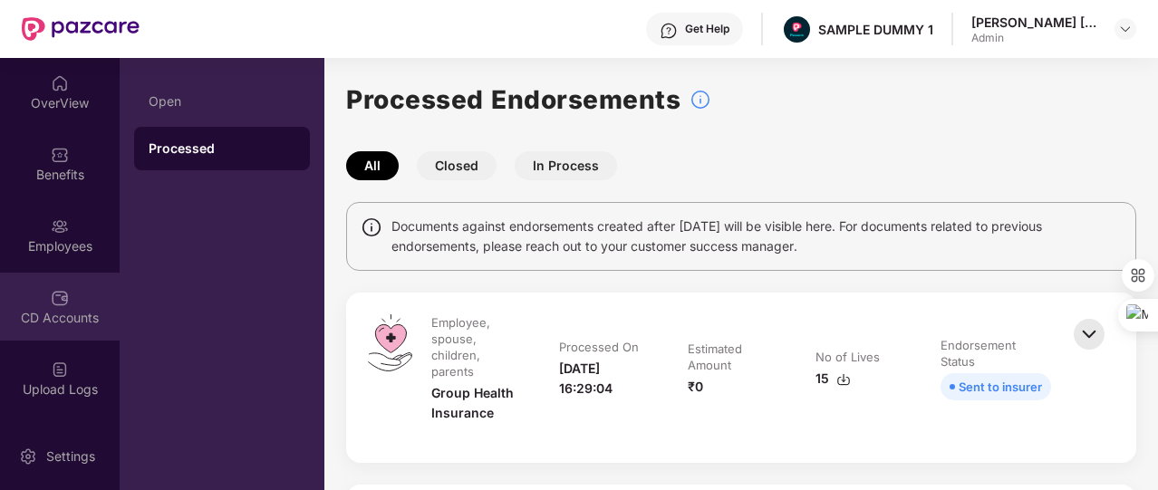
click at [56, 276] on div "CD Accounts" at bounding box center [60, 307] width 120 height 68
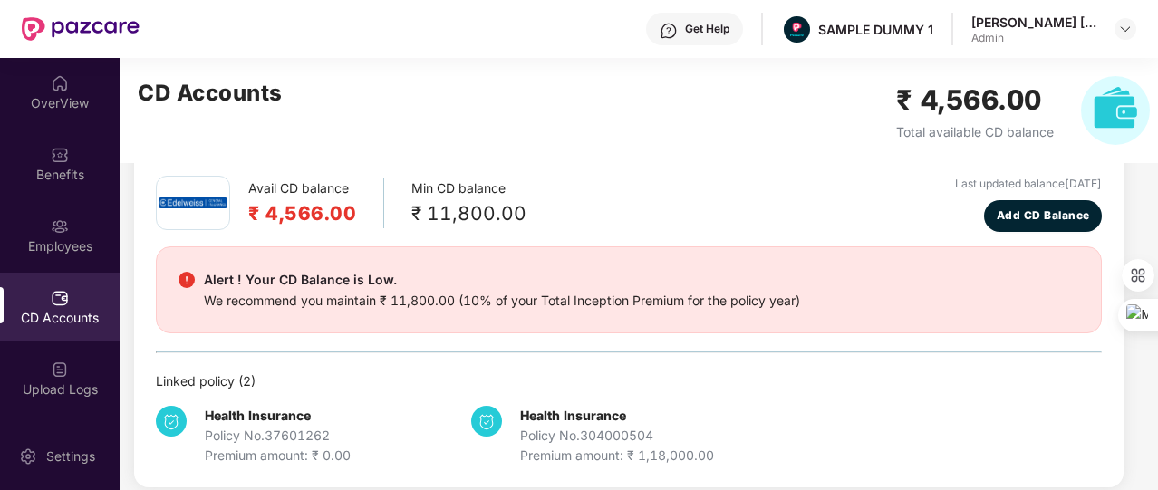
scroll to position [82, 0]
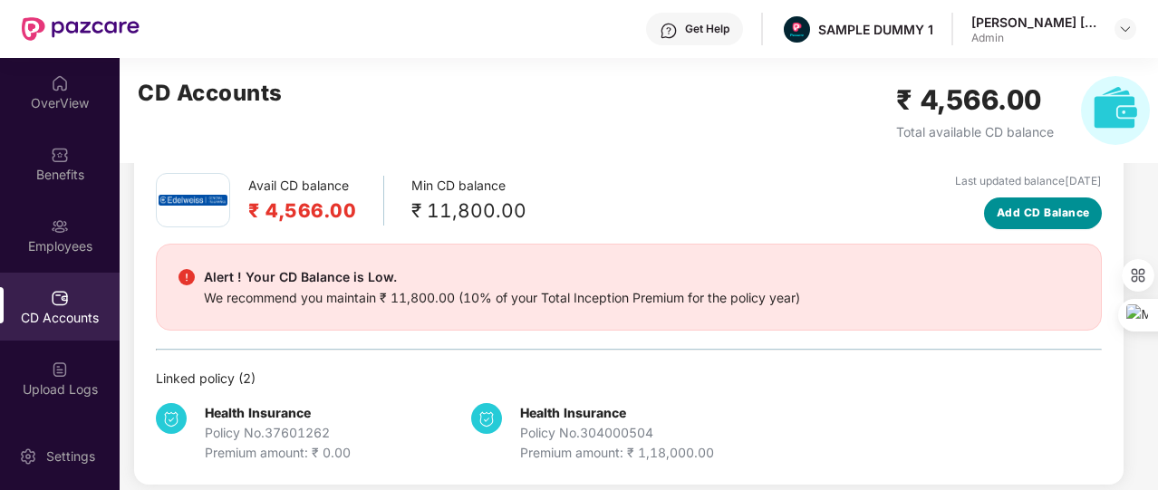
click at [1011, 217] on span "Add CD Balance" at bounding box center [1043, 213] width 93 height 17
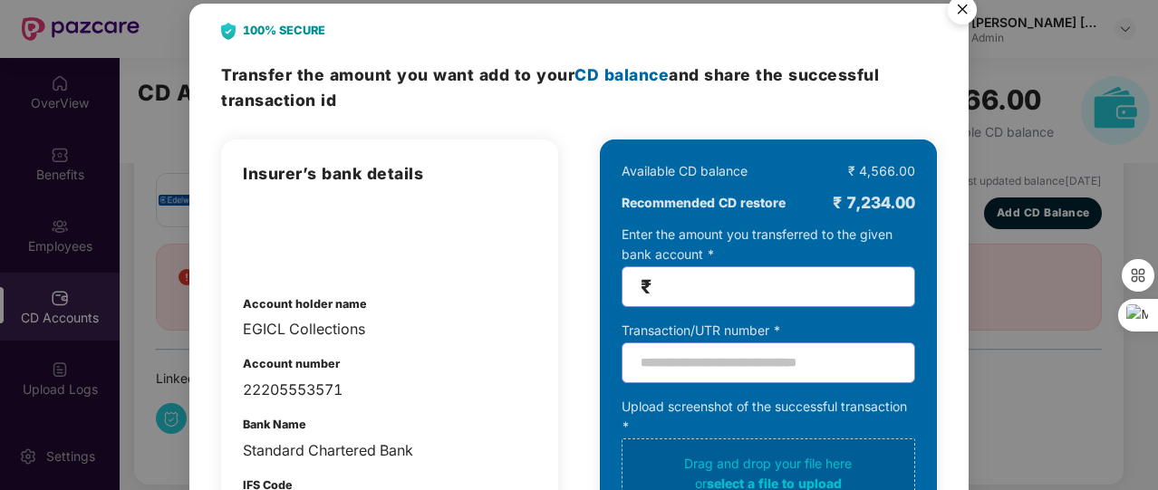
scroll to position [0, 0]
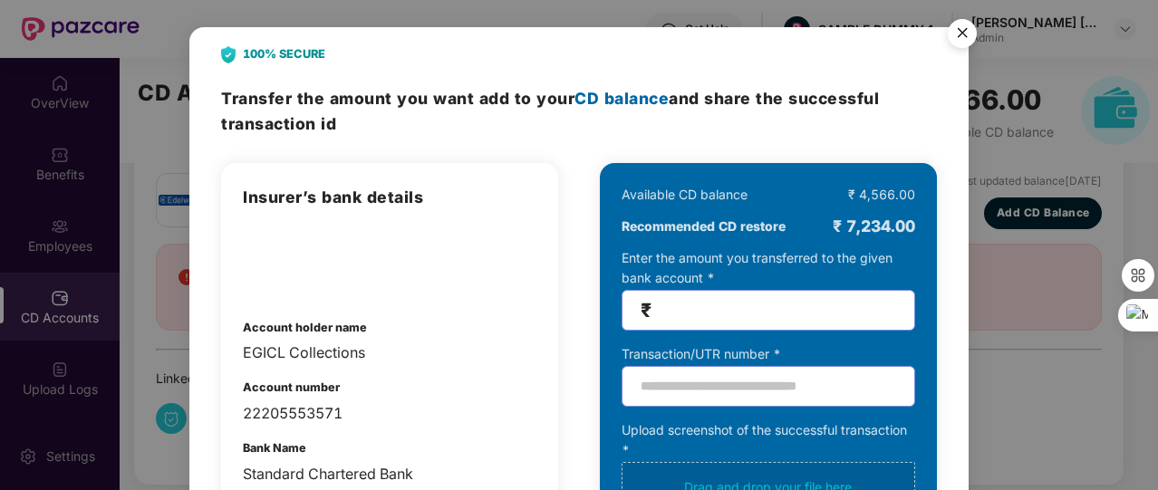
click at [964, 30] on img "Close" at bounding box center [962, 36] width 51 height 51
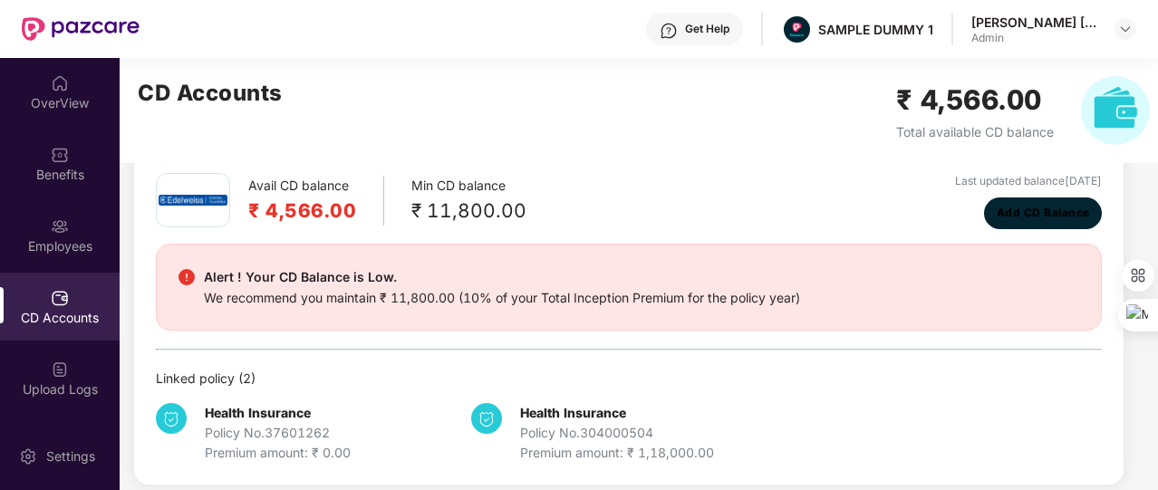
scroll to position [33, 0]
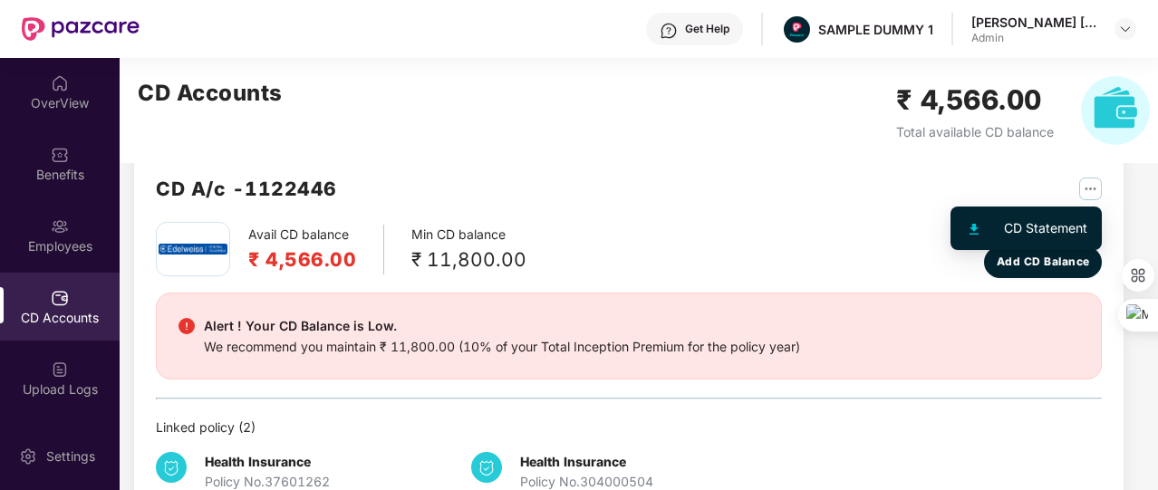
click at [1081, 185] on img "button" at bounding box center [1090, 189] width 23 height 23
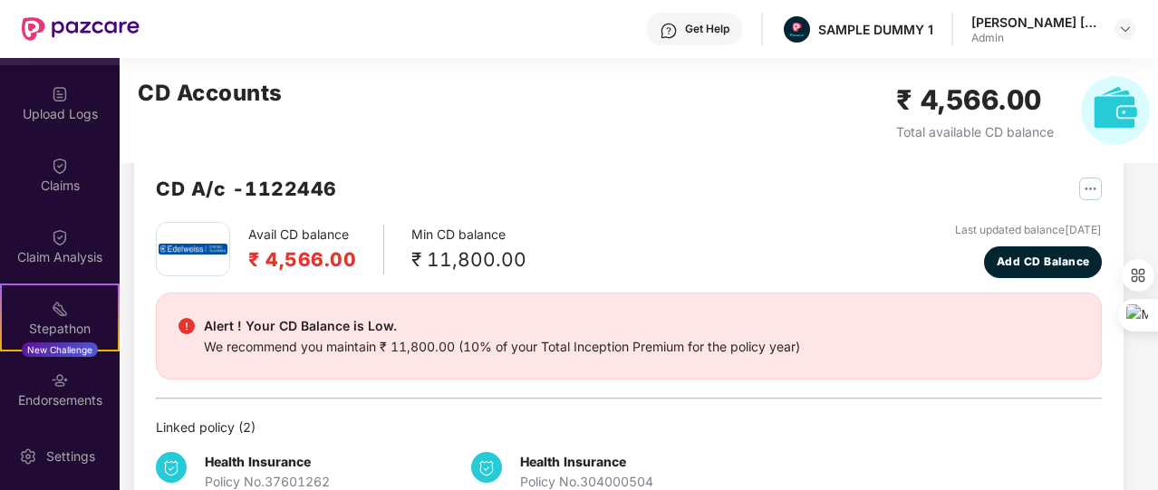
scroll to position [422, 0]
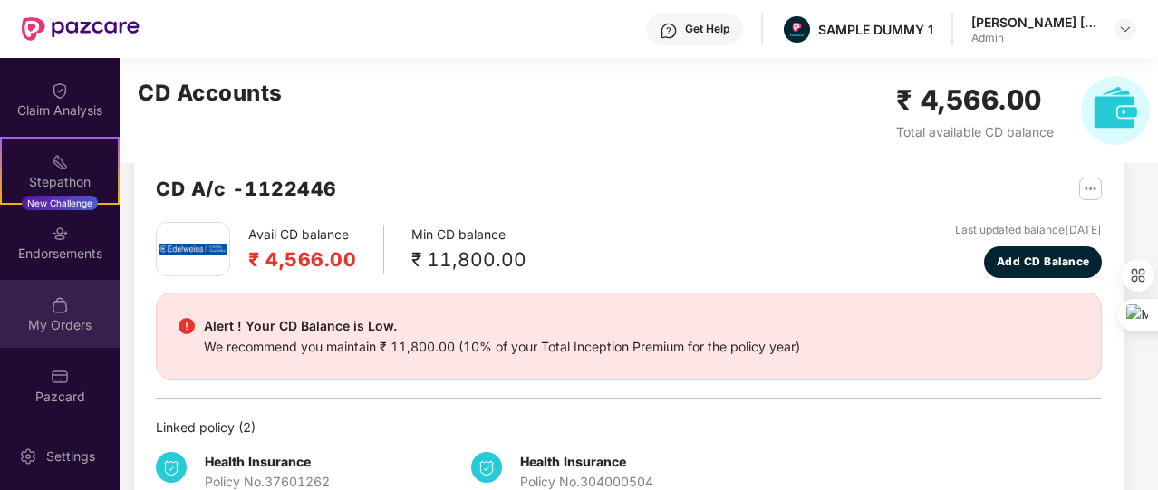
click at [49, 316] on div "My Orders" at bounding box center [60, 325] width 120 height 18
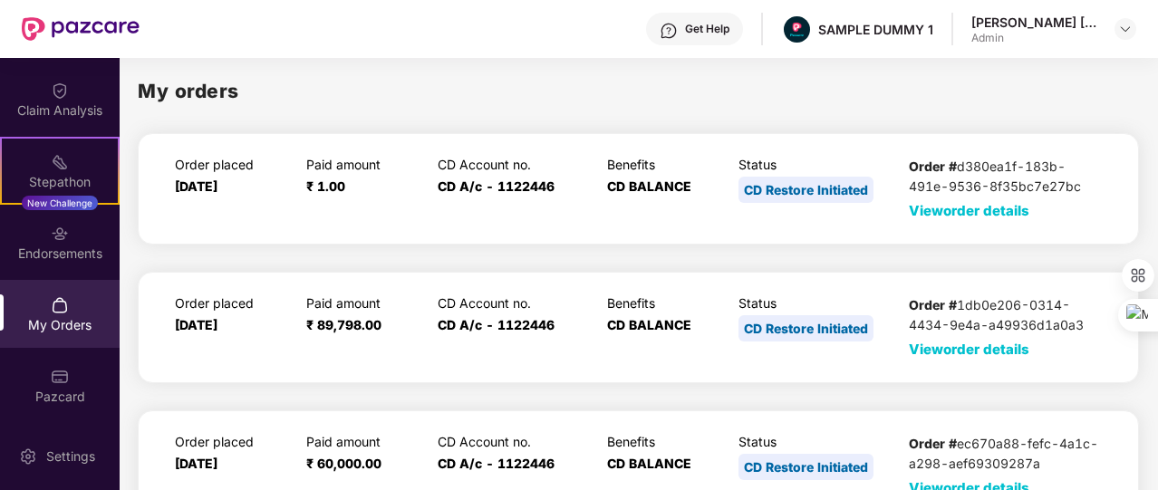
click at [958, 208] on span "View order details" at bounding box center [969, 210] width 121 height 17
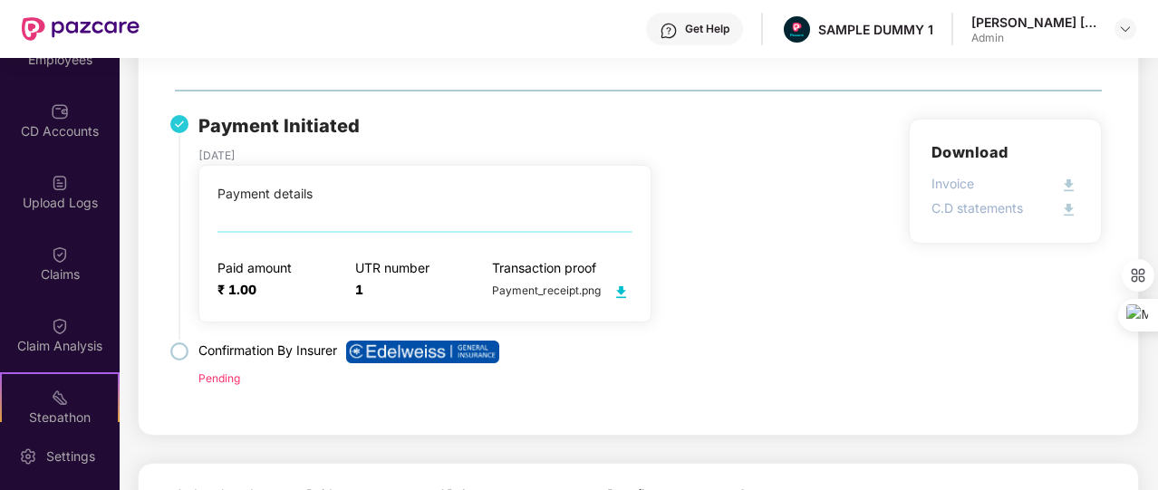
scroll to position [179, 0]
click at [34, 252] on div "Claims" at bounding box center [60, 270] width 120 height 68
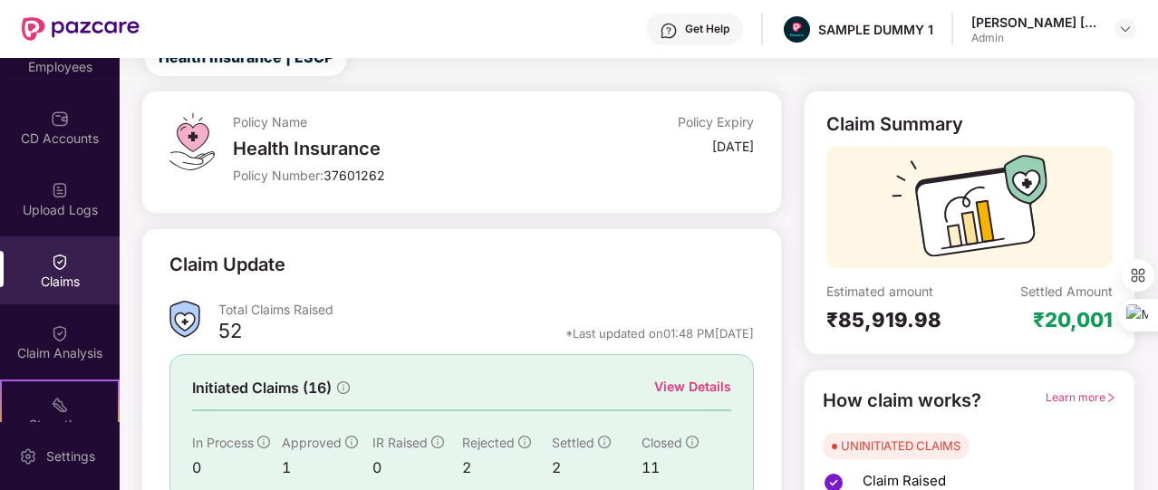
scroll to position [67, 0]
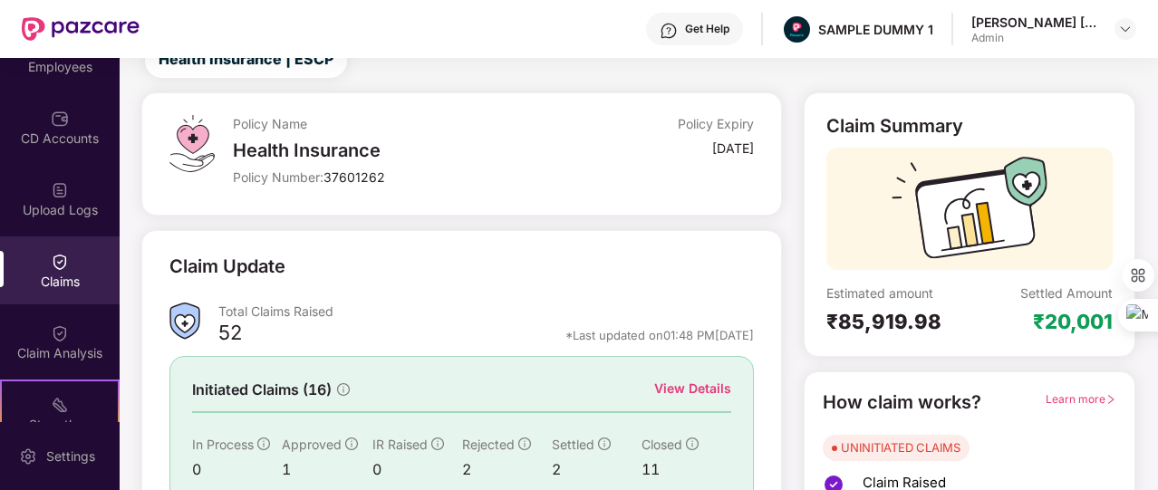
click at [706, 385] on div "View Details" at bounding box center [692, 389] width 77 height 20
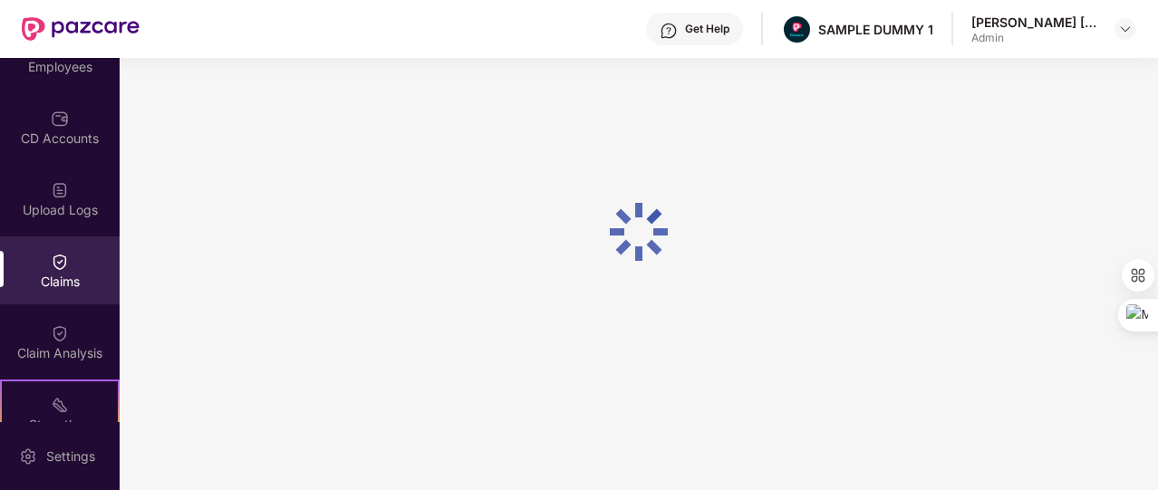
scroll to position [58, 0]
click at [706, 385] on div at bounding box center [639, 231] width 1038 height 463
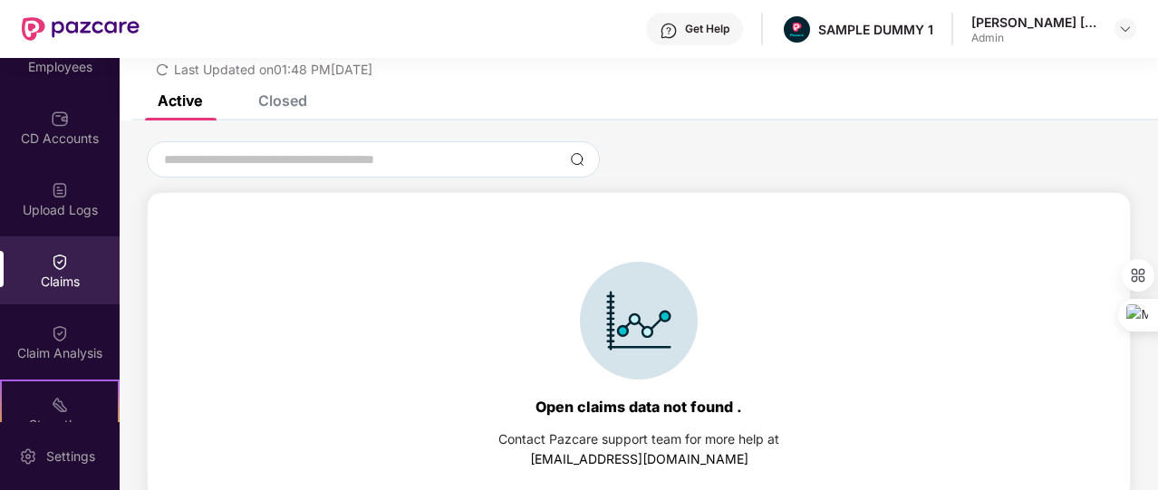
scroll to position [0, 0]
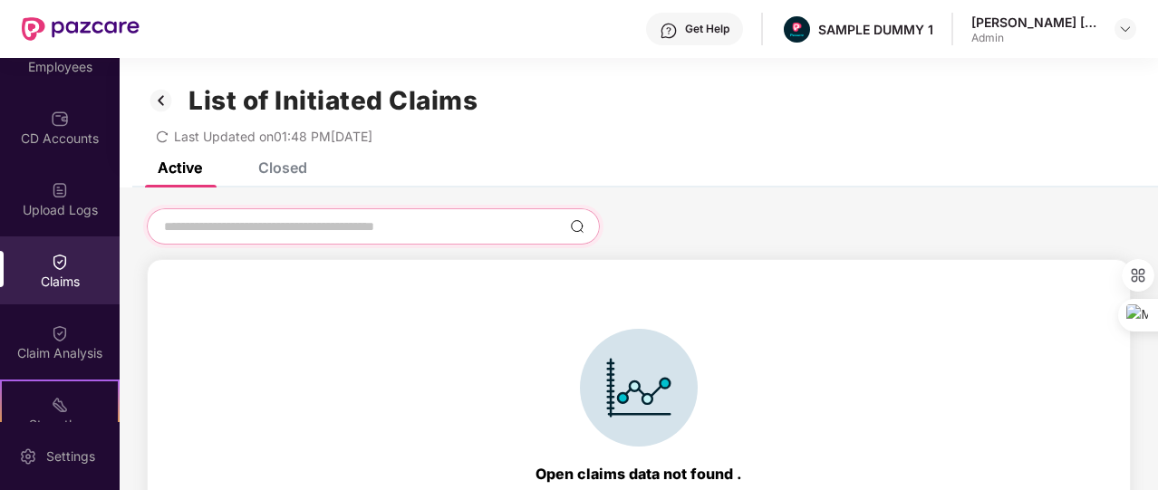
click at [329, 231] on input at bounding box center [362, 226] width 401 height 19
click at [159, 94] on img at bounding box center [161, 100] width 29 height 31
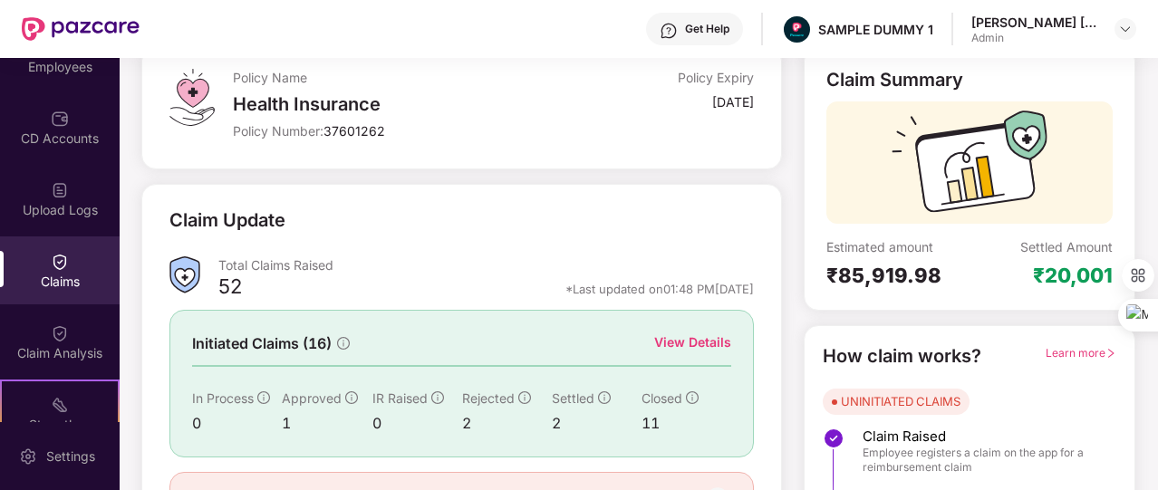
scroll to position [217, 0]
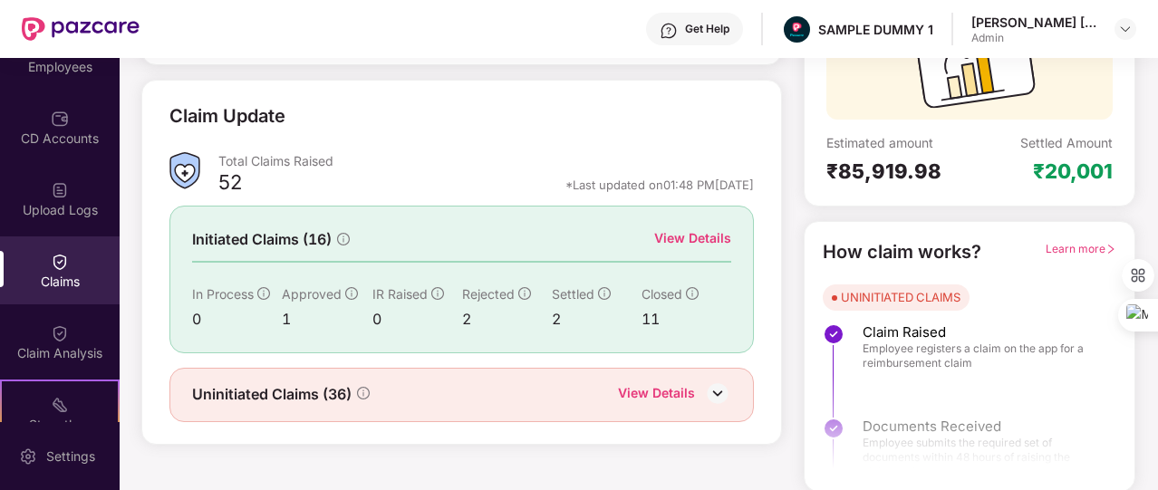
click at [629, 397] on div "View Details" at bounding box center [656, 395] width 77 height 24
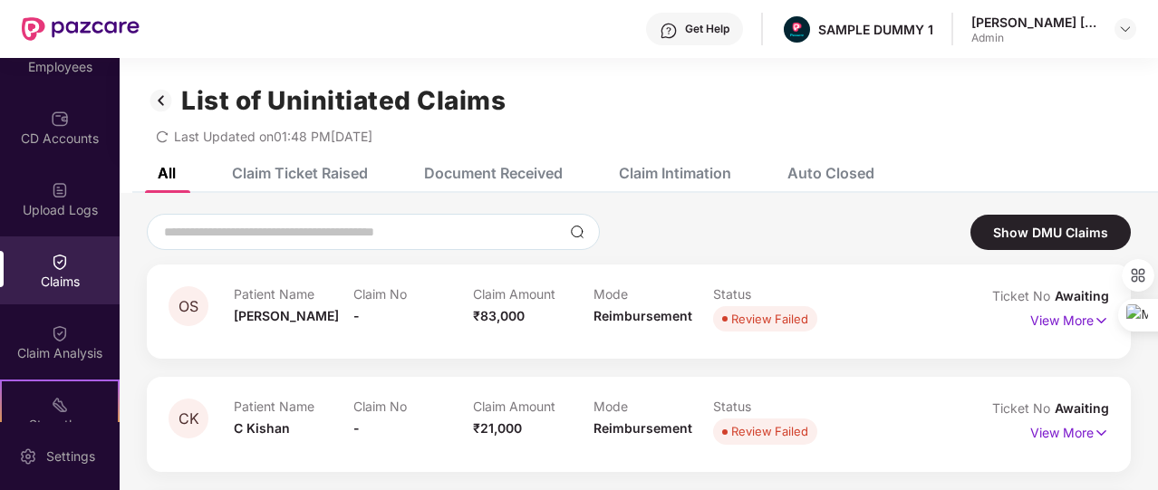
click at [468, 181] on div "Document Received" at bounding box center [493, 173] width 139 height 18
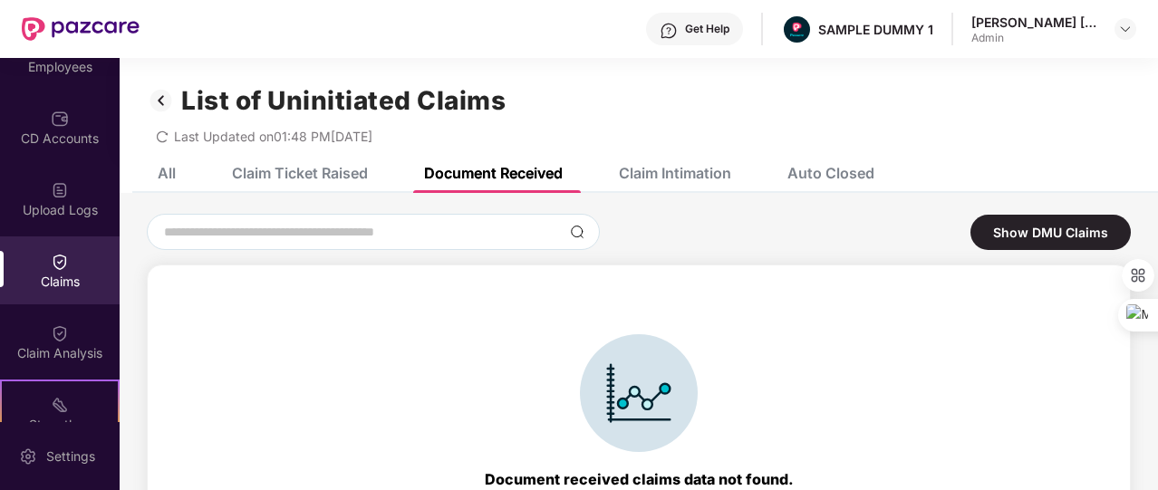
click at [683, 179] on div "Claim Intimation" at bounding box center [675, 173] width 112 height 18
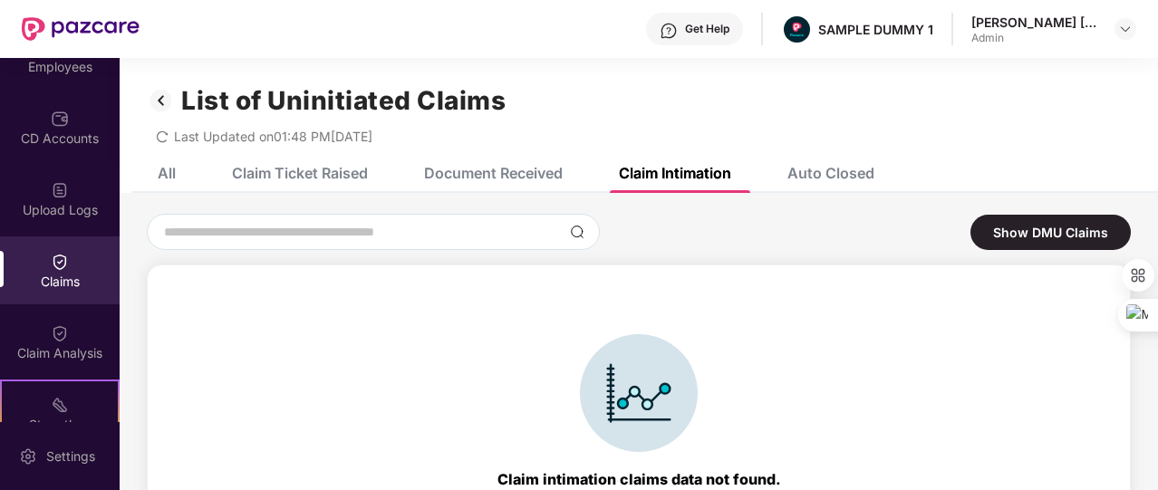
click at [333, 180] on div "Claim Ticket Raised" at bounding box center [300, 173] width 136 height 18
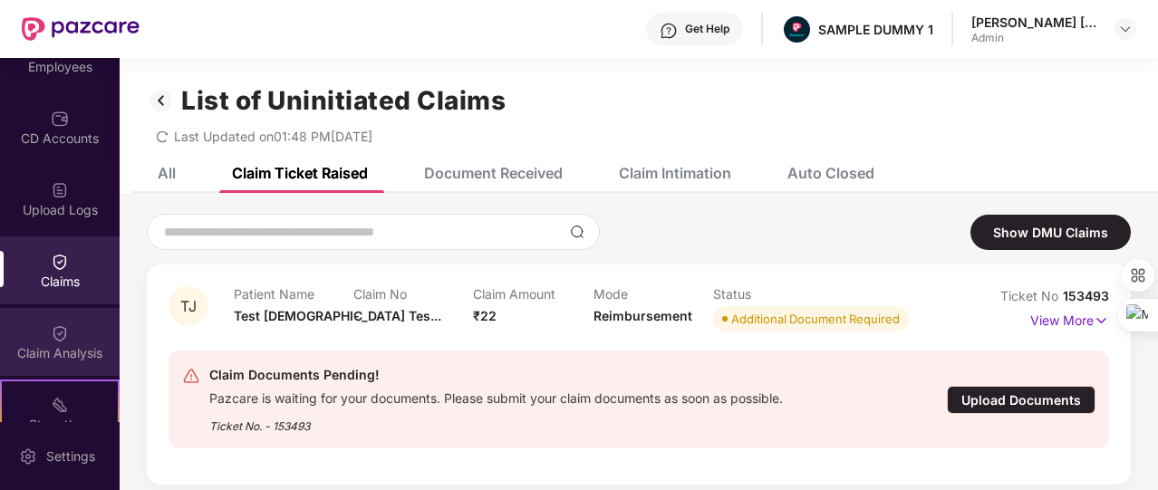
click at [71, 356] on div "Claim Analysis" at bounding box center [60, 353] width 120 height 18
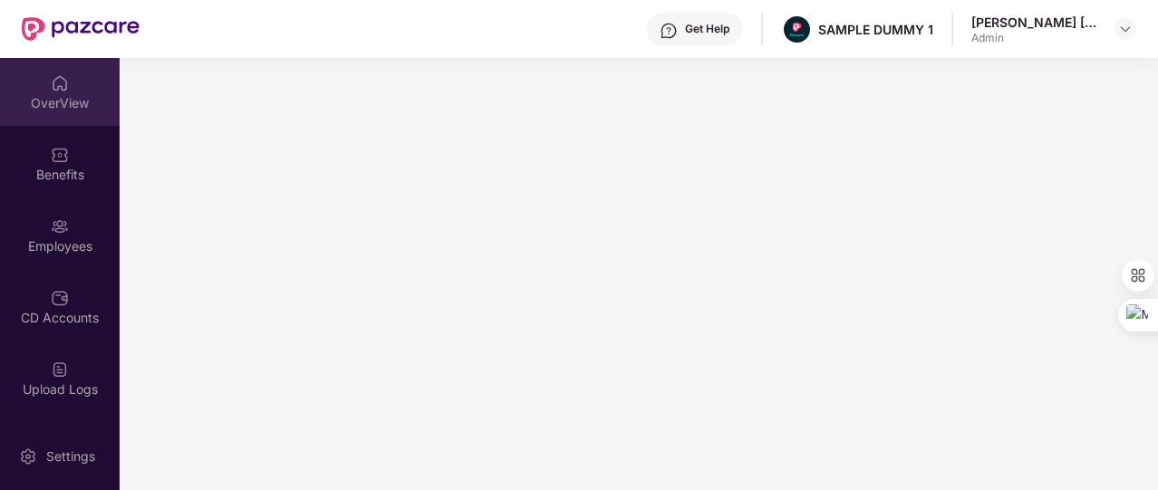
click at [80, 65] on div "OverView" at bounding box center [60, 92] width 120 height 68
